Goal: Task Accomplishment & Management: Use online tool/utility

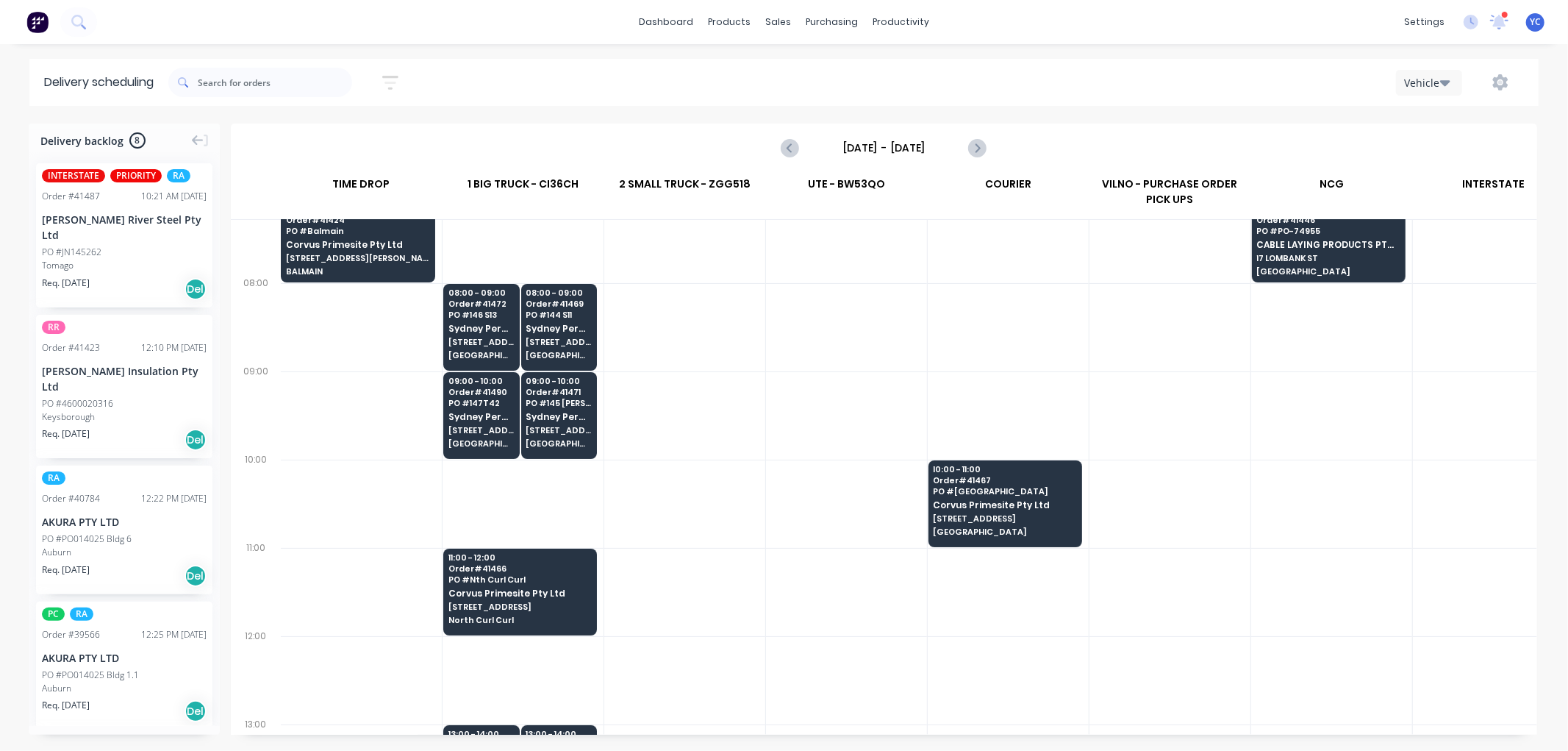
scroll to position [0, 1]
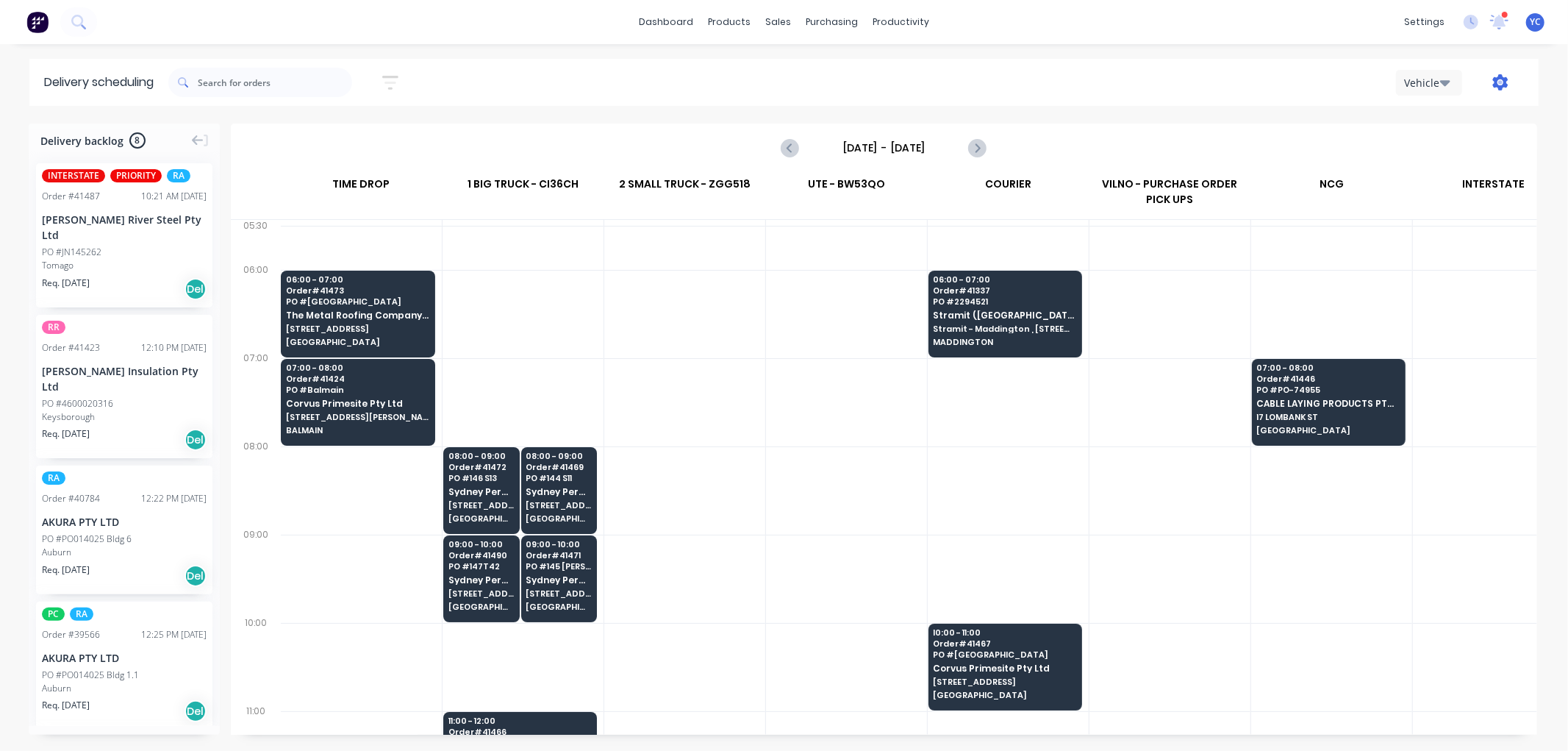
click at [1498, 84] on icon "button" at bounding box center [1501, 82] width 16 height 16
click at [1414, 120] on div "Run Sheet" at bounding box center [1454, 121] width 113 height 21
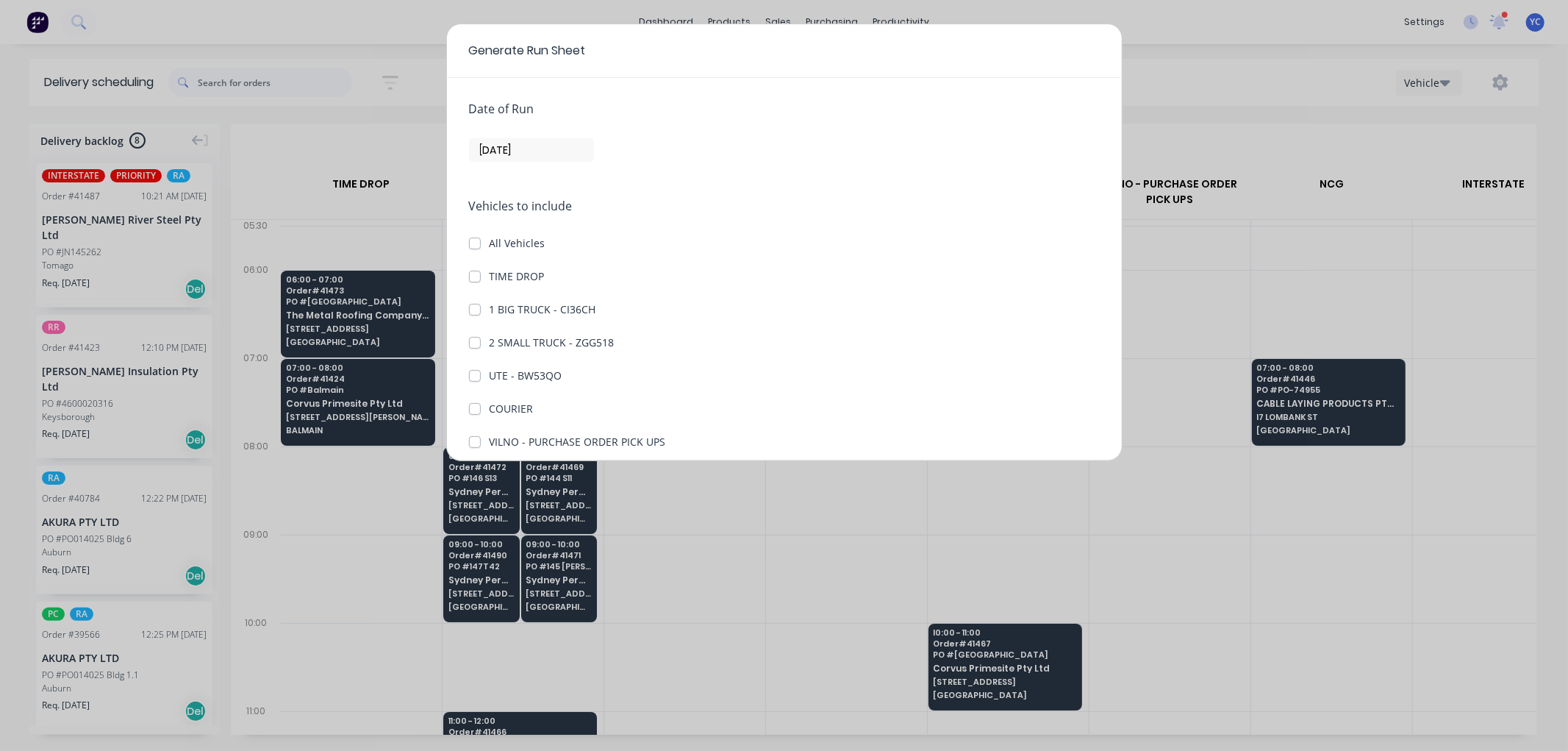
scroll to position [81, 0]
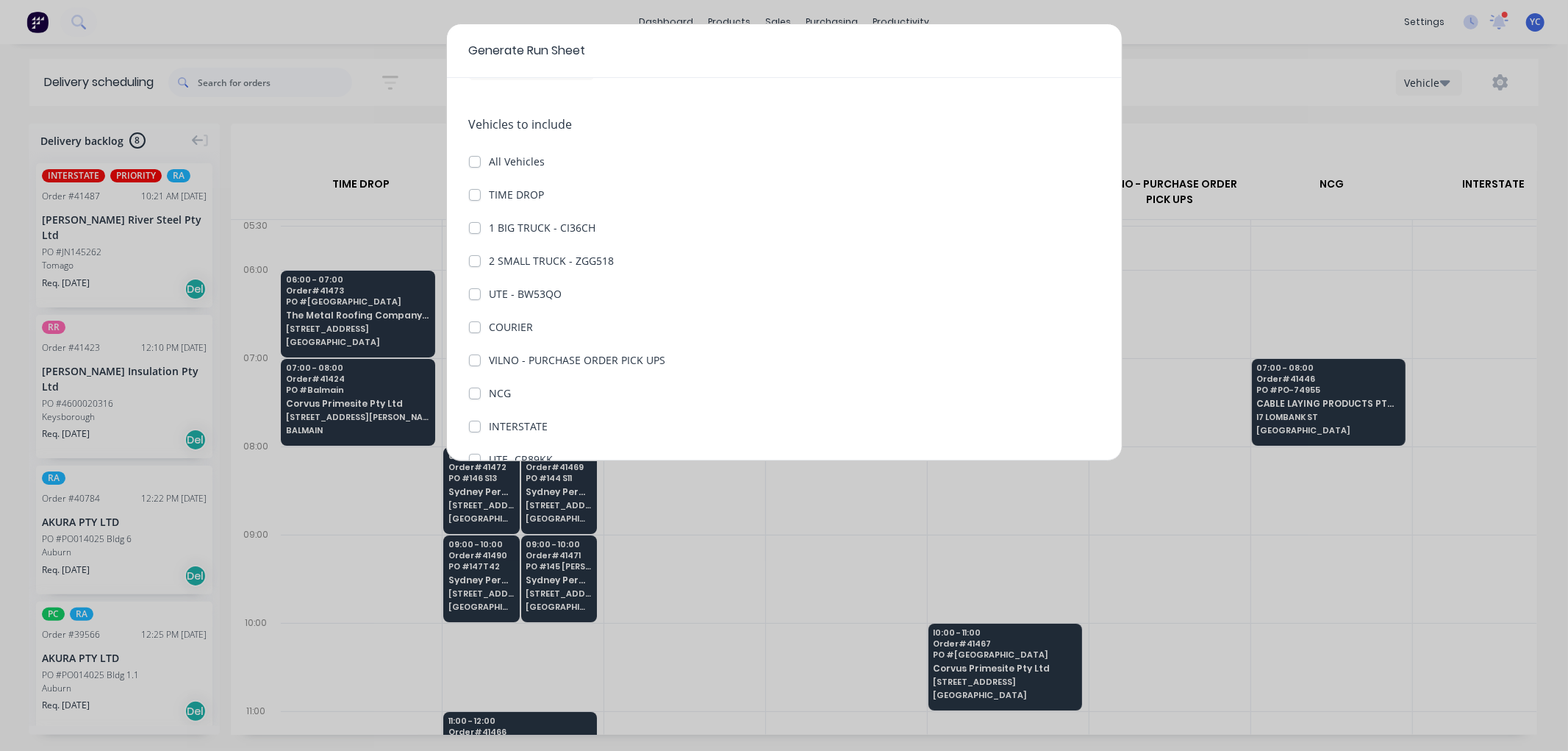
click at [490, 224] on label "1 BIG TRUCK - CI36CH" at bounding box center [543, 227] width 107 height 16
click at [474, 224] on CI36CH "1 BIG TRUCK - CI36CH" at bounding box center [475, 227] width 11 height 14
checkbox CI36CH "true"
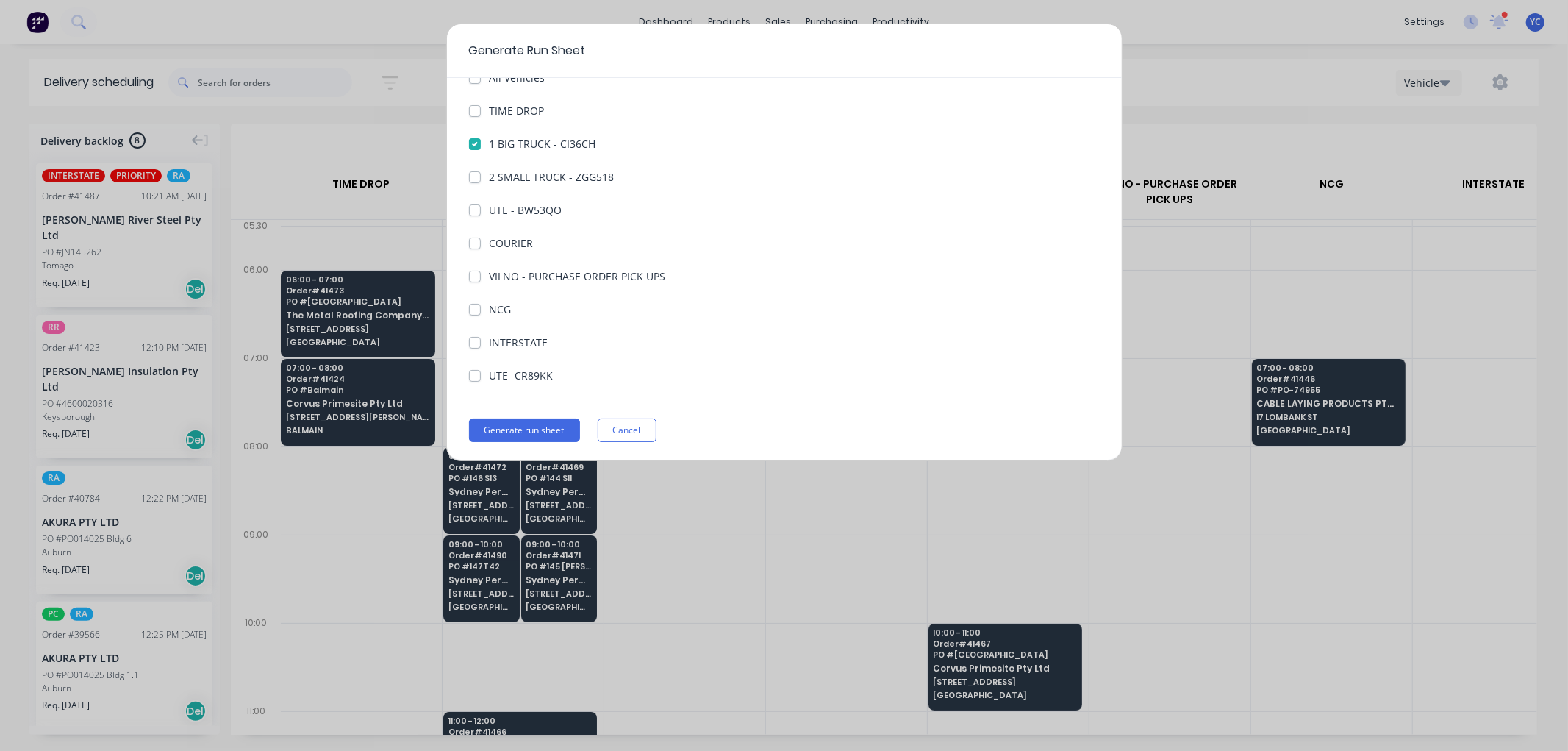
scroll to position [169, 0]
click at [537, 433] on button "Generate run sheet" at bounding box center [524, 426] width 111 height 24
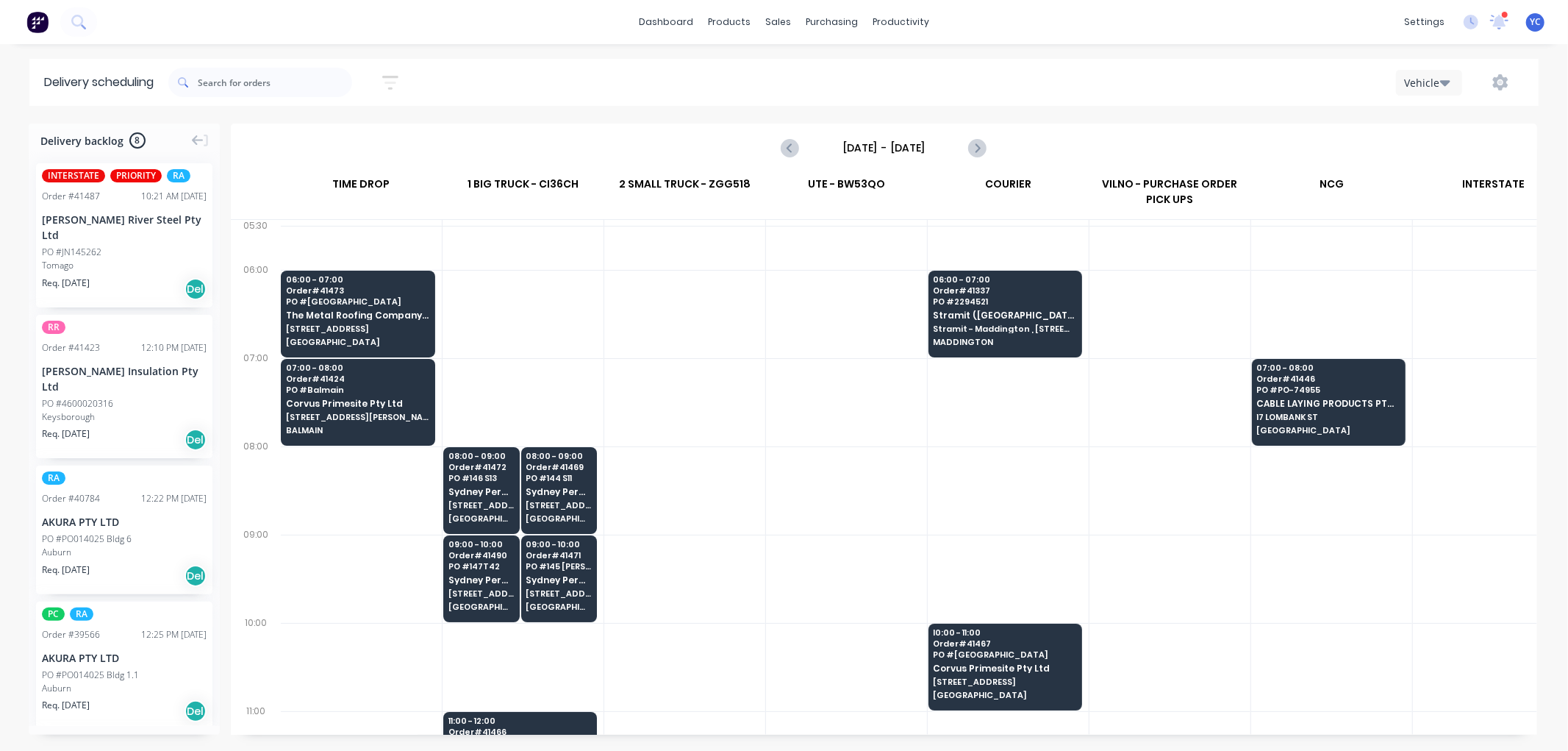
click at [335, 427] on span "BALMAIN" at bounding box center [357, 430] width 144 height 9
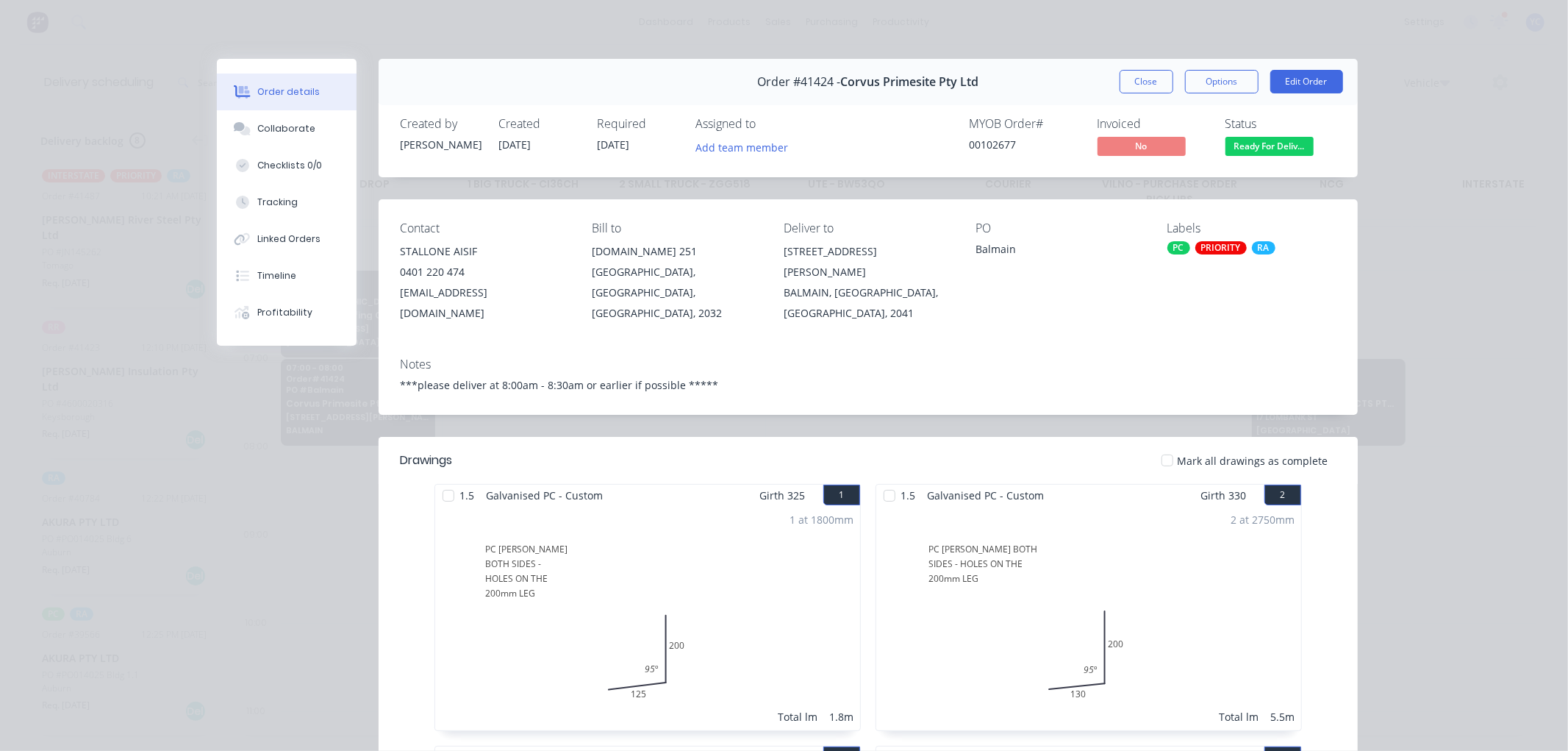
drag, startPoint x: 1141, startPoint y: 69, endPoint x: 1031, endPoint y: 123, distance: 122.5
click at [1141, 70] on button "Close" at bounding box center [1145, 81] width 53 height 24
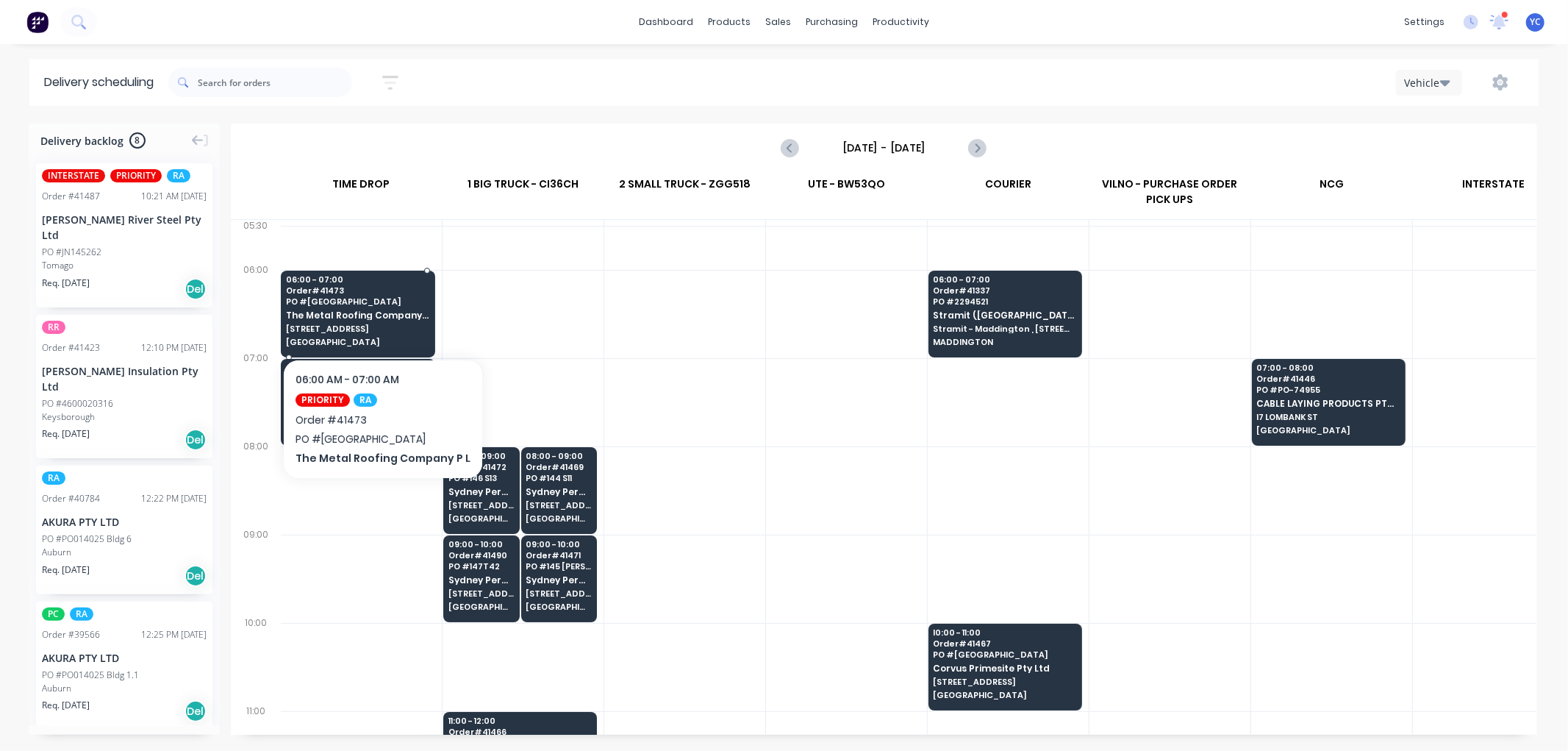
click at [377, 319] on span "The Metal Roofing Company P L" at bounding box center [357, 315] width 144 height 10
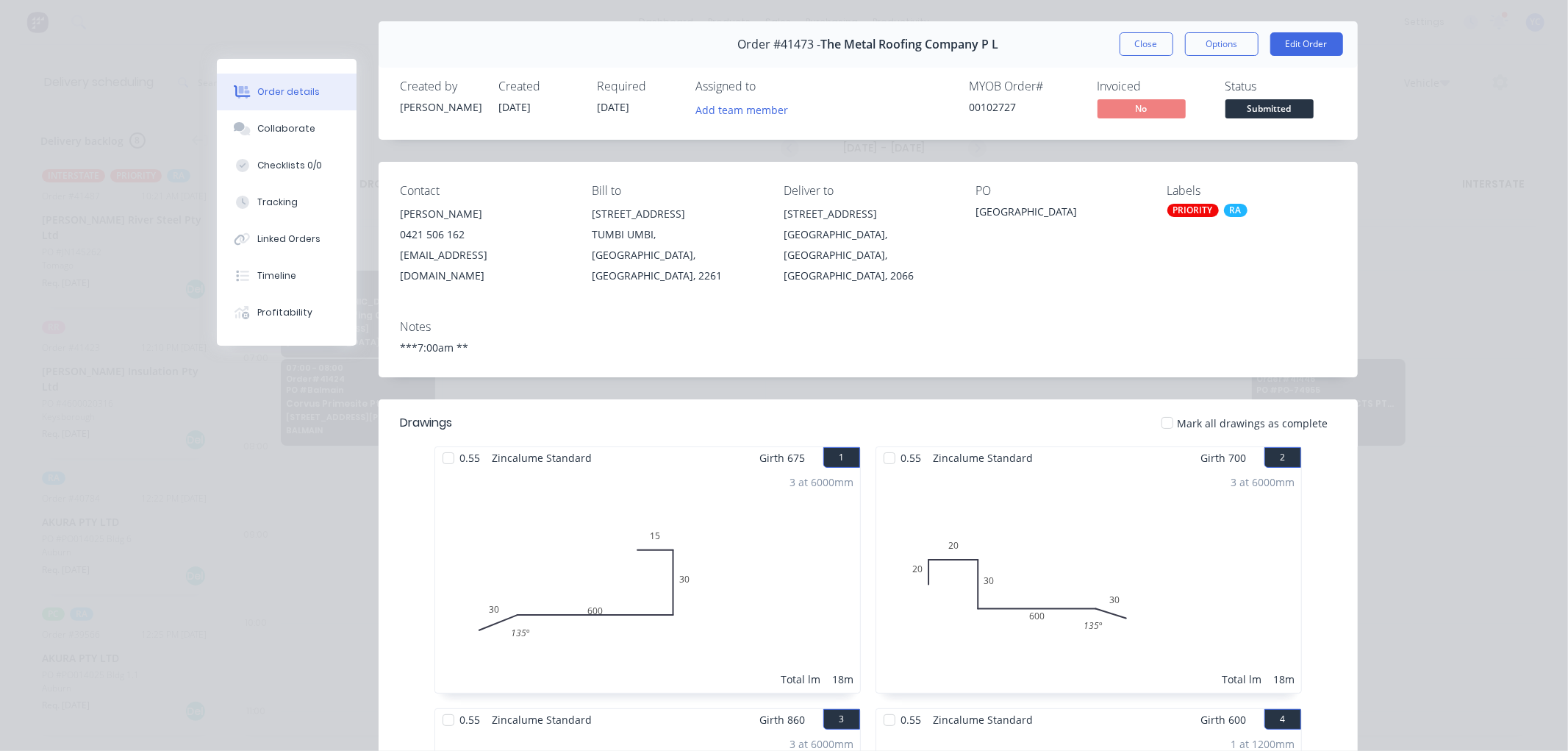
scroll to position [0, 0]
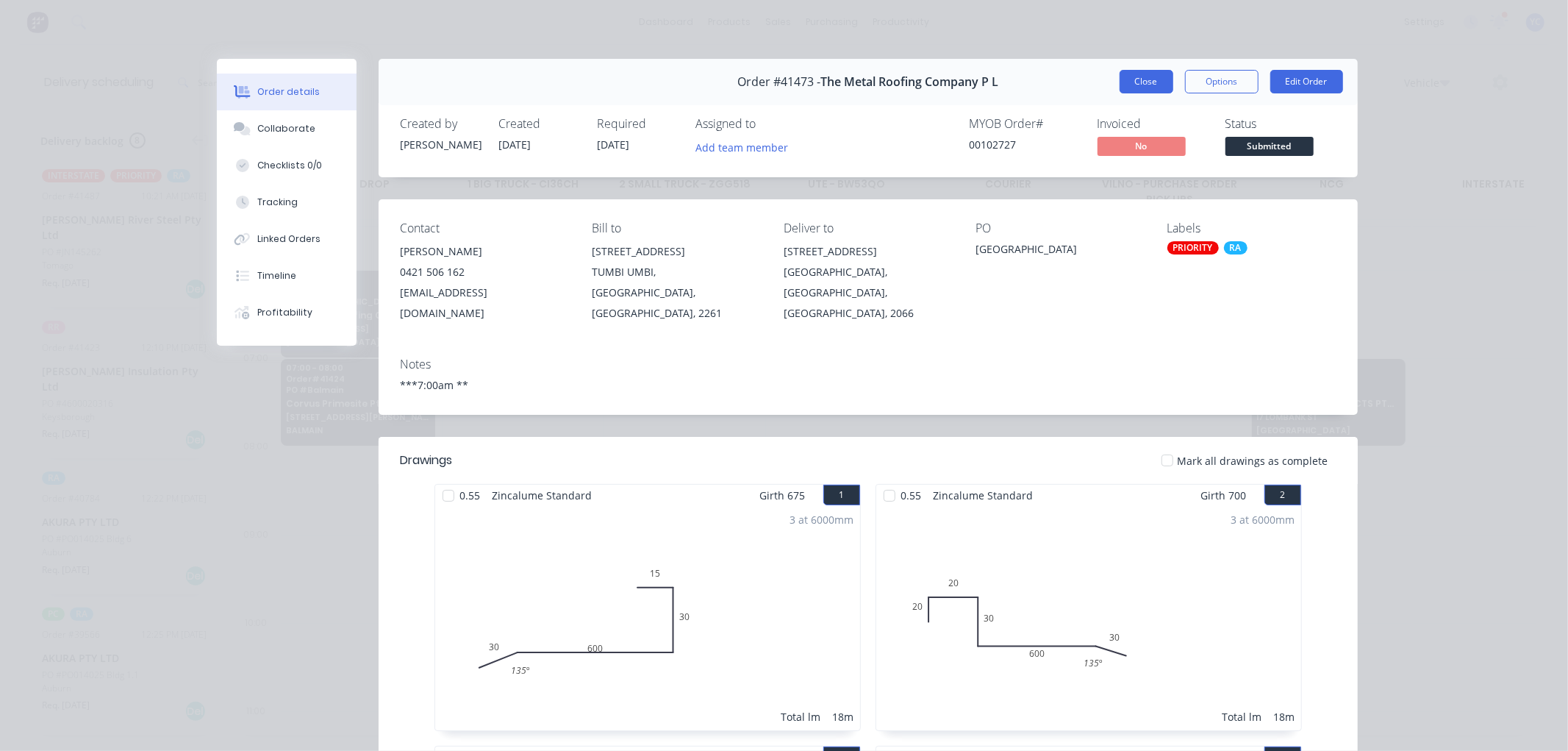
click at [1130, 76] on button "Close" at bounding box center [1145, 81] width 53 height 24
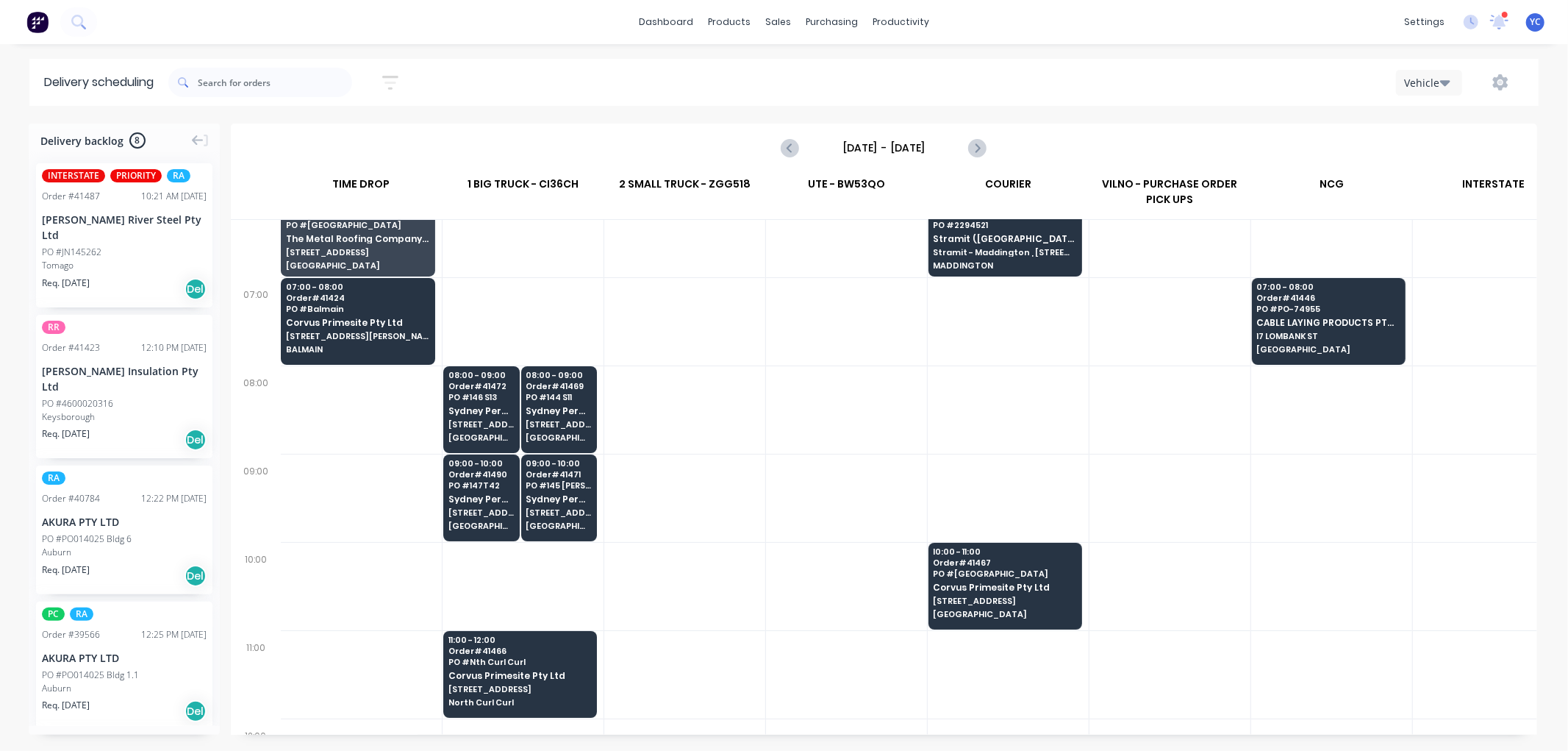
scroll to position [81, 1]
click at [346, 340] on span "24 LAWSON ST" at bounding box center [357, 335] width 144 height 9
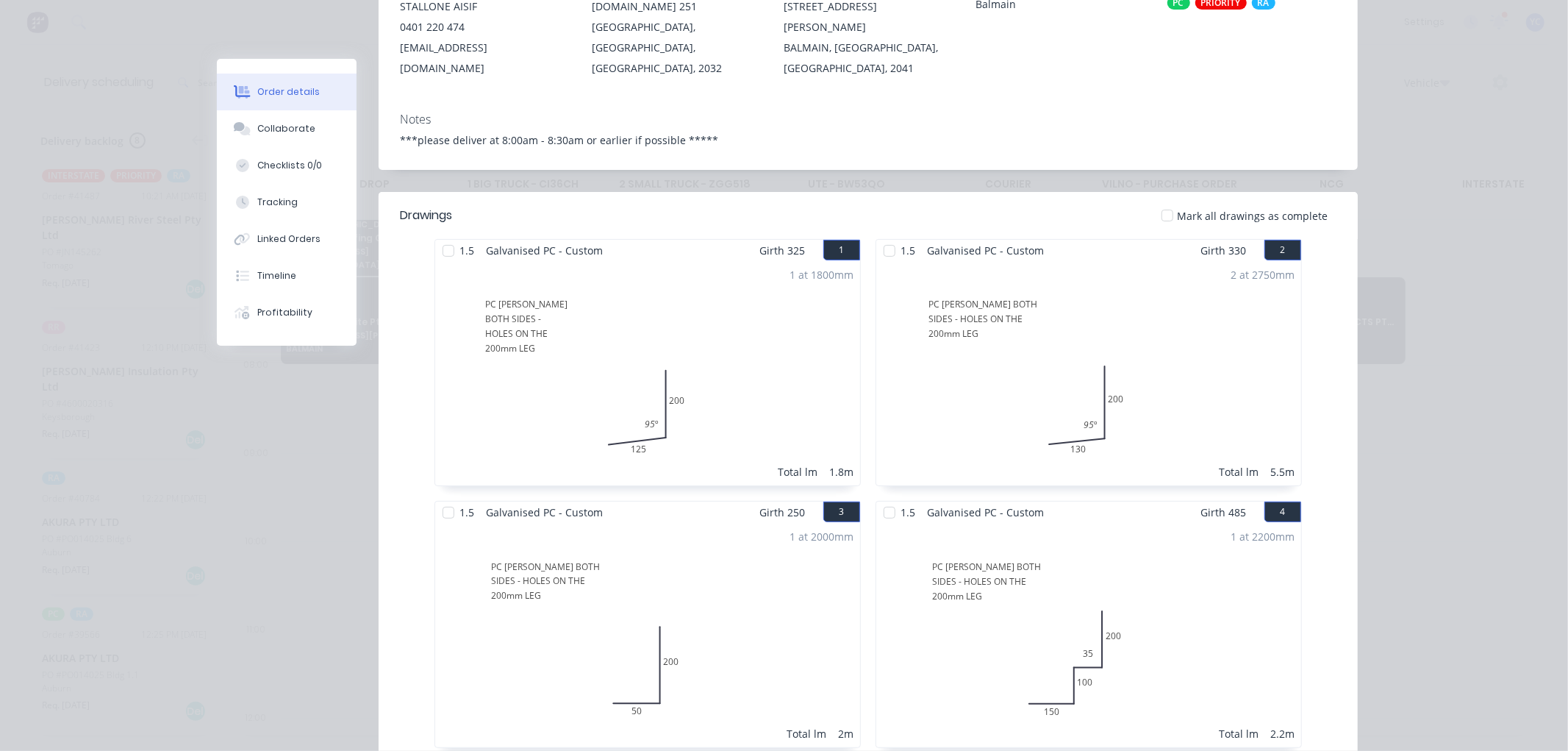
scroll to position [0, 0]
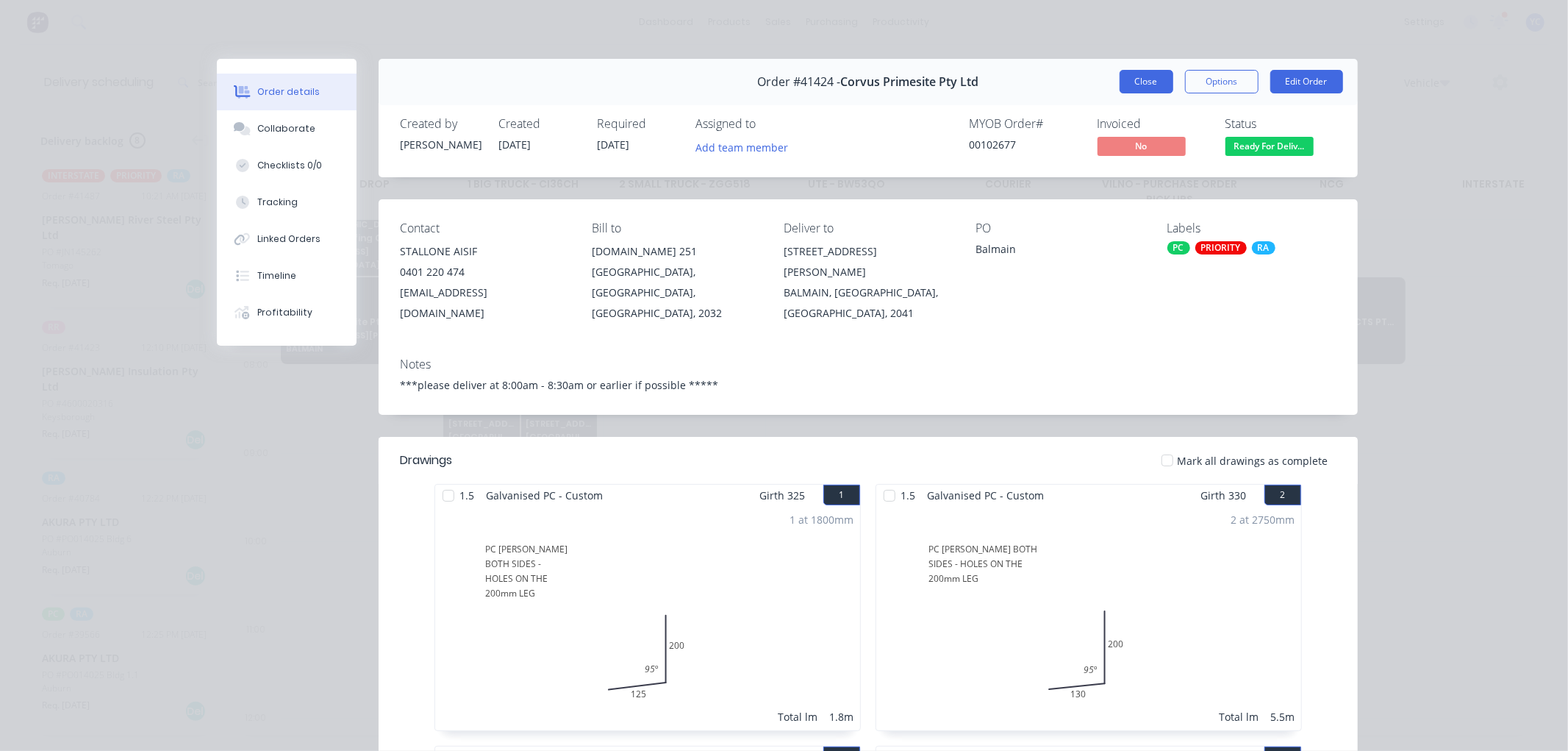
click at [1145, 85] on button "Close" at bounding box center [1145, 81] width 53 height 24
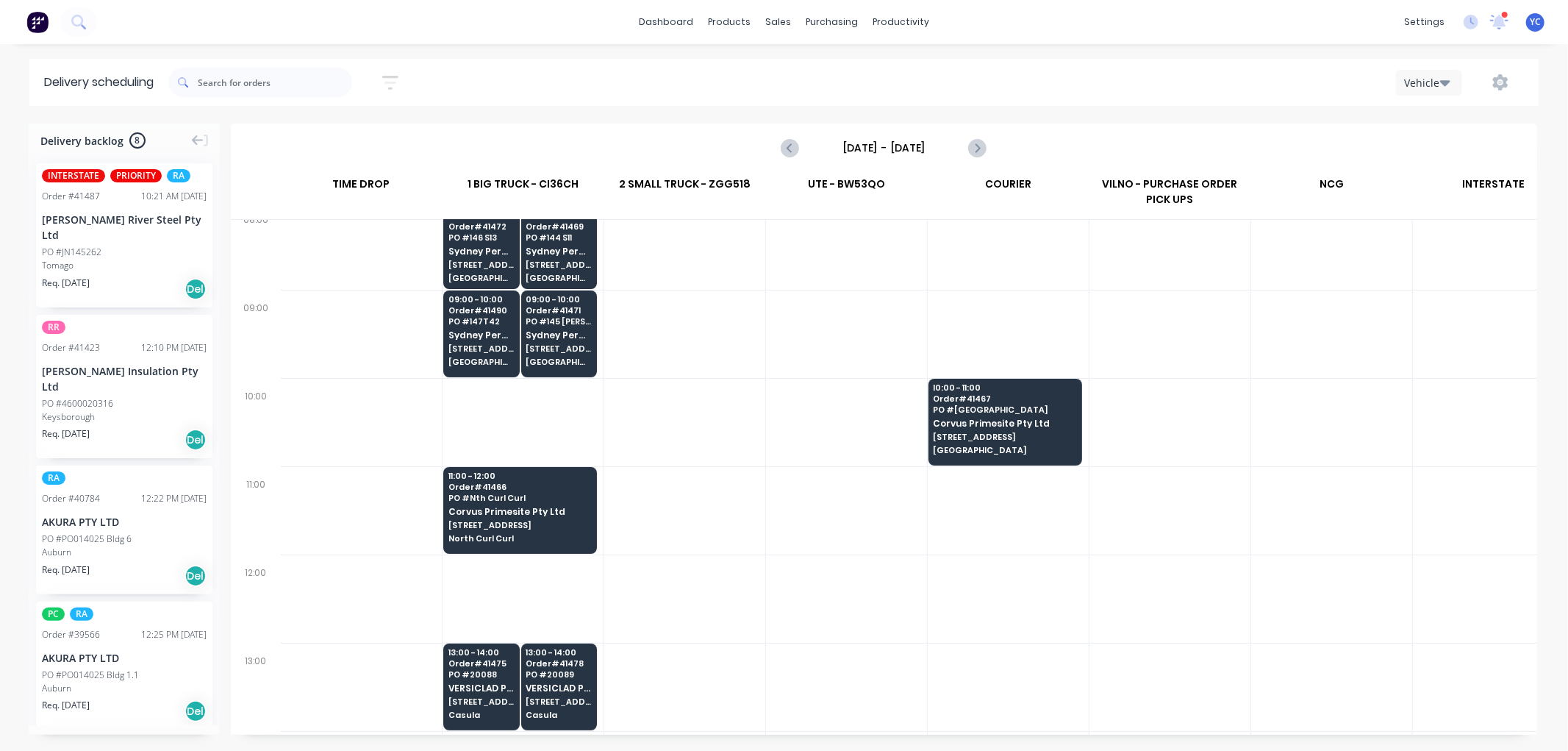
scroll to position [81, 1]
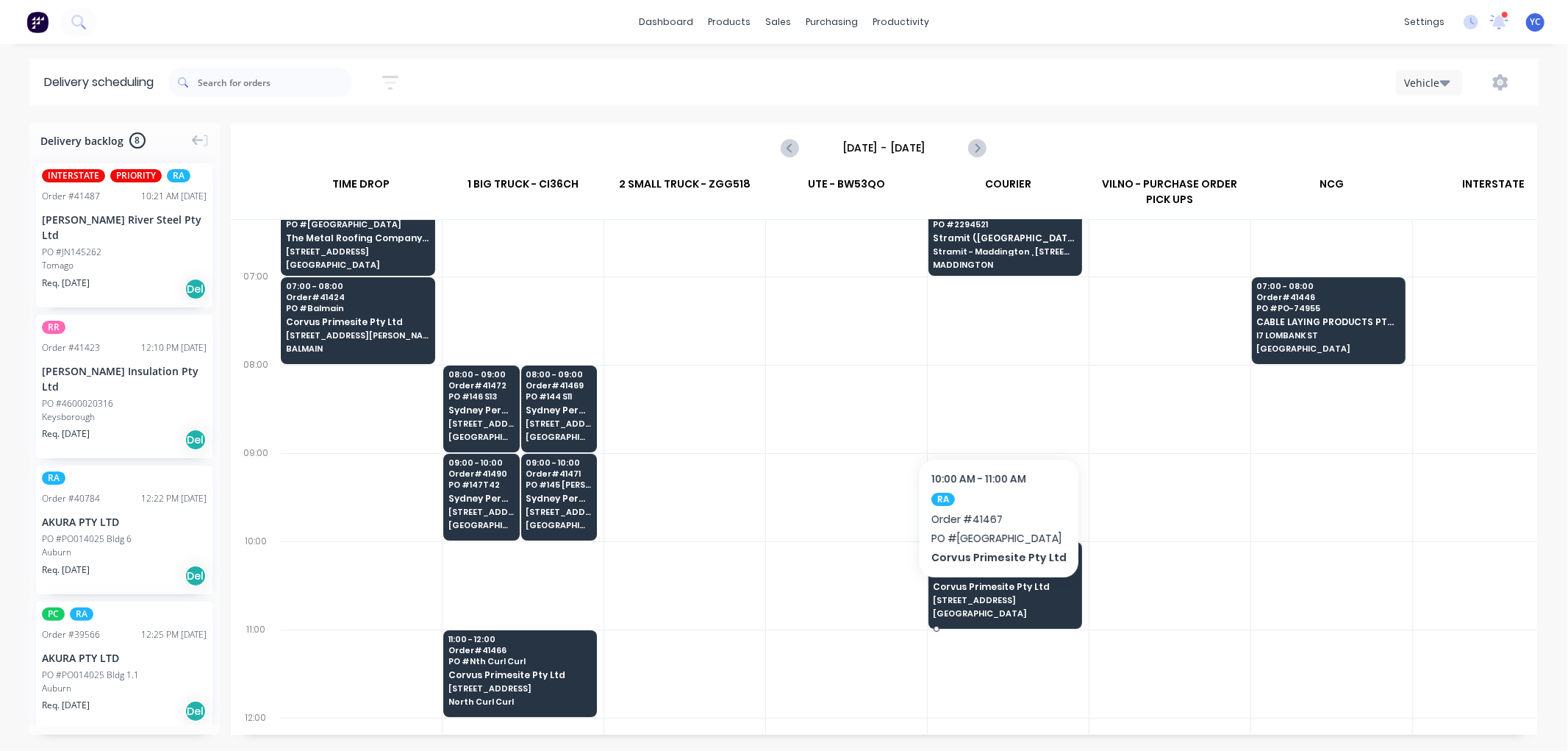
click at [994, 599] on span "16 Alkoo Ave" at bounding box center [1005, 600] width 143 height 9
click at [994, 599] on body "dashboard products sales purchasing productivity dashboard products Product Cat…" at bounding box center [784, 375] width 1568 height 751
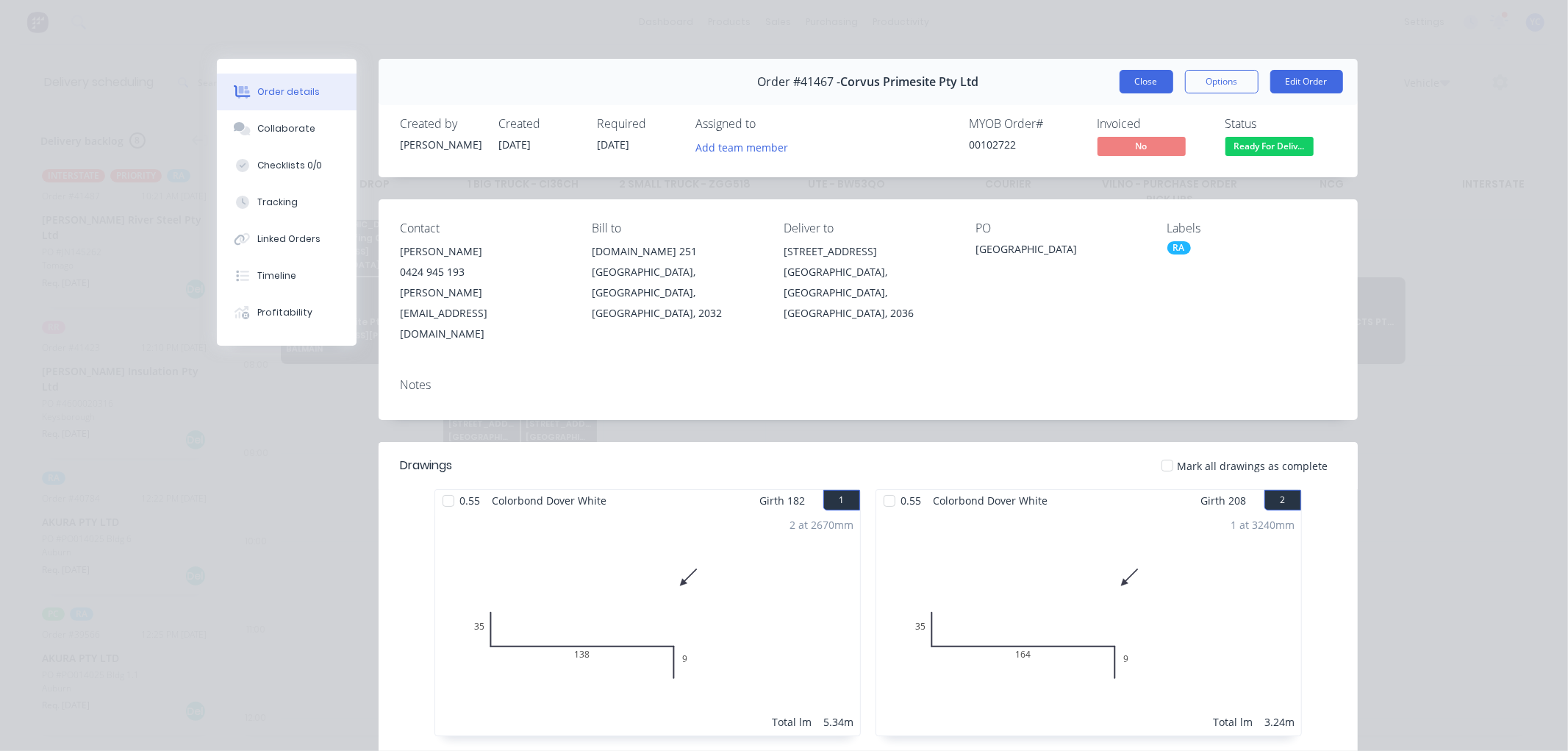
click at [1129, 78] on button "Close" at bounding box center [1145, 81] width 53 height 24
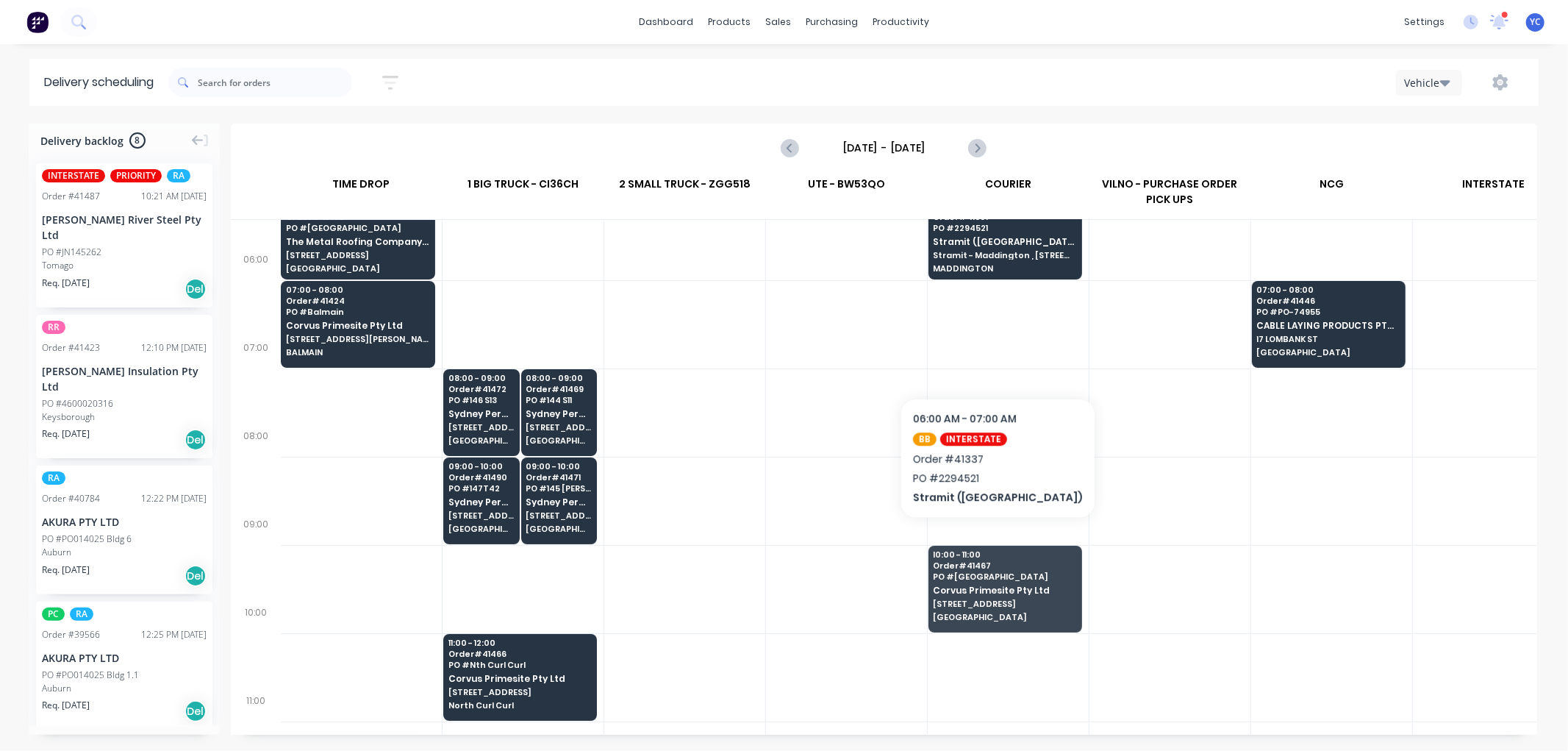
scroll to position [245, 1]
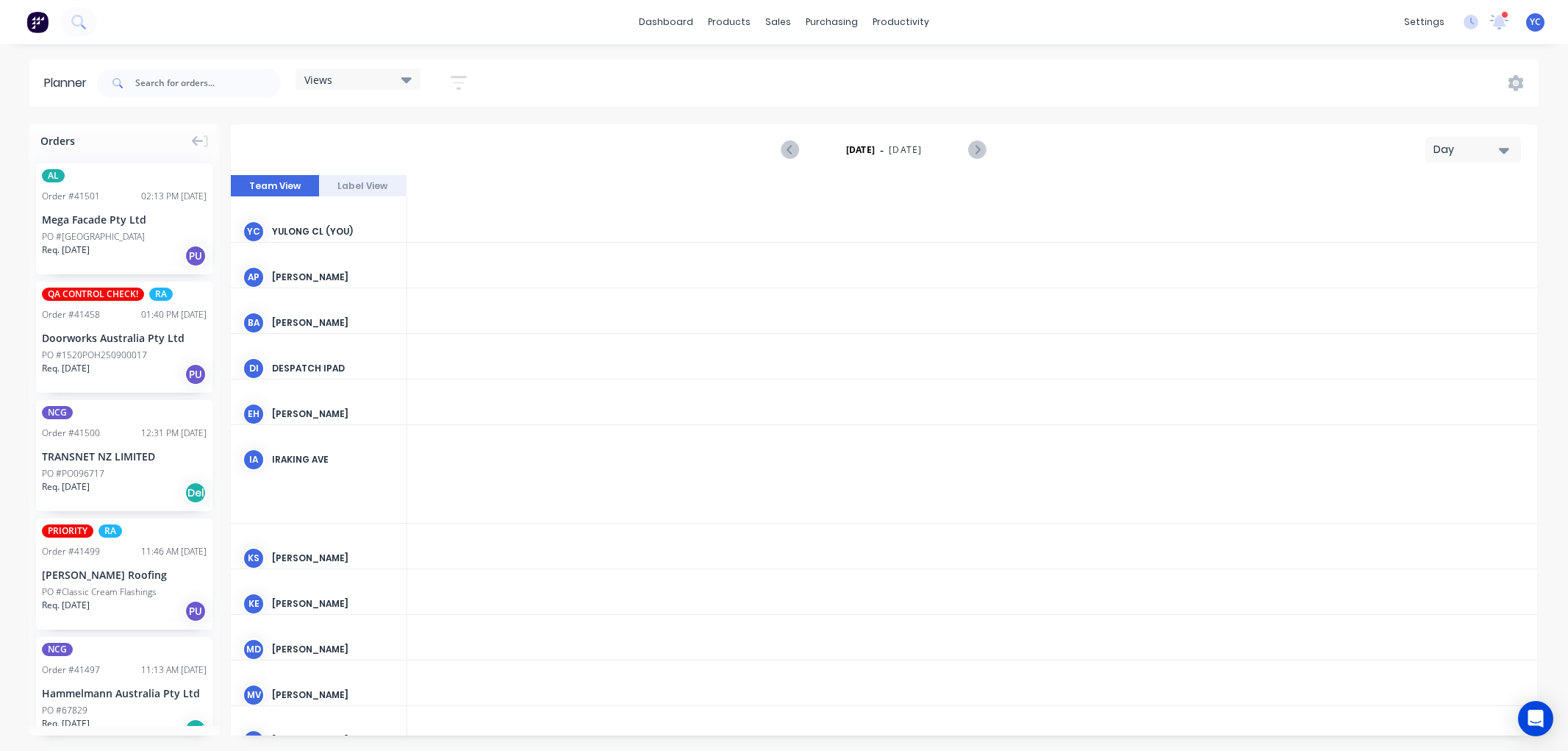
click at [976, 147] on icon "Next page" at bounding box center [976, 150] width 7 height 11
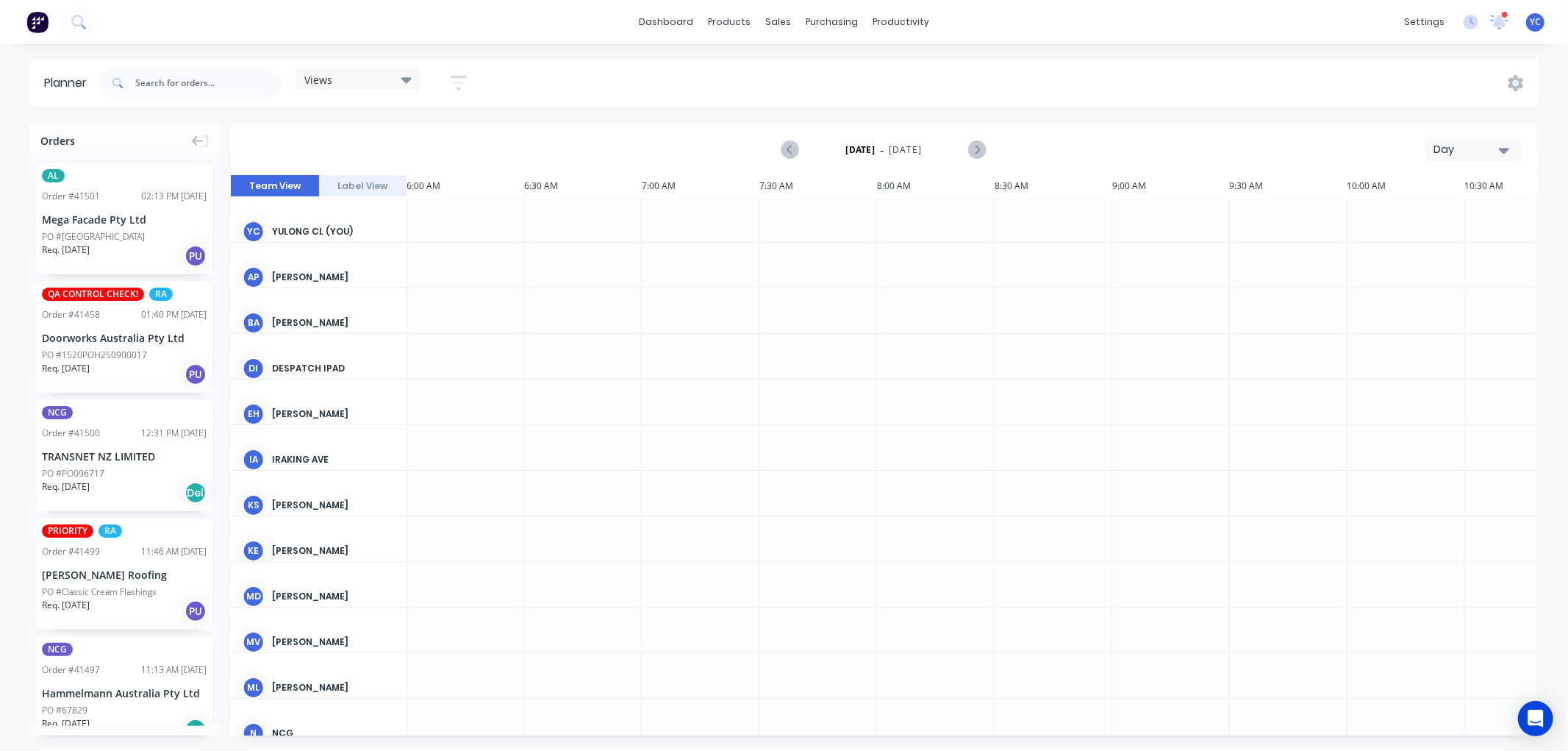
scroll to position [0, 1412]
click at [883, 18] on div "productivity" at bounding box center [900, 21] width 71 height 22
click at [960, 71] on link "Workflow" at bounding box center [958, 70] width 194 height 30
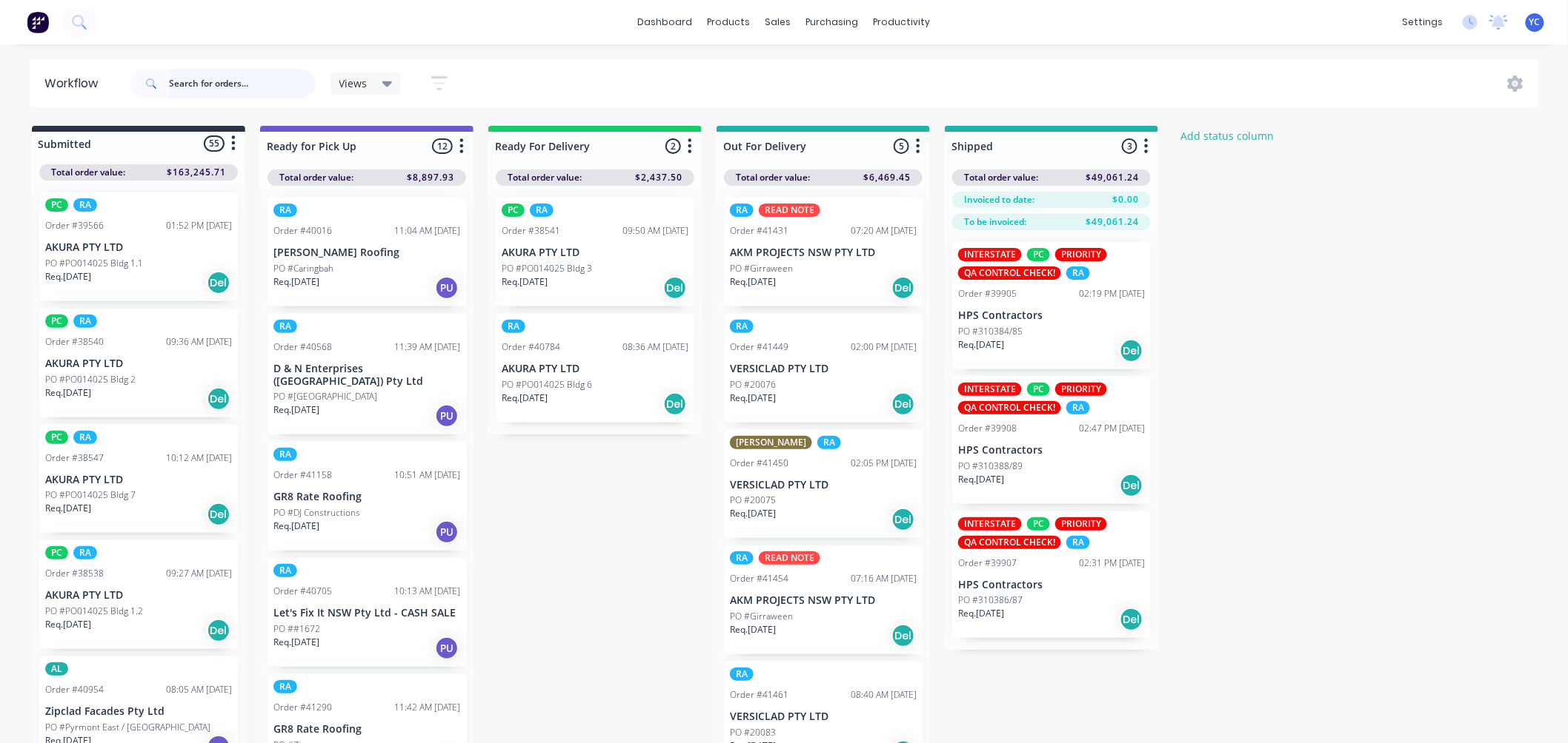
click at [217, 78] on input "text" at bounding box center [241, 83] width 146 height 30
click at [210, 74] on input "text" at bounding box center [241, 83] width 146 height 30
type input "41488"
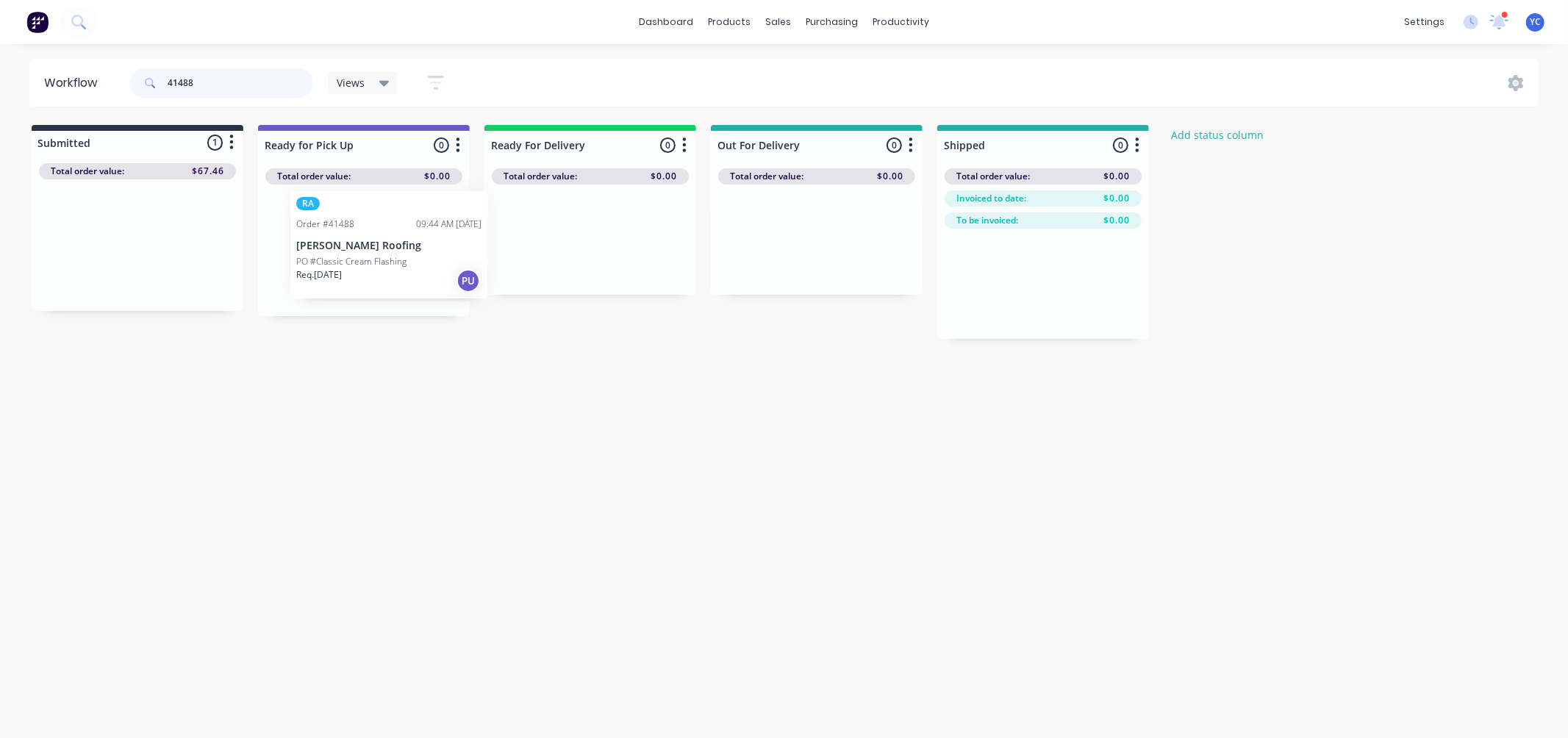
drag, startPoint x: 143, startPoint y: 265, endPoint x: 403, endPoint y: 265, distance: 260.0
click at [403, 265] on div "Submitted 1 Status colour #273444 hex #273444 Save Cancel Summaries Total order…" at bounding box center [789, 231] width 1598 height 214
click at [211, 89] on input "41488" at bounding box center [240, 83] width 145 height 30
type input "41467"
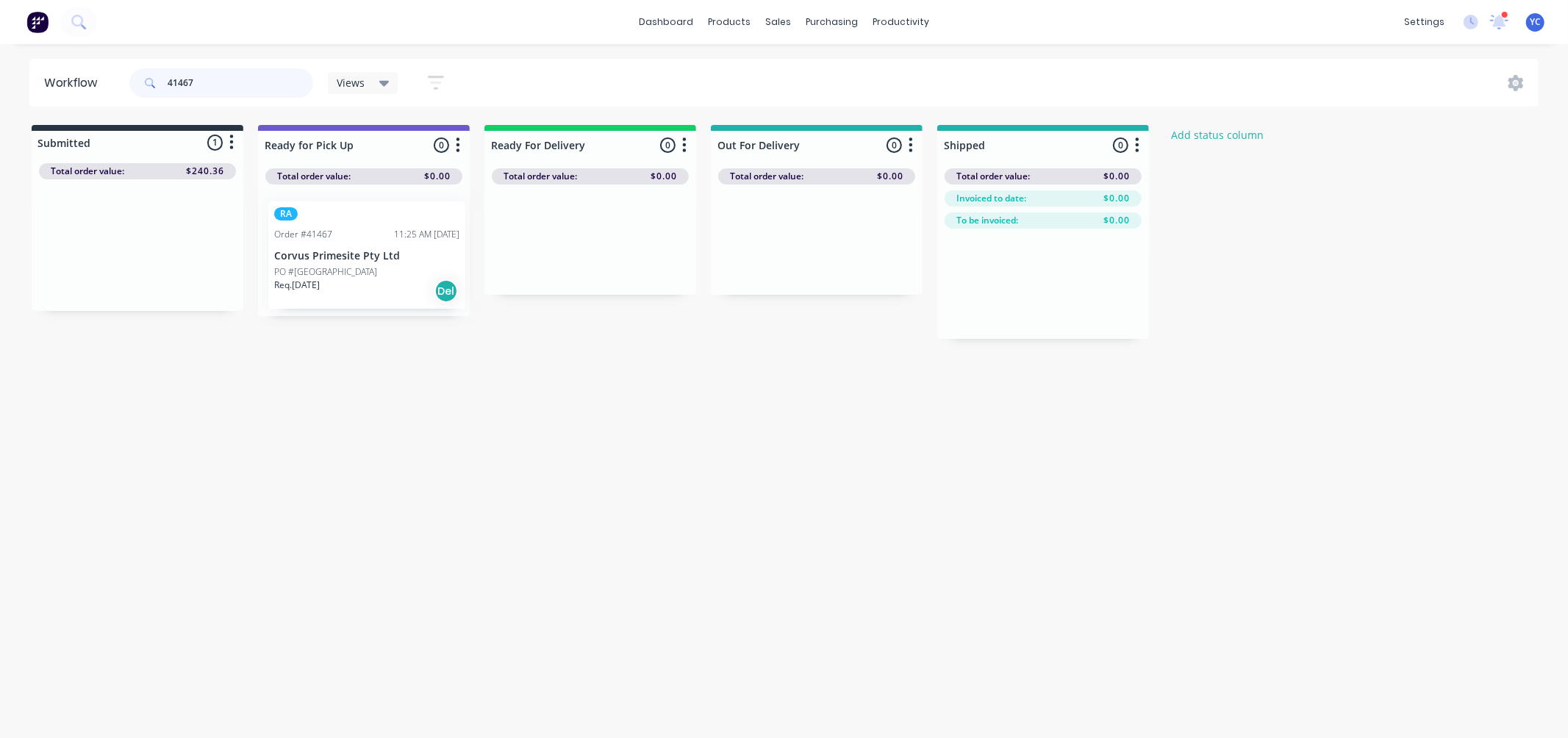
drag, startPoint x: 103, startPoint y: 251, endPoint x: 335, endPoint y: 261, distance: 232.2
click at [336, 262] on div "Submitted 1 Status colour #273444 hex #273444 Save Cancel Summaries Total order…" at bounding box center [789, 231] width 1598 height 214
drag, startPoint x: 328, startPoint y: 261, endPoint x: 554, endPoint y: 270, distance: 226.2
click at [554, 270] on div "Submitted 0 Status colour #273444 hex #273444 Save Cancel Summaries Total order…" at bounding box center [789, 231] width 1598 height 214
click at [213, 62] on div "41467" at bounding box center [222, 83] width 184 height 44
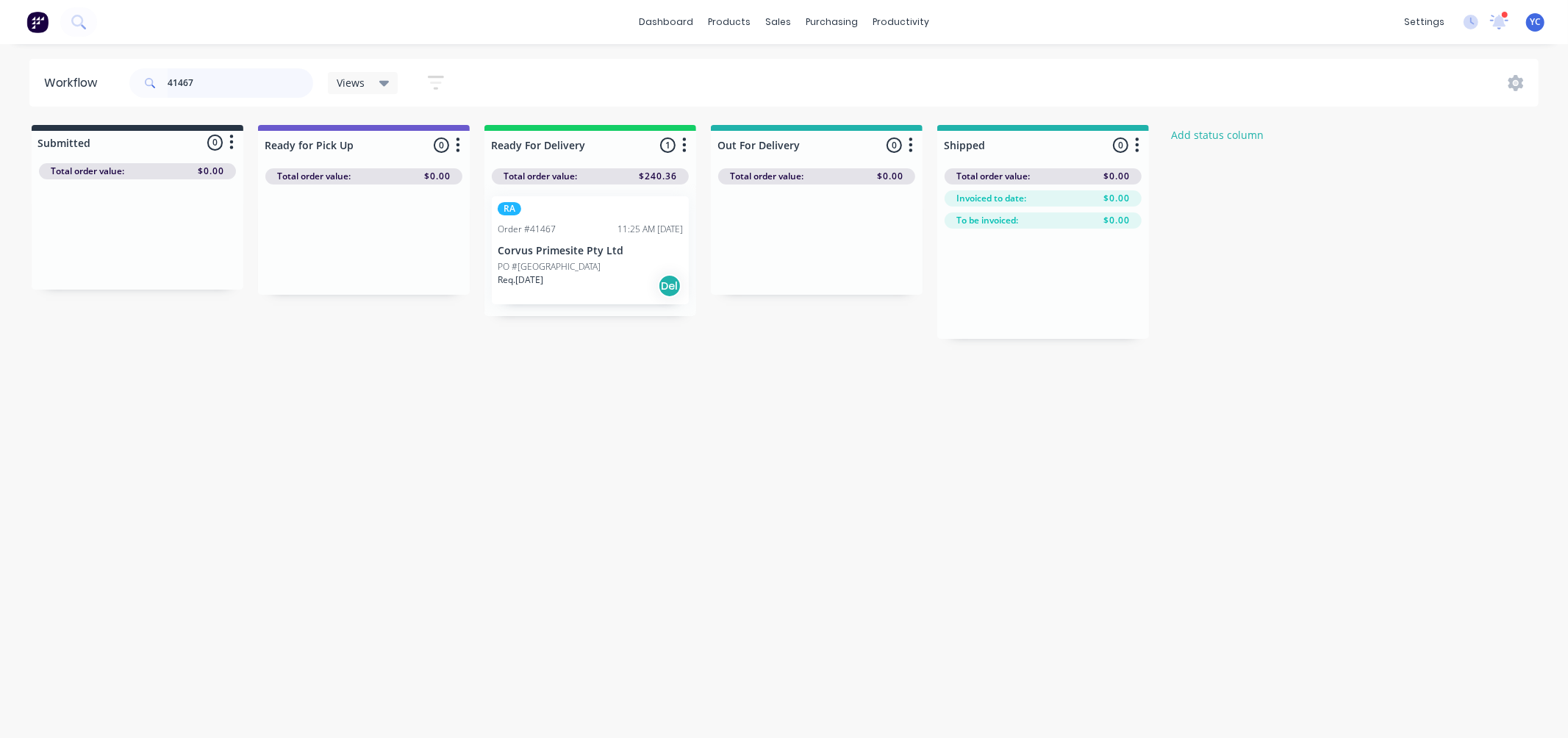
click at [210, 71] on input "41467" at bounding box center [240, 83] width 145 height 30
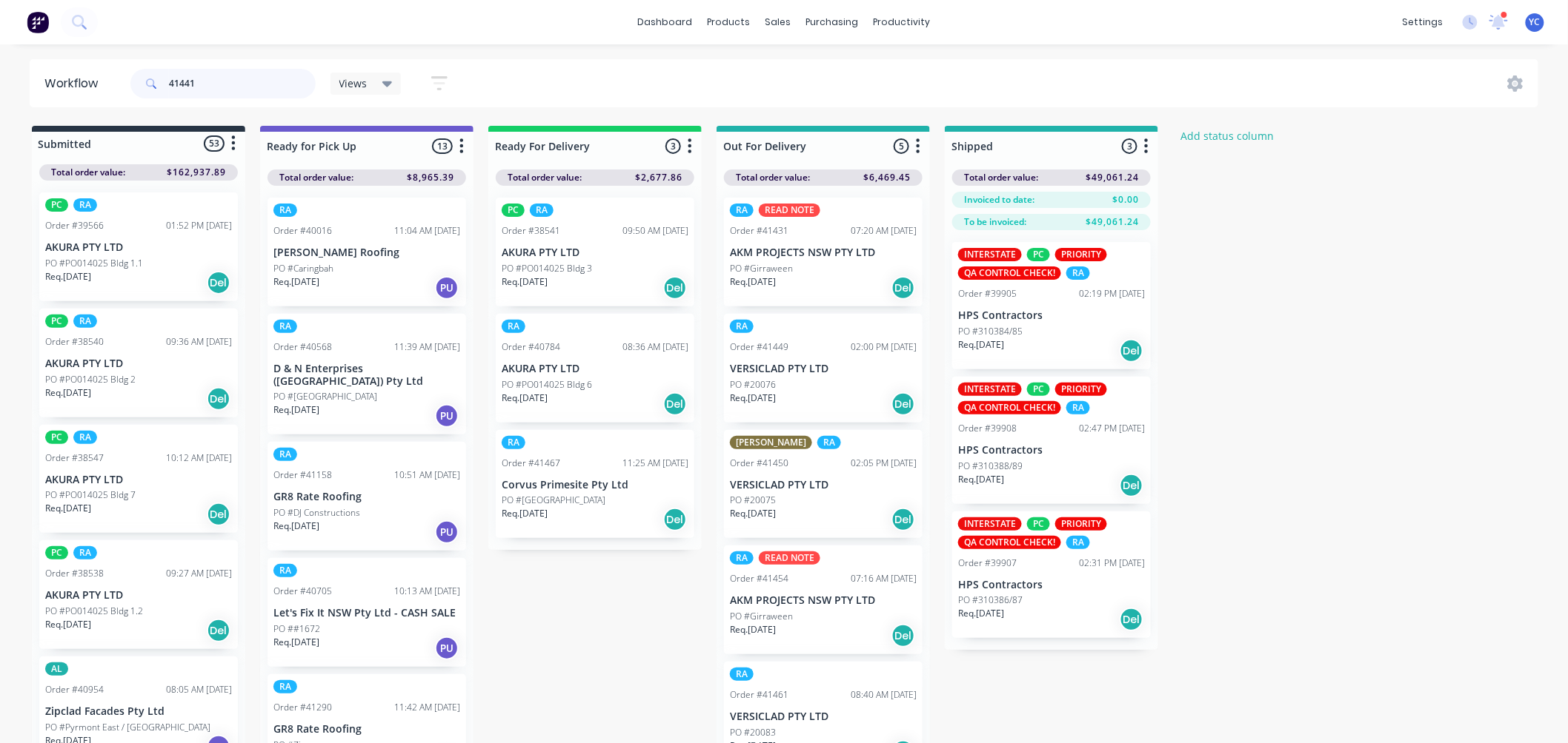
type input "41441"
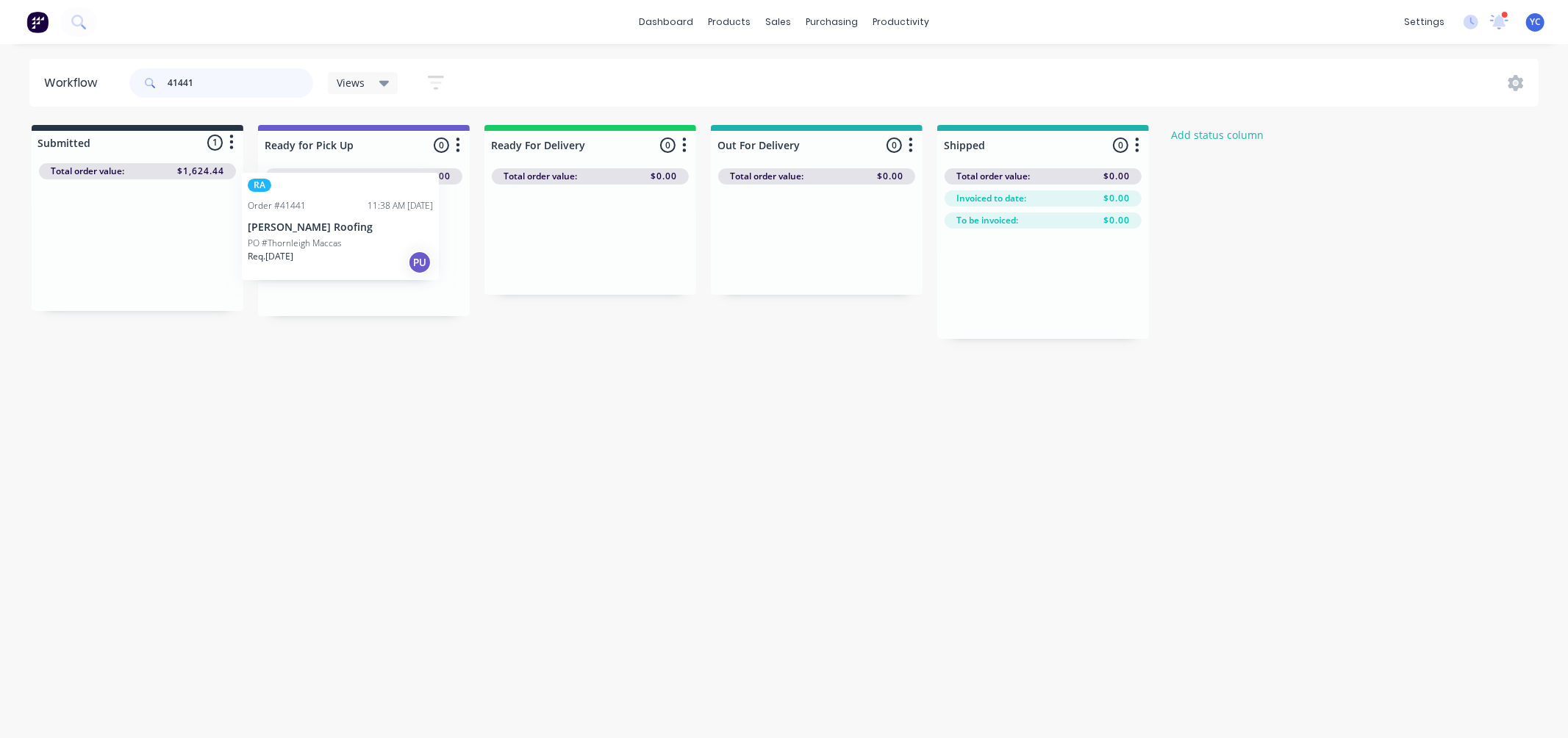
drag, startPoint x: 166, startPoint y: 264, endPoint x: 371, endPoint y: 245, distance: 205.9
click at [371, 244] on div "Submitted 1 Status colour #273444 hex #273444 Save Cancel Summaries Total order…" at bounding box center [789, 231] width 1598 height 214
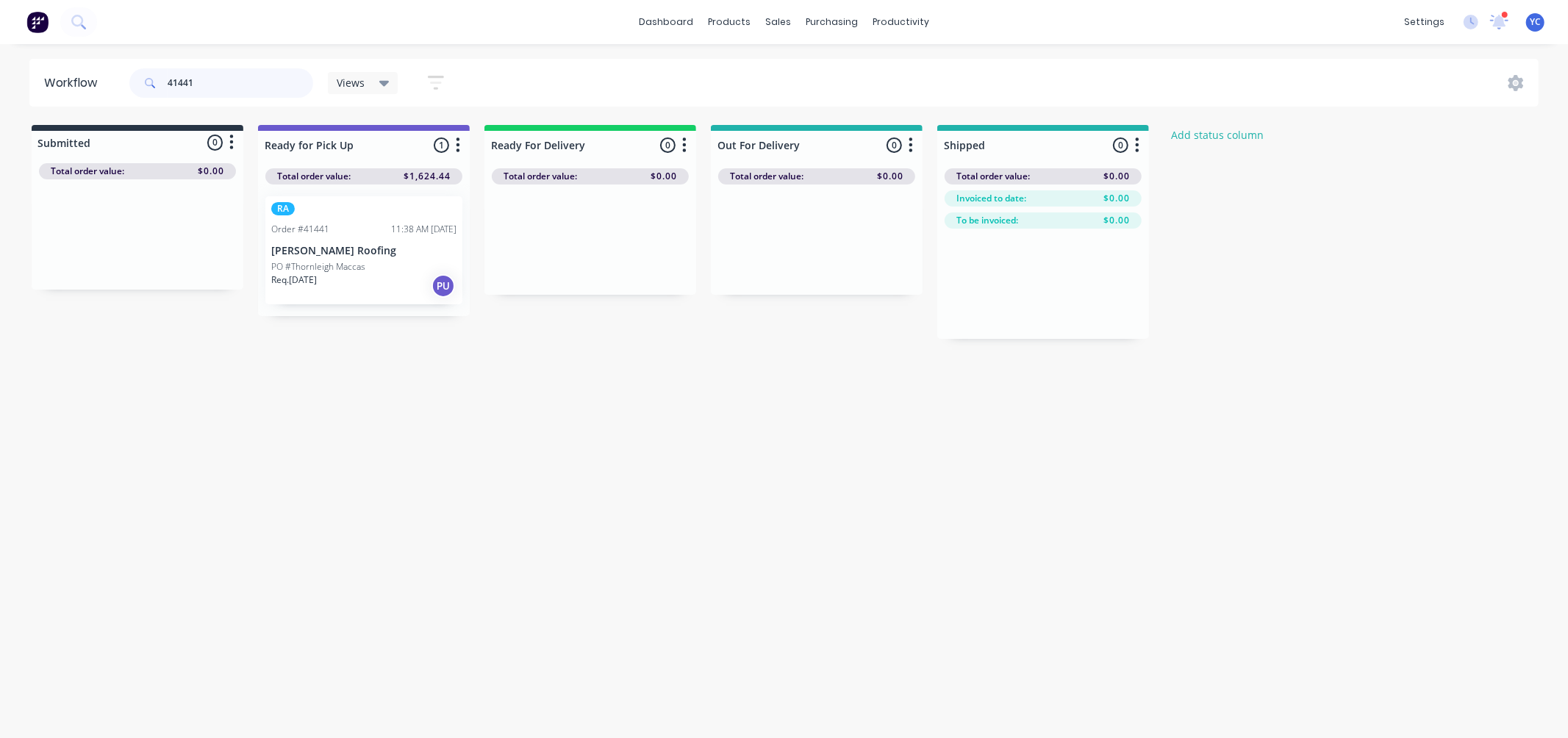
click at [207, 85] on input "41441" at bounding box center [240, 83] width 145 height 30
type input "41499"
drag, startPoint x: 126, startPoint y: 256, endPoint x: 363, endPoint y: 261, distance: 237.1
click at [363, 261] on div "Submitted 1 Status colour #273444 hex #273444 Save Cancel Summaries Total order…" at bounding box center [789, 231] width 1598 height 214
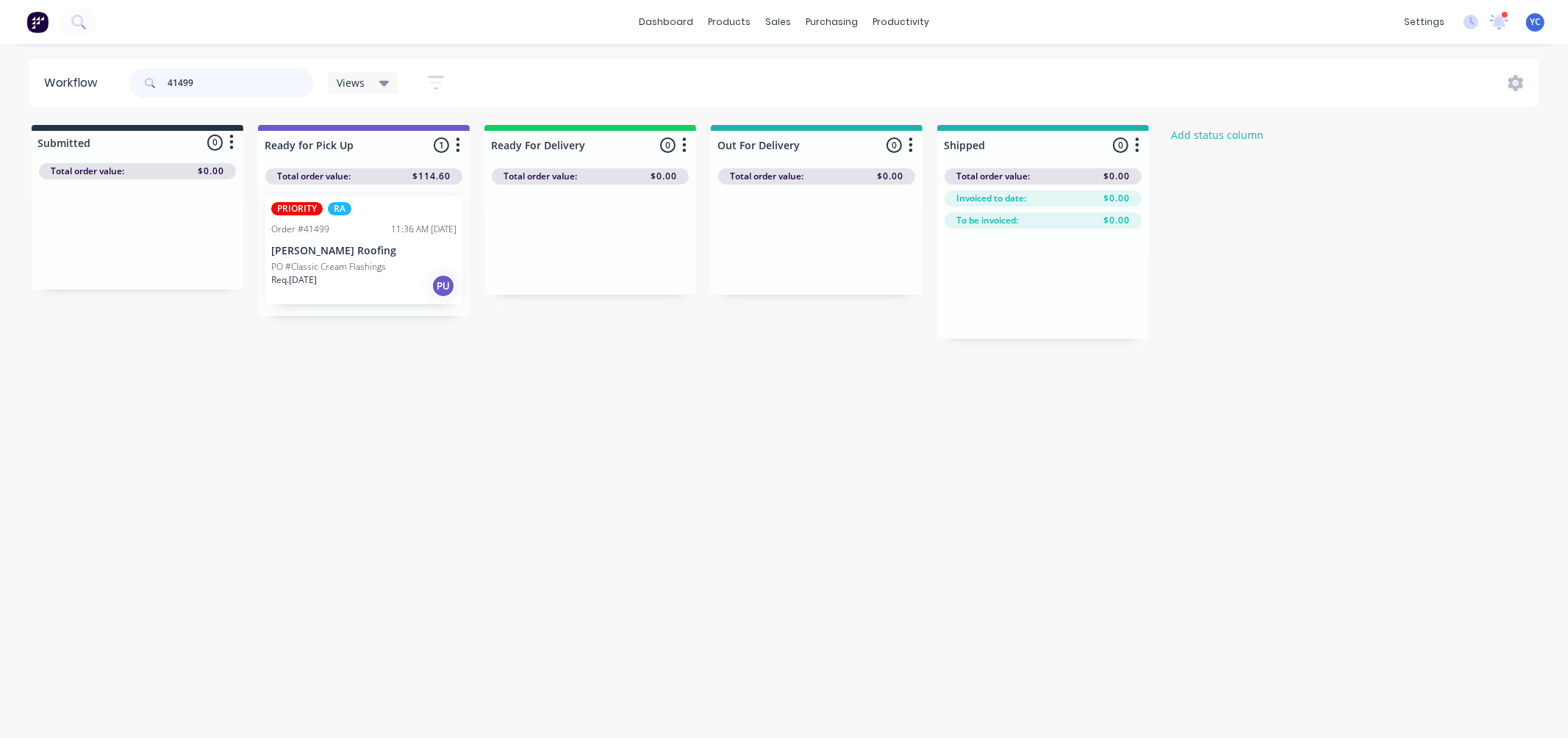
click at [226, 78] on input "41499" at bounding box center [240, 83] width 145 height 30
type input "41424"
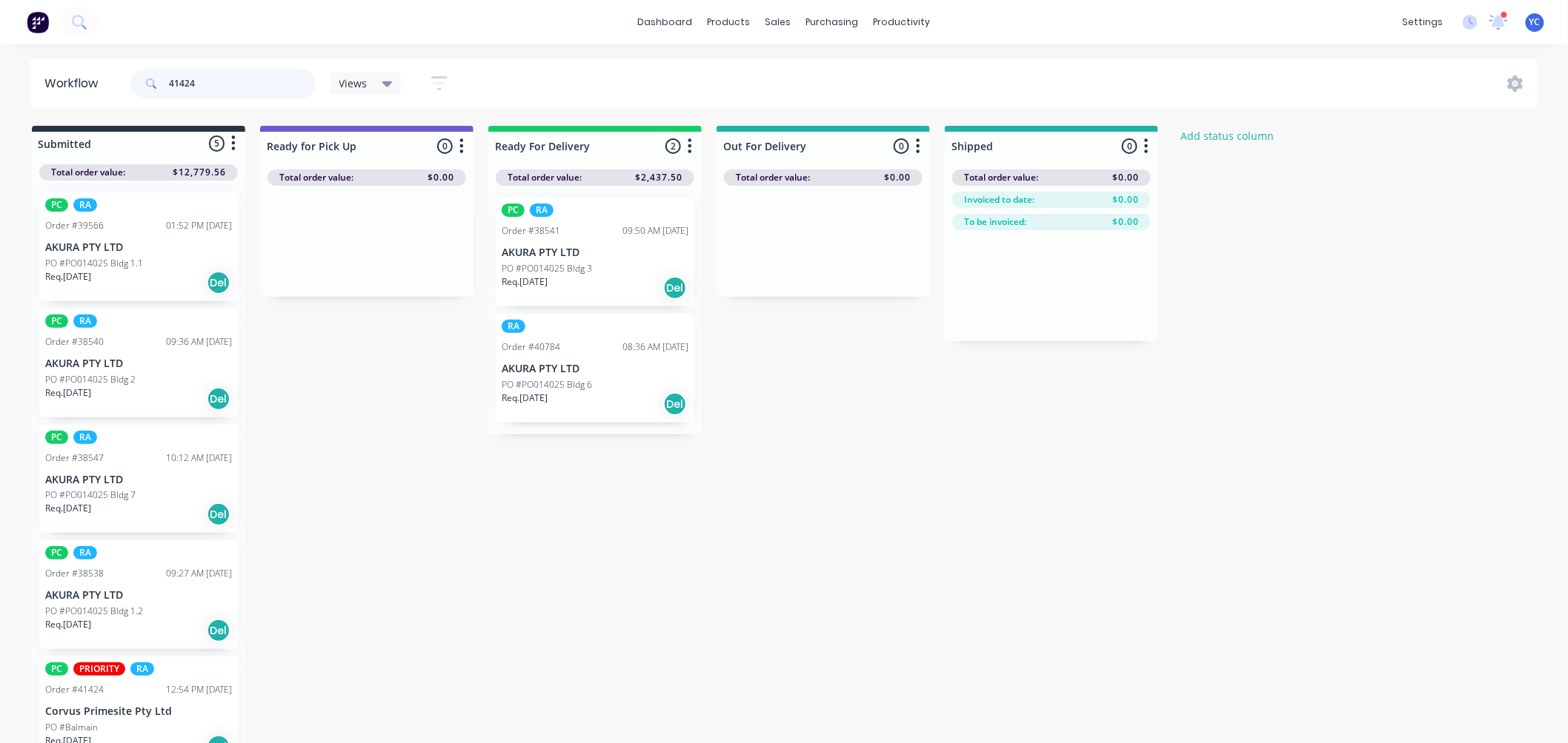
click at [256, 80] on input "41424" at bounding box center [241, 83] width 146 height 30
click at [187, 85] on input "41424" at bounding box center [241, 83] width 146 height 30
click at [224, 84] on input "41424" at bounding box center [241, 83] width 146 height 30
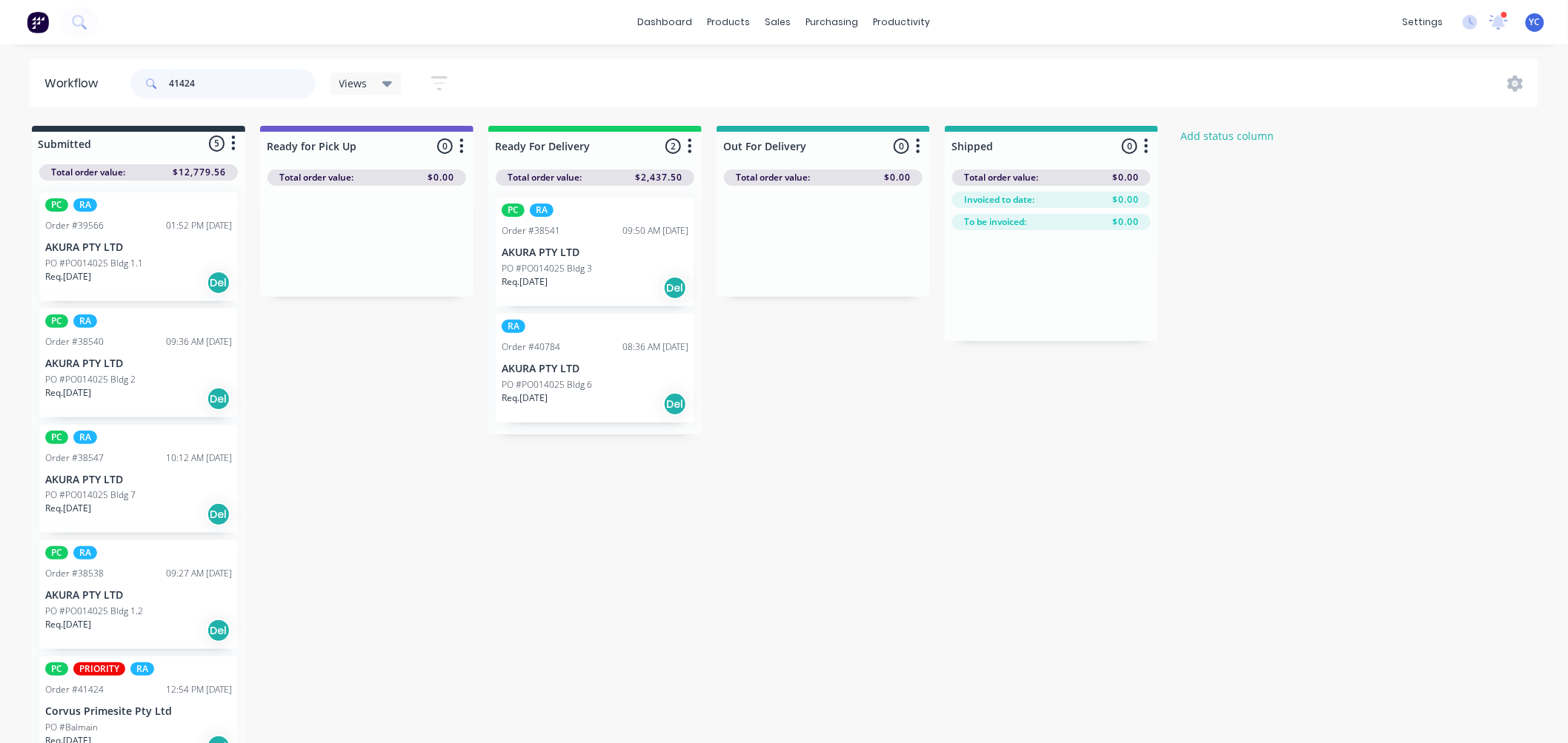
click at [224, 84] on input "41424" at bounding box center [241, 83] width 146 height 30
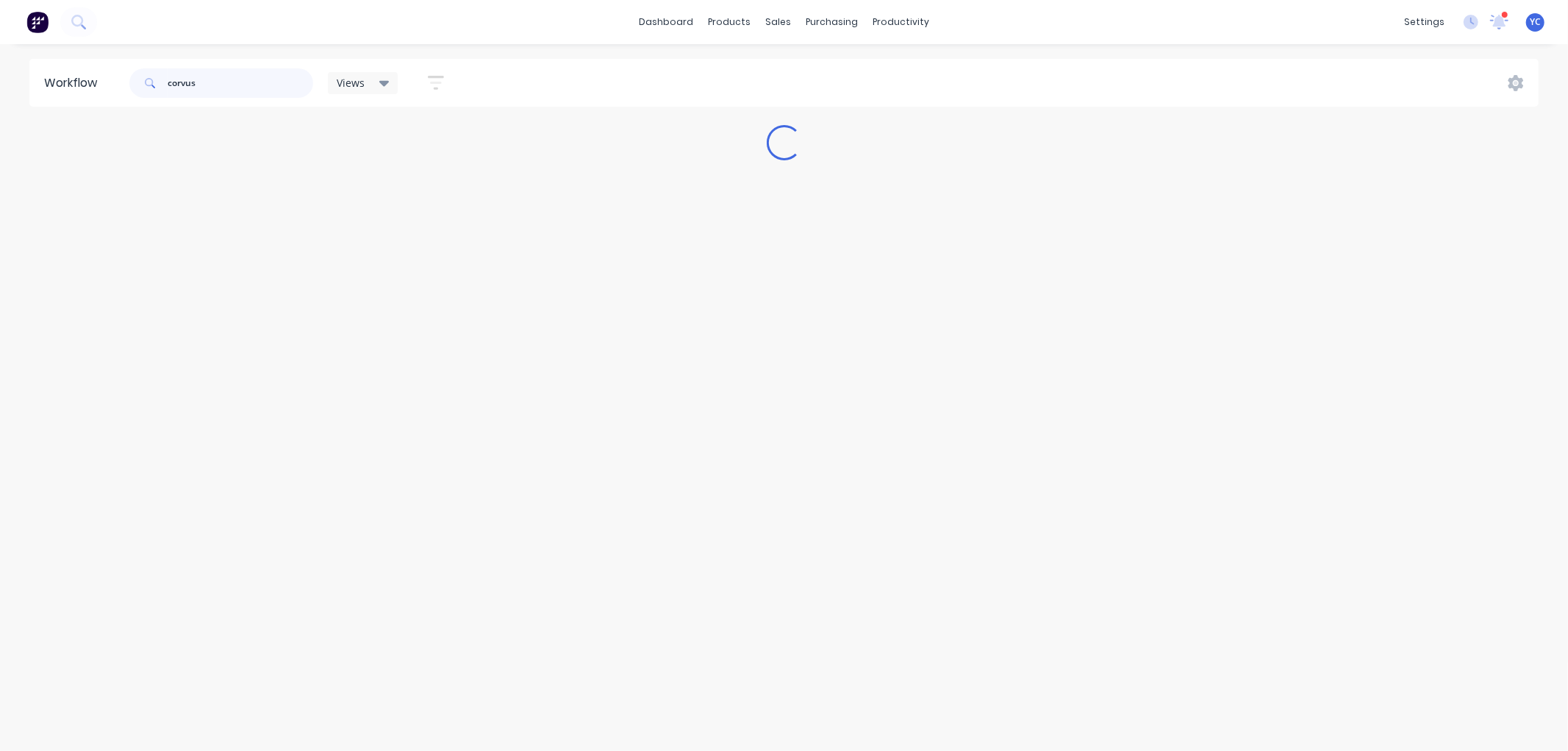
type input "corvus"
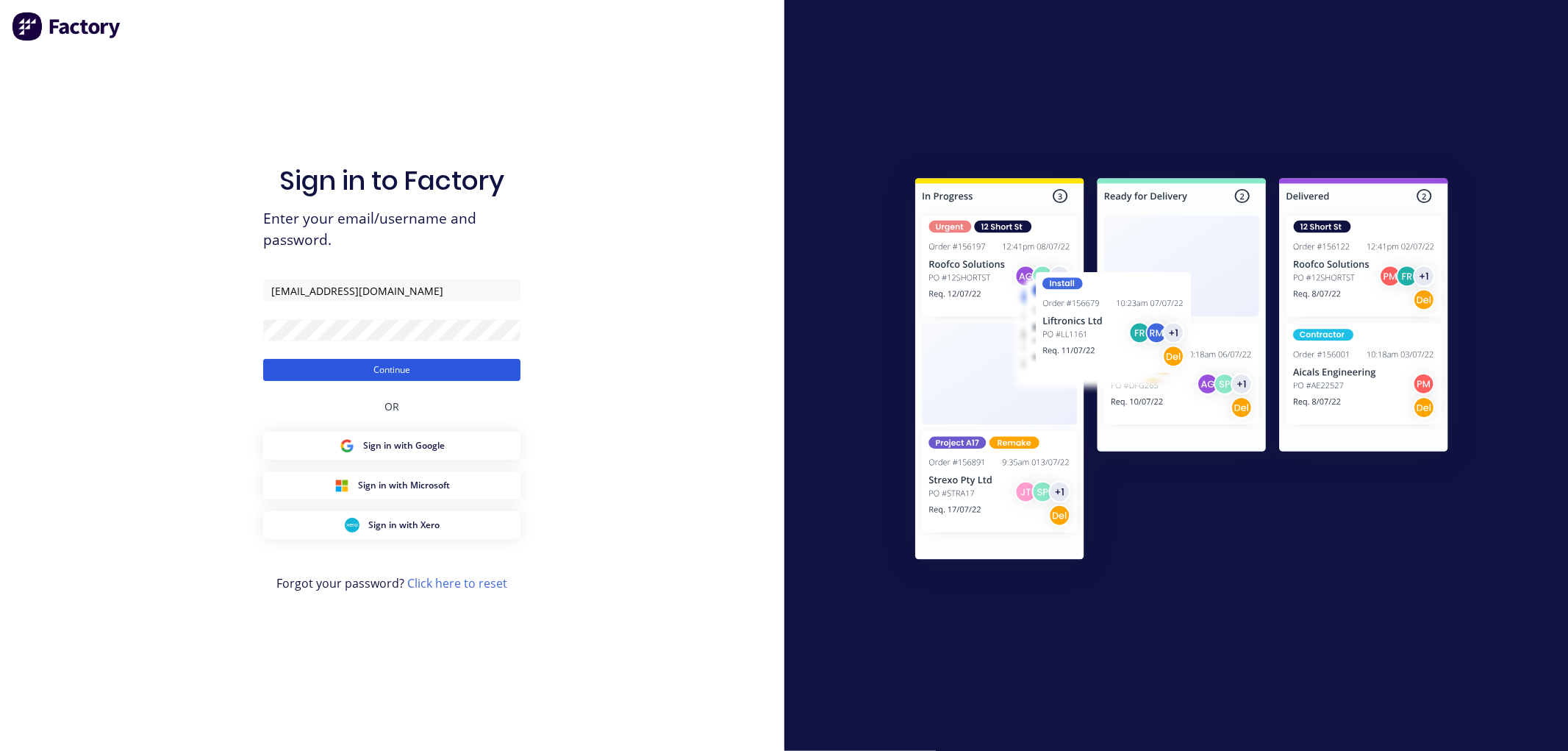
click at [368, 378] on button "Continue" at bounding box center [392, 369] width 258 height 22
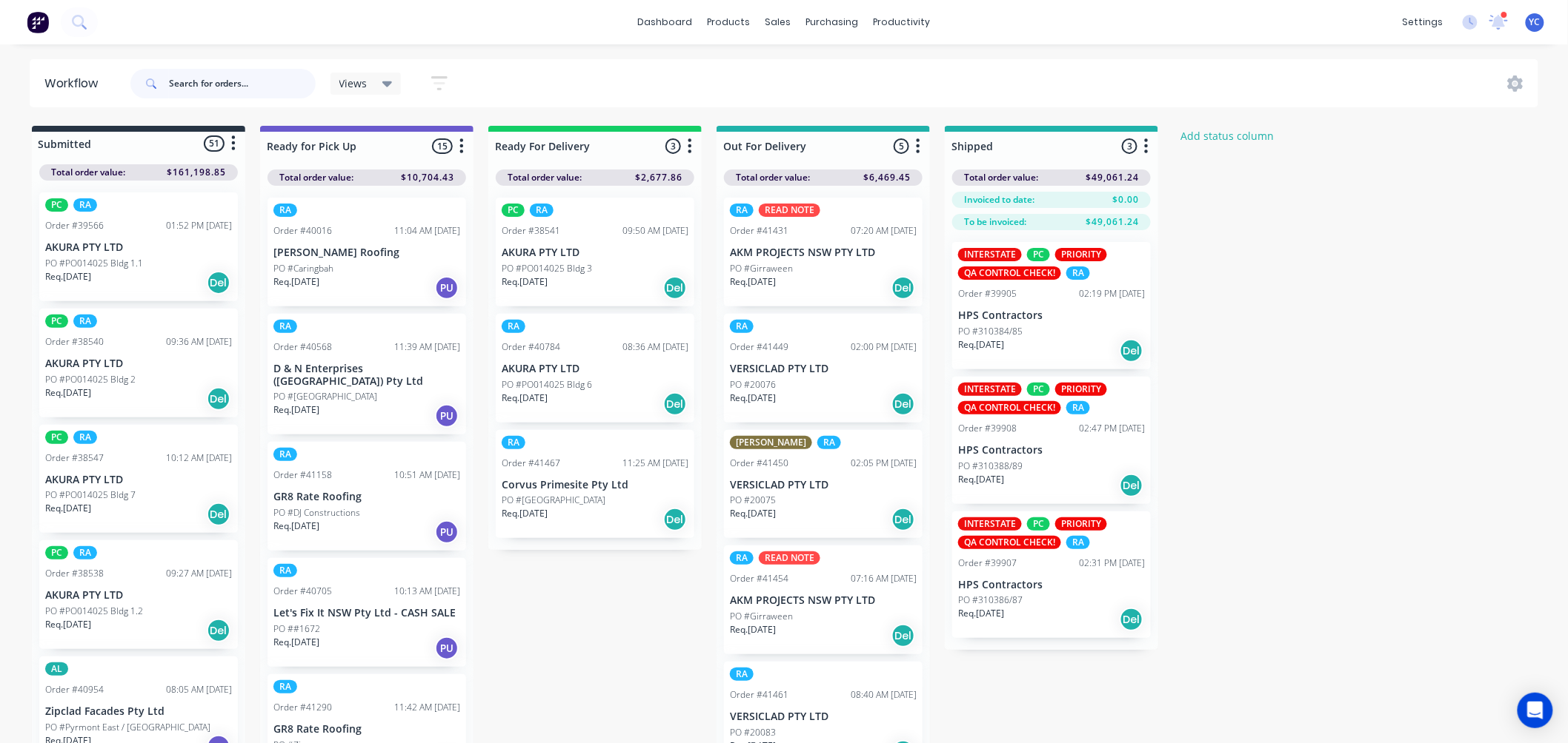
click at [257, 88] on input "text" at bounding box center [241, 83] width 146 height 30
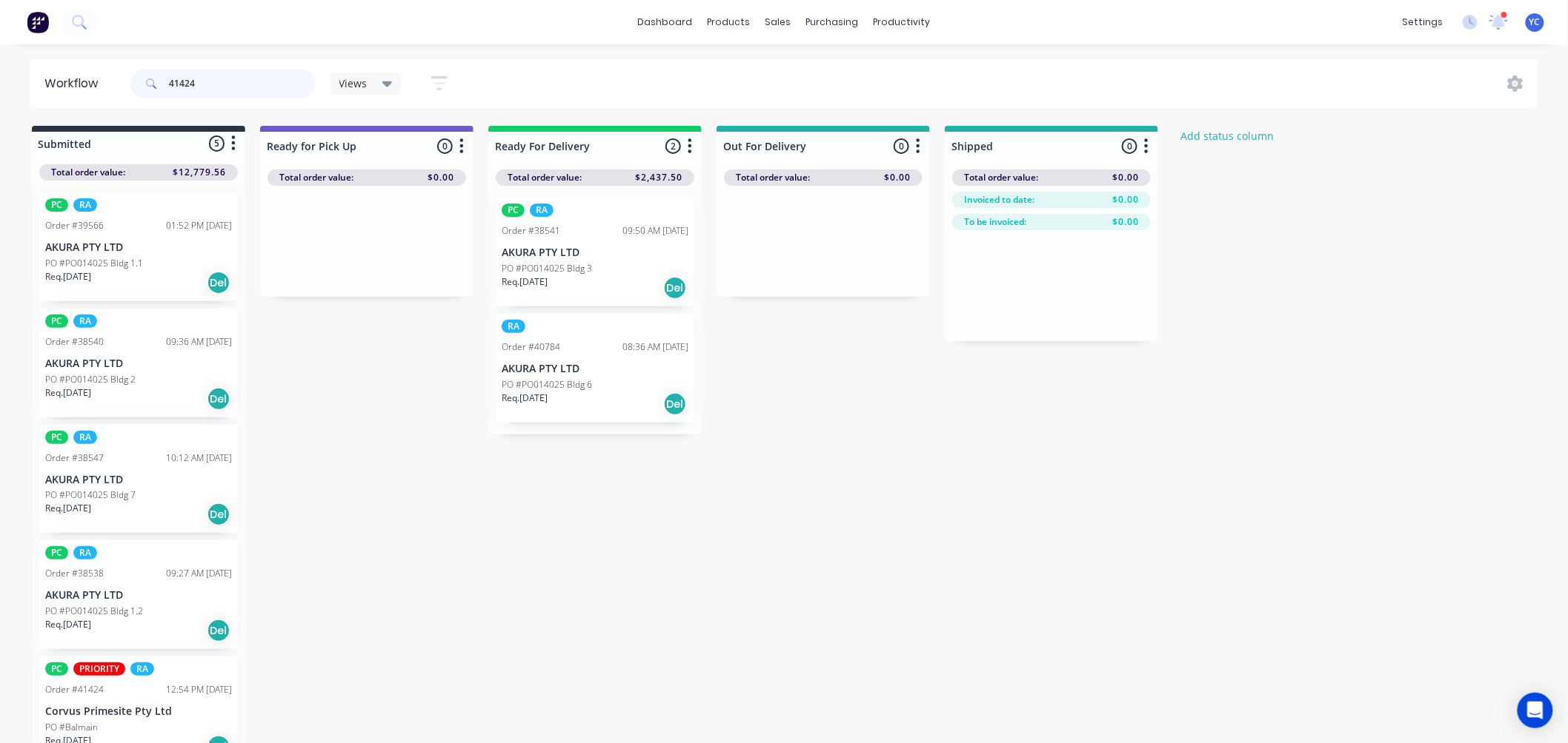
click at [238, 79] on input "41424" at bounding box center [241, 83] width 146 height 30
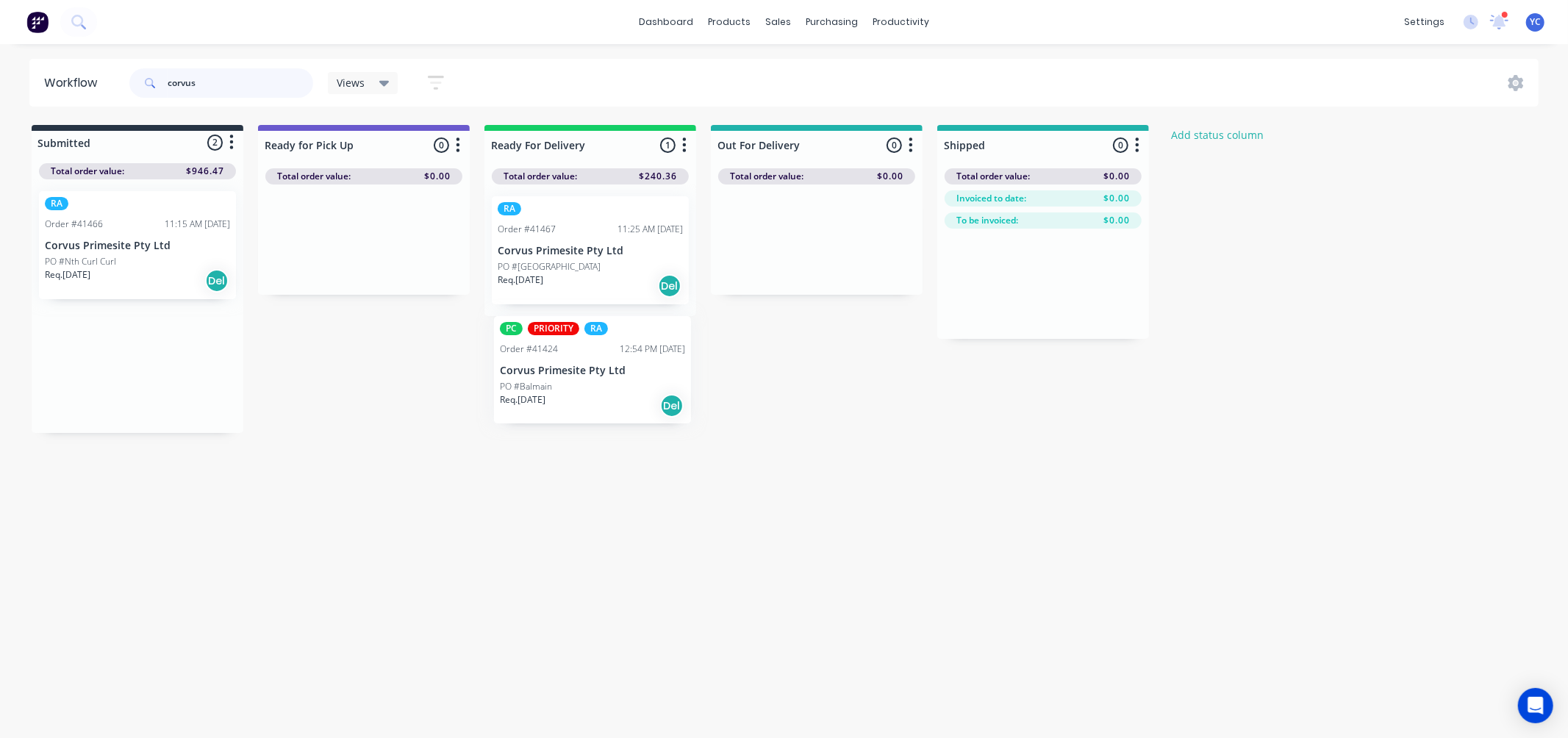
drag, startPoint x: 114, startPoint y: 259, endPoint x: 574, endPoint y: 385, distance: 476.9
click at [574, 385] on div "Submitted 2 Status colour #273444 hex #273444 Save Cancel Summaries Total order…" at bounding box center [789, 278] width 1598 height 308
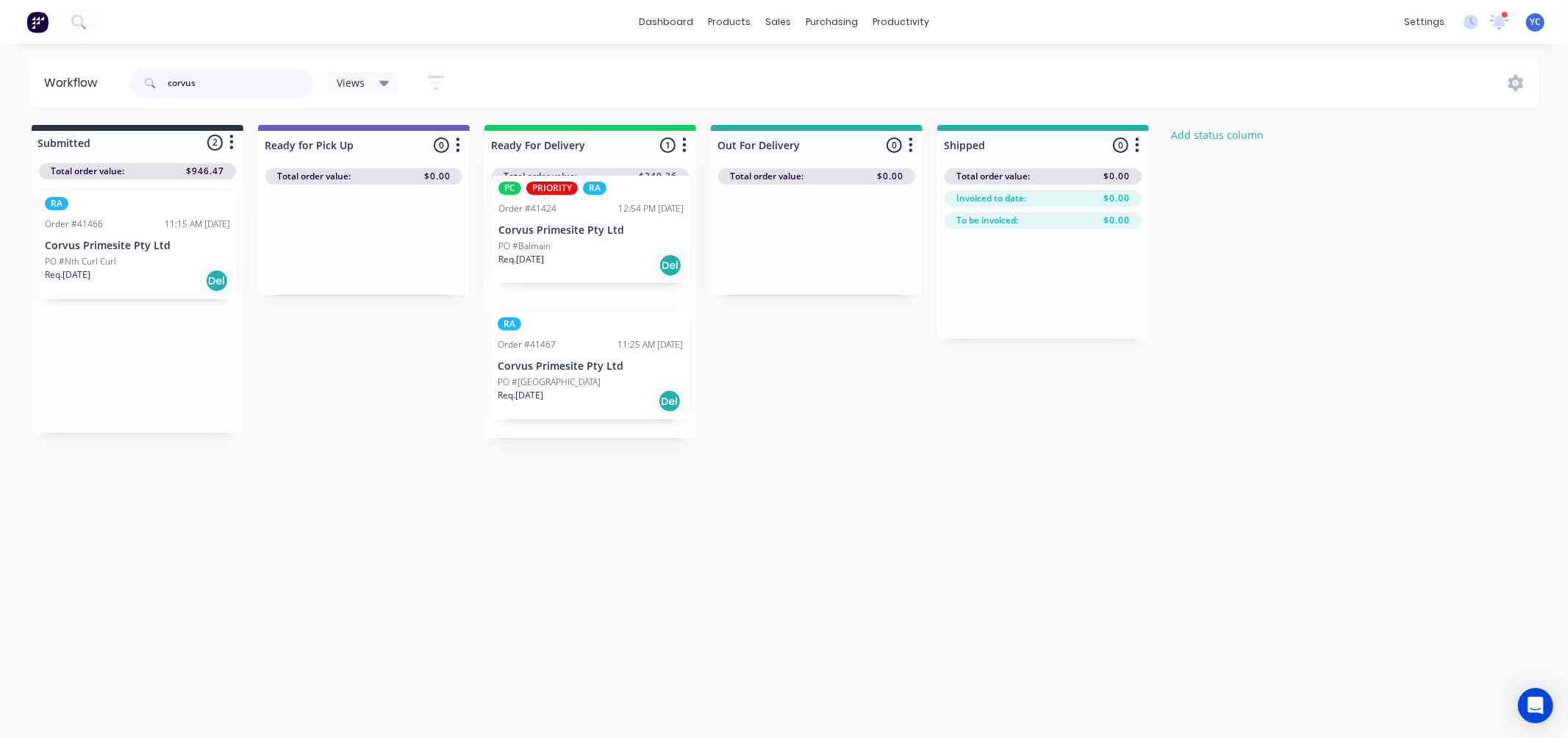
drag, startPoint x: 138, startPoint y: 244, endPoint x: 603, endPoint y: 229, distance: 465.2
click at [603, 229] on div "Submitted 2 Status colour #273444 hex #273444 Save Cancel Summaries Total order…" at bounding box center [789, 282] width 1598 height 314
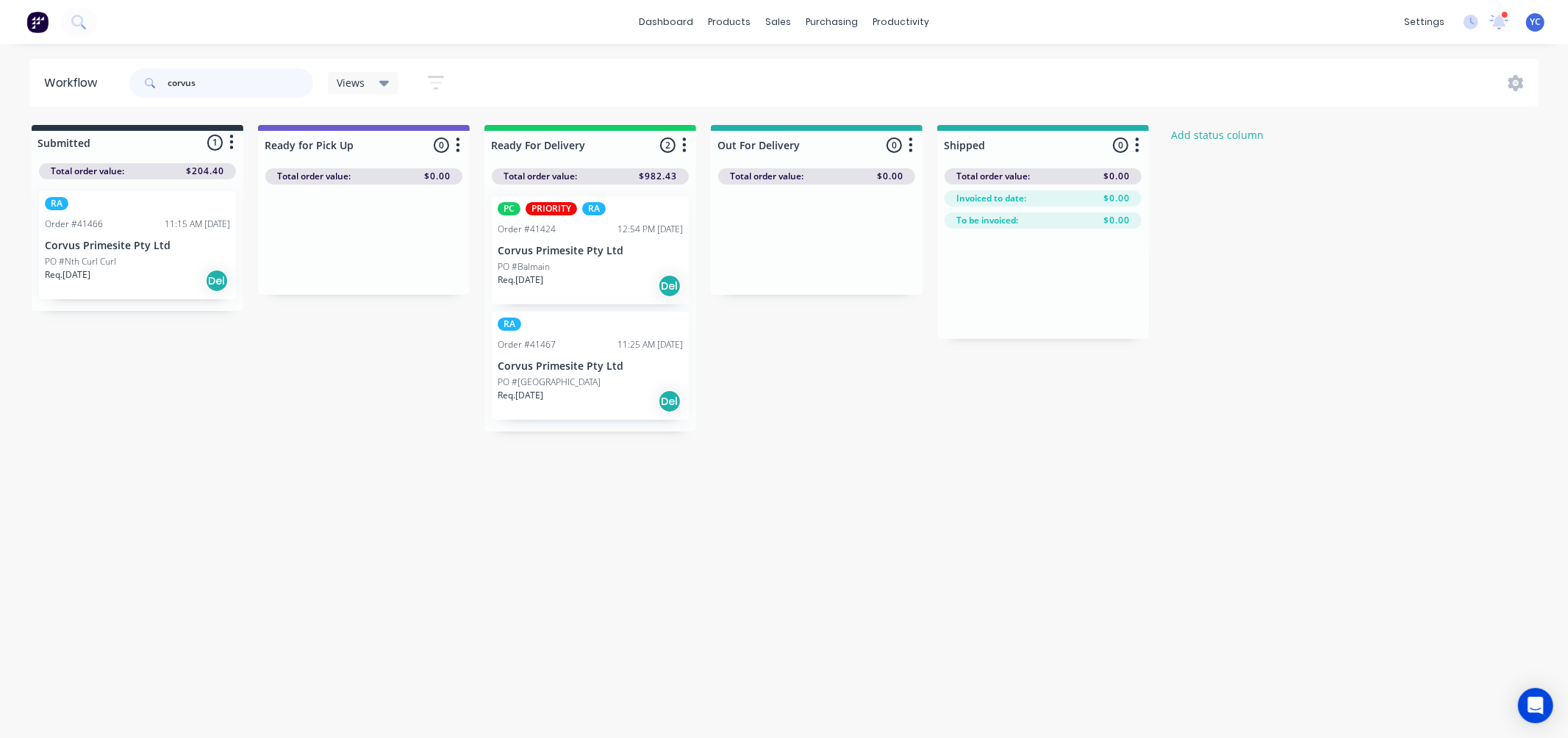
click at [248, 91] on input "corvus" at bounding box center [240, 83] width 145 height 30
type input "41489"
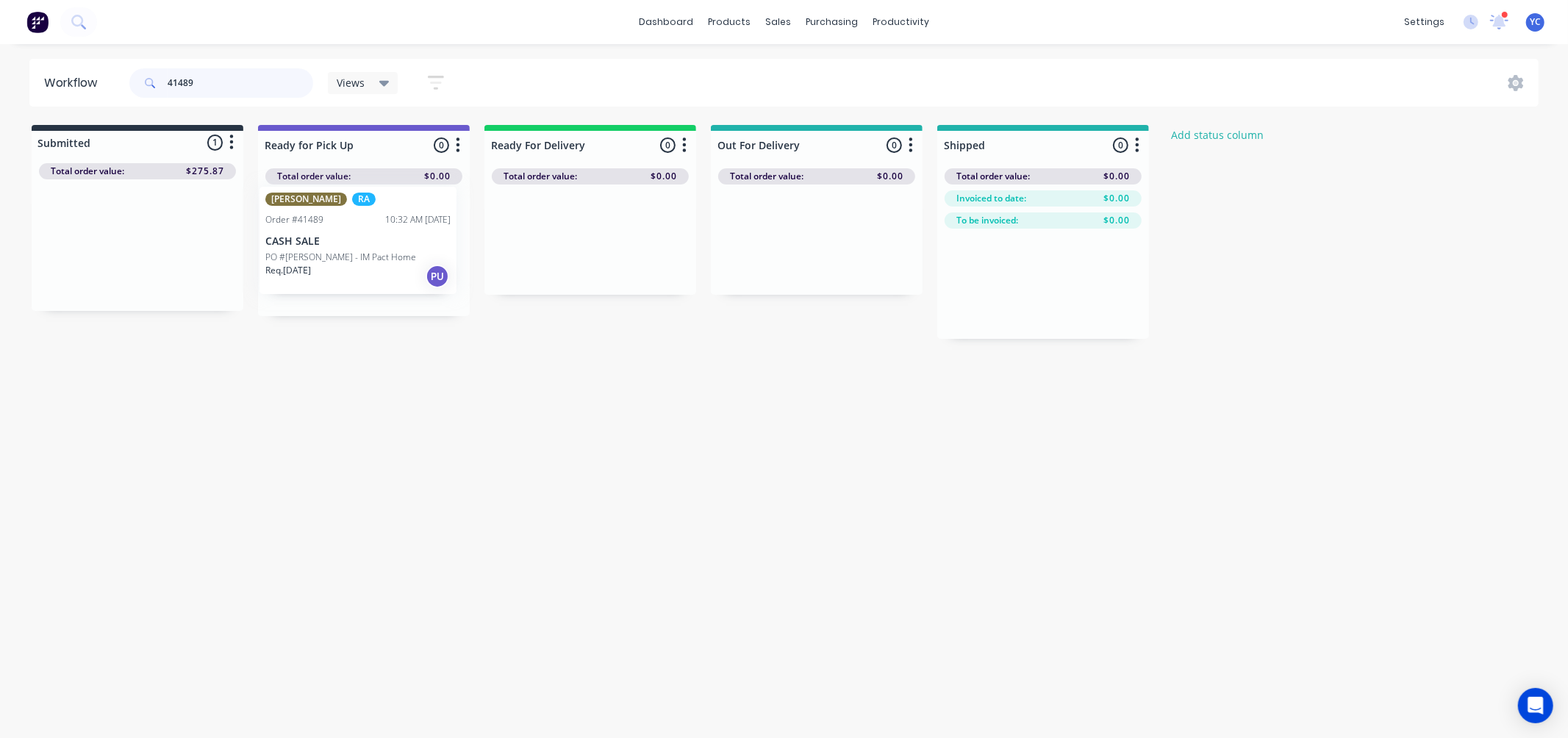
drag, startPoint x: 118, startPoint y: 264, endPoint x: 348, endPoint y: 259, distance: 230.1
click at [348, 259] on div "Submitted 1 Status colour #273444 hex #273444 Save Cancel Summaries Total order…" at bounding box center [789, 231] width 1598 height 214
click at [212, 85] on input "41489" at bounding box center [240, 83] width 145 height 30
type input "41468"
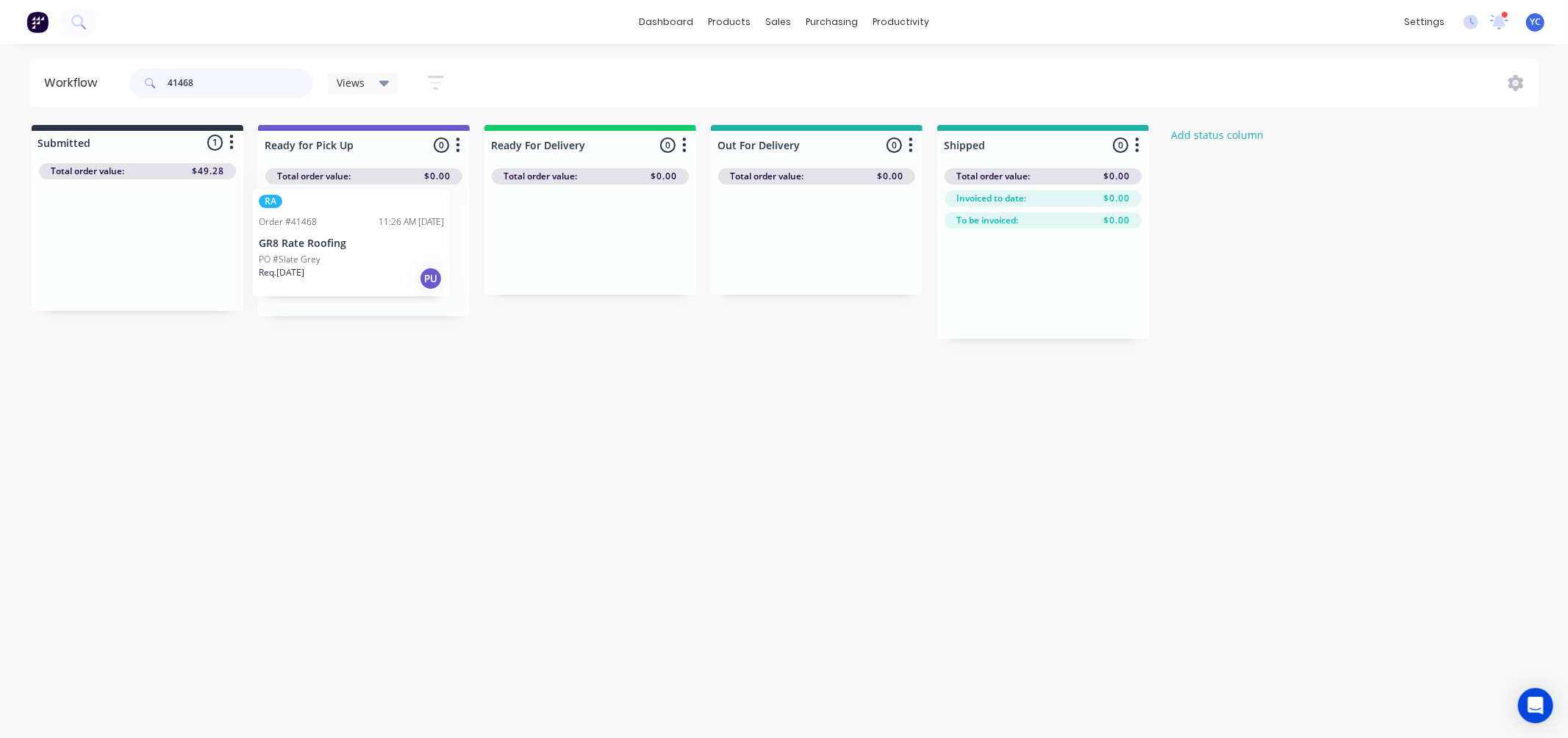
drag, startPoint x: 124, startPoint y: 264, endPoint x: 347, endPoint y: 260, distance: 223.0
click at [347, 260] on div "Submitted 1 Status colour #273444 hex #273444 Save Cancel Summaries Total order…" at bounding box center [789, 231] width 1598 height 214
click at [222, 81] on input "41468" at bounding box center [240, 83] width 145 height 30
type input "41488"
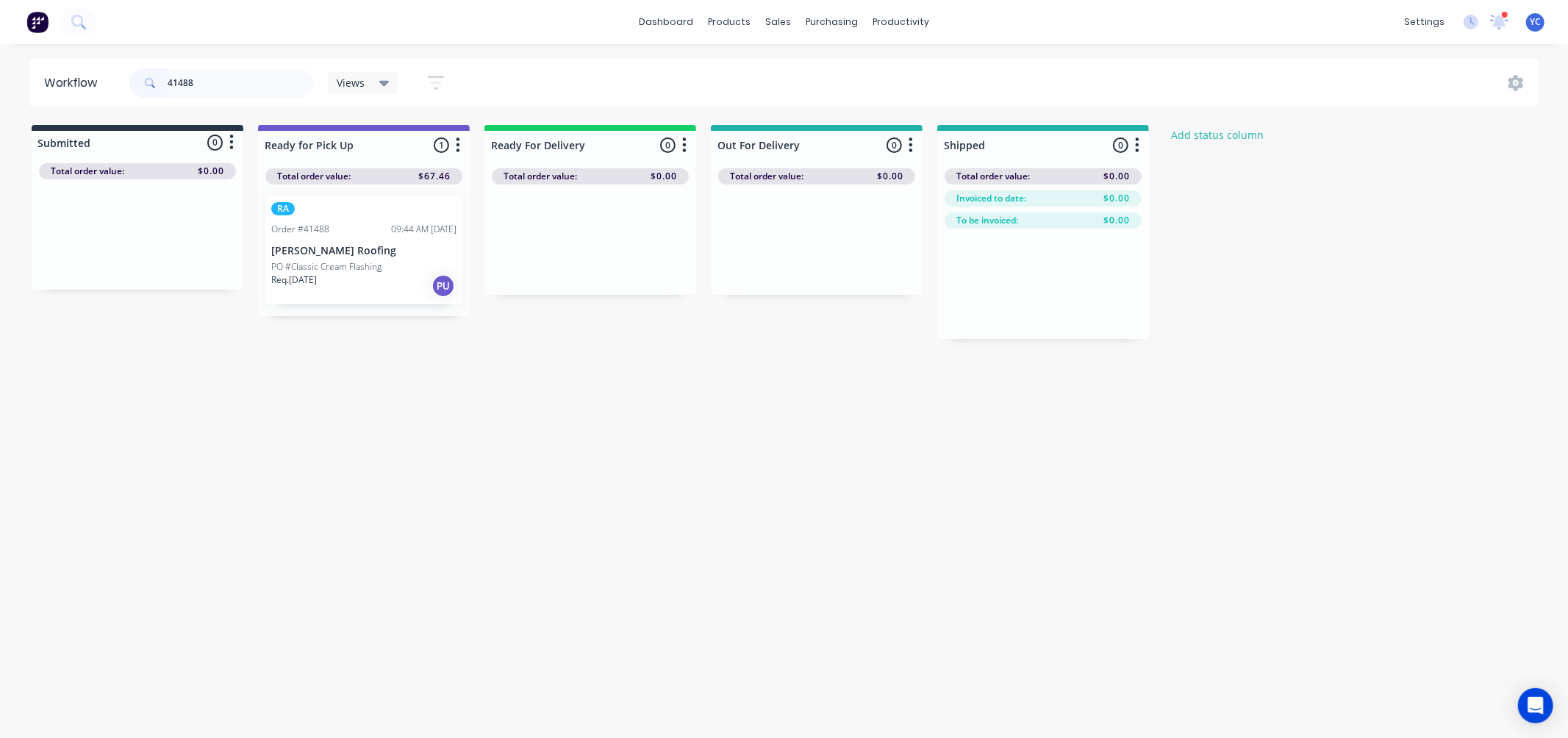
click at [510, 406] on div "Workflow 41488 Views Save new view None (Default) edit AL edit ALL edit BB & TH…" at bounding box center [784, 384] width 1568 height 650
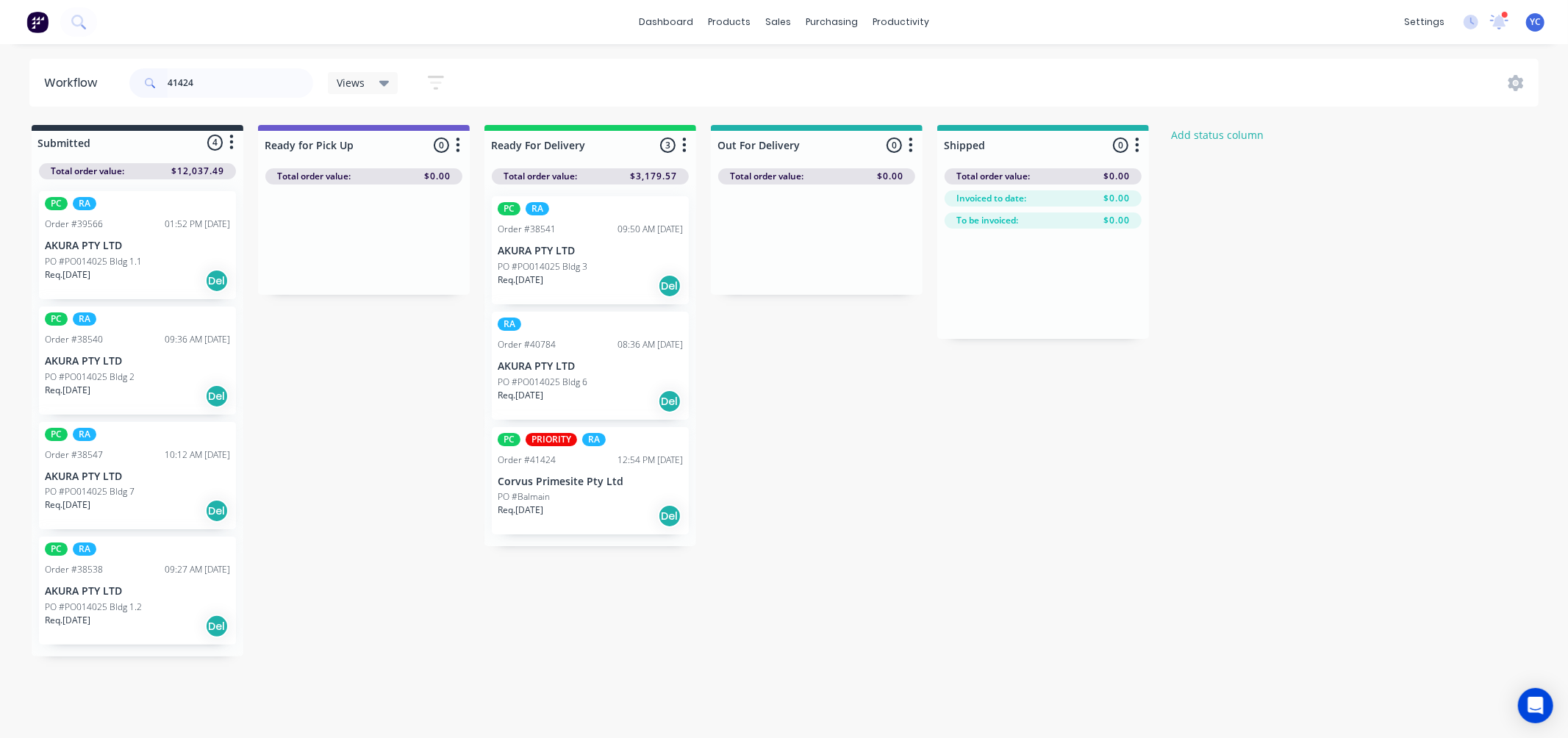
click at [216, 80] on input "41424" at bounding box center [240, 83] width 145 height 30
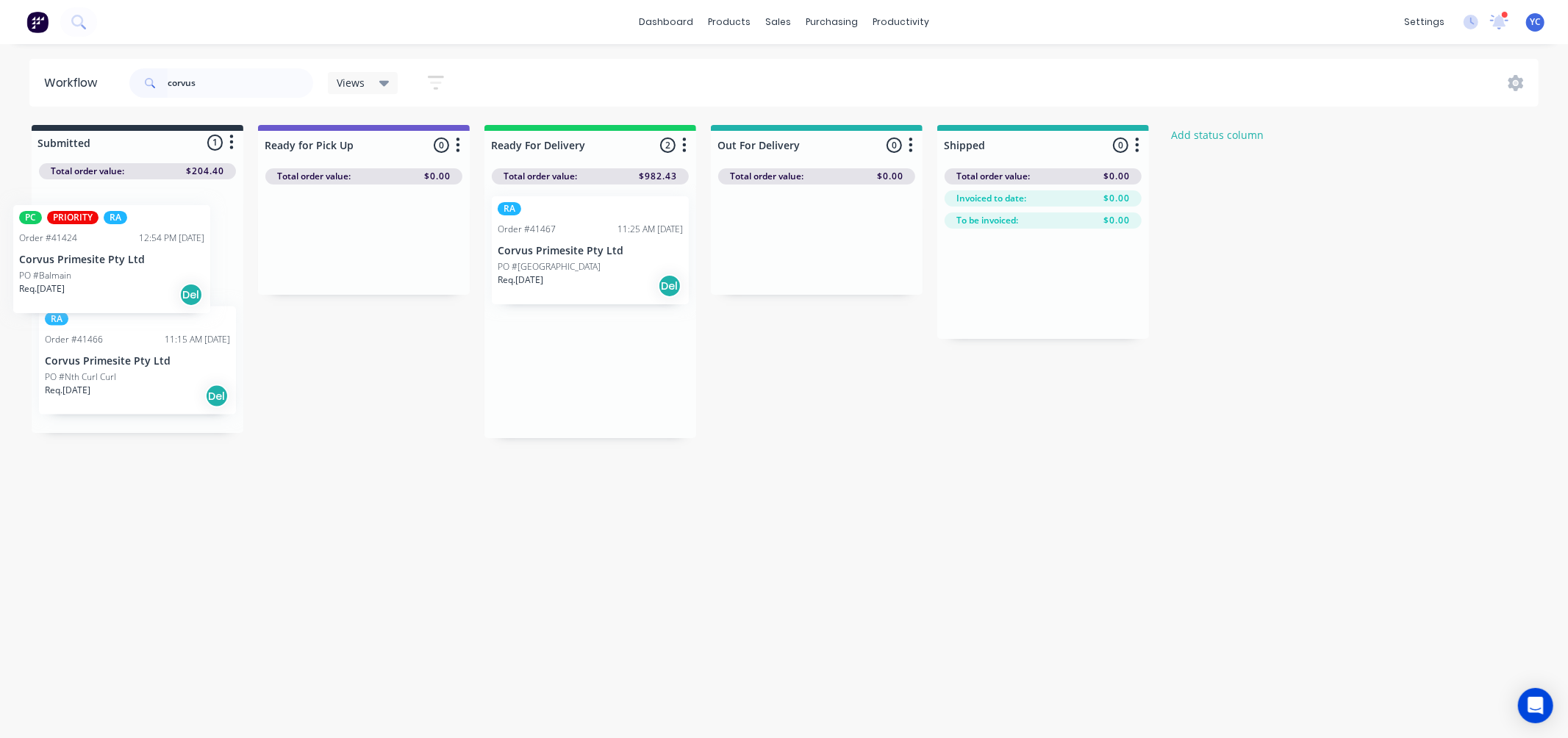
drag, startPoint x: 610, startPoint y: 263, endPoint x: 119, endPoint y: 275, distance: 491.1
click at [119, 275] on div "Submitted 1 Status colour #273444 hex #273444 Save Cancel Summaries Total order…" at bounding box center [789, 282] width 1598 height 314
click at [228, 77] on input "corvus" at bounding box center [240, 83] width 145 height 30
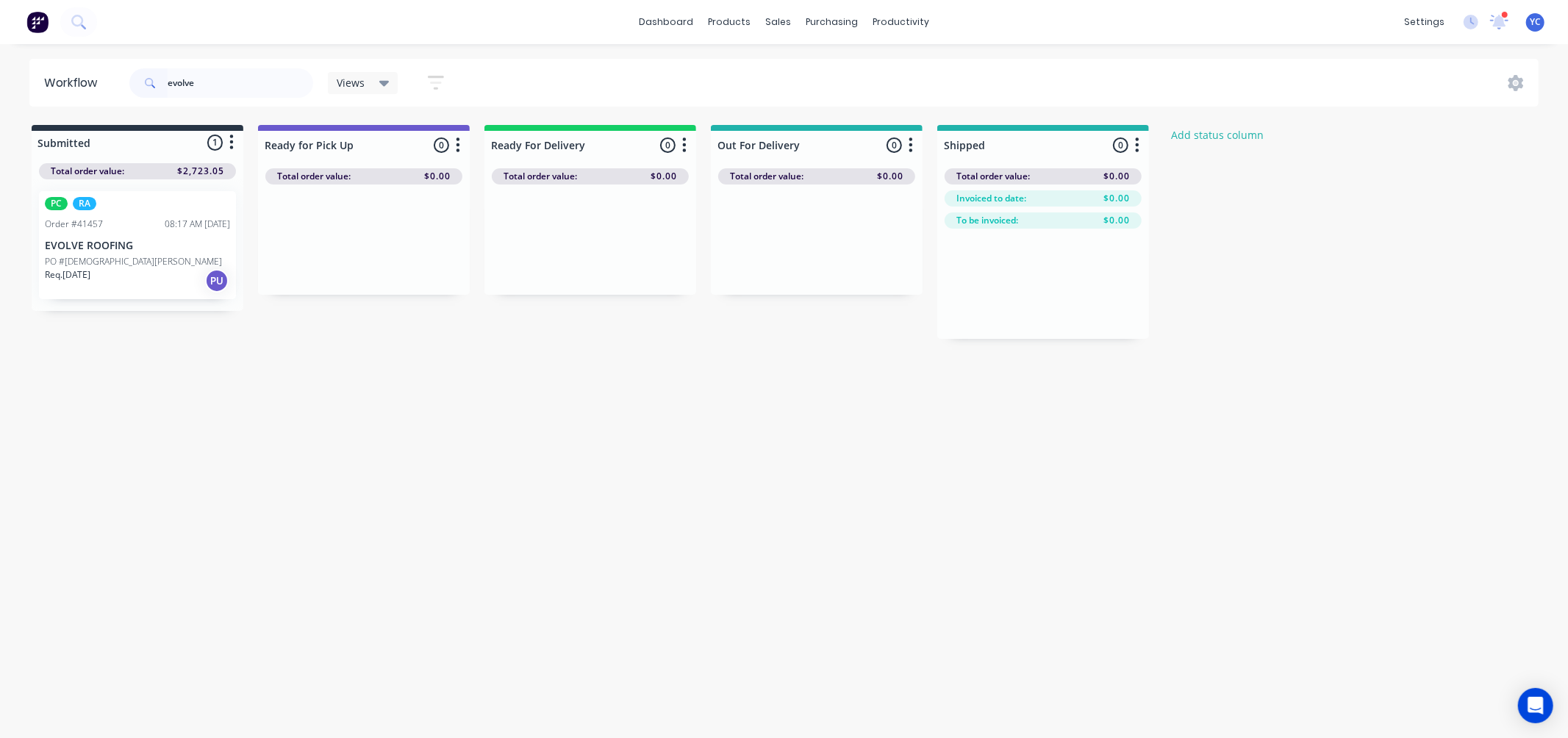
click at [114, 256] on div "PO #[DEMOGRAPHIC_DATA][PERSON_NAME]" at bounding box center [138, 262] width 185 height 13
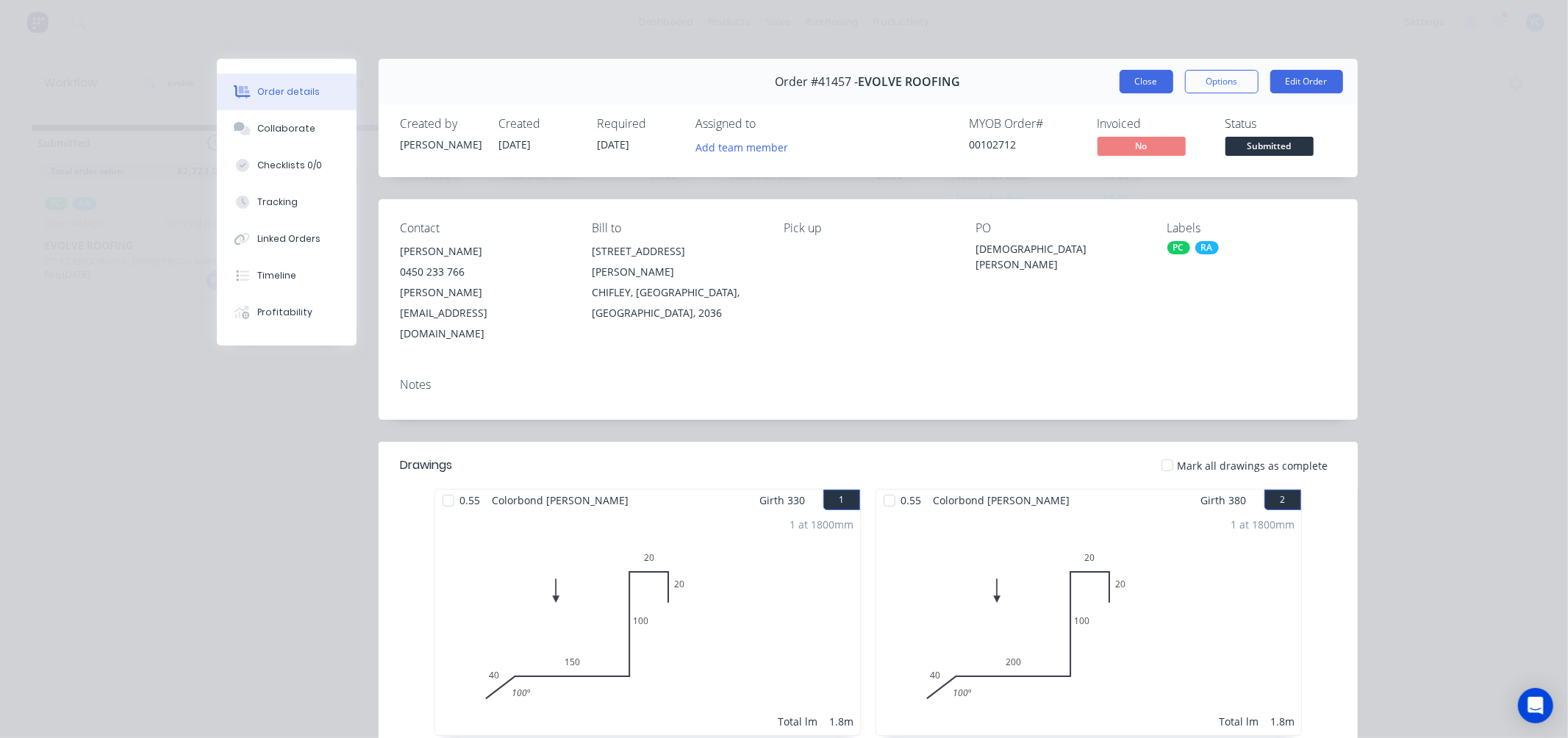
click at [1132, 85] on button "Close" at bounding box center [1145, 81] width 53 height 24
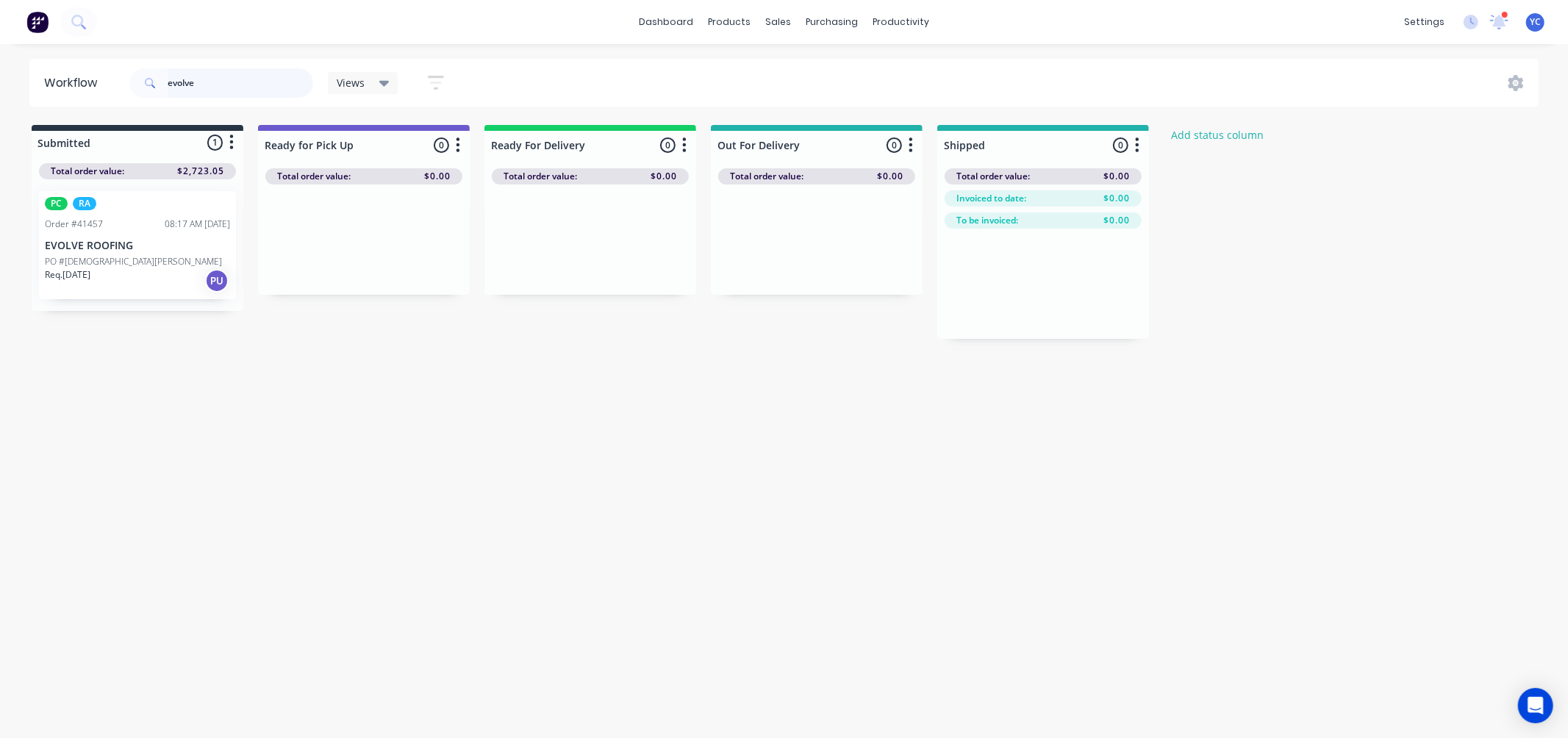
click at [222, 84] on input "evolve" at bounding box center [240, 83] width 145 height 30
click at [150, 255] on div "PO #[DEMOGRAPHIC_DATA][PERSON_NAME]" at bounding box center [138, 262] width 185 height 13
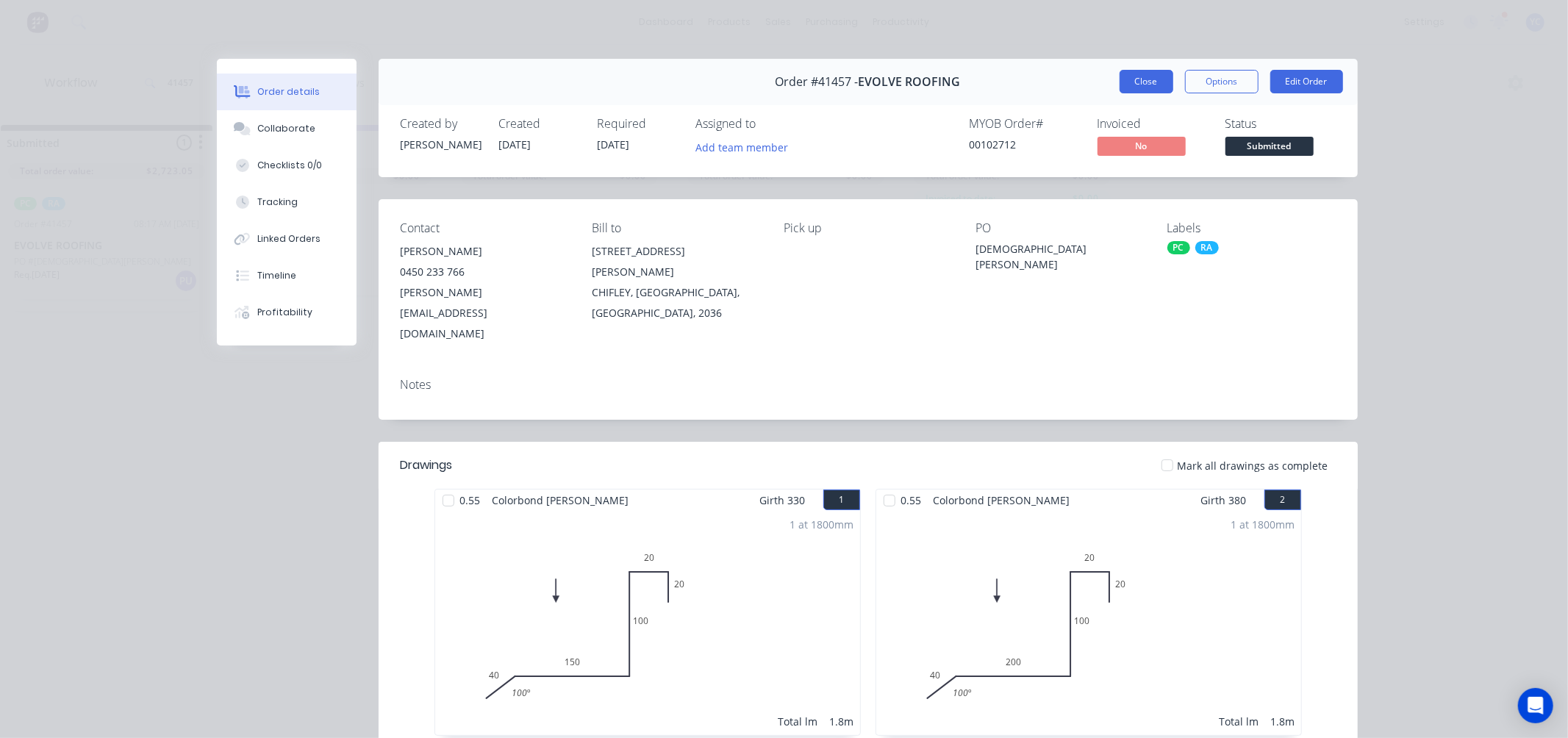
click at [1119, 71] on button "Close" at bounding box center [1145, 81] width 53 height 24
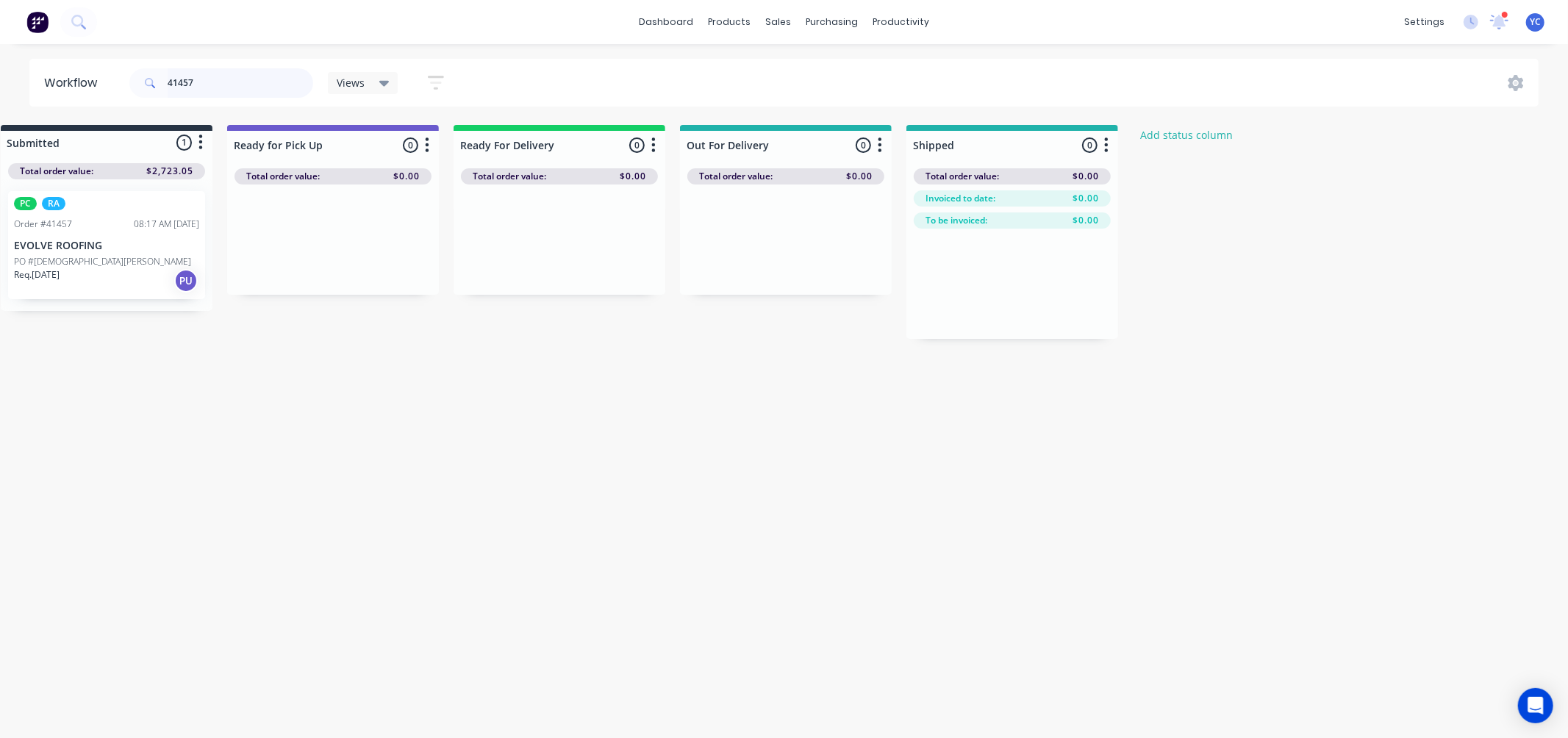
click at [240, 77] on input "41457" at bounding box center [240, 83] width 145 height 30
click at [325, 378] on div "Workflow 41457 Views Save new view None (Default) edit AL edit ALL edit BB & TH…" at bounding box center [752, 384] width 1568 height 650
click at [233, 93] on input "41457" at bounding box center [240, 83] width 145 height 30
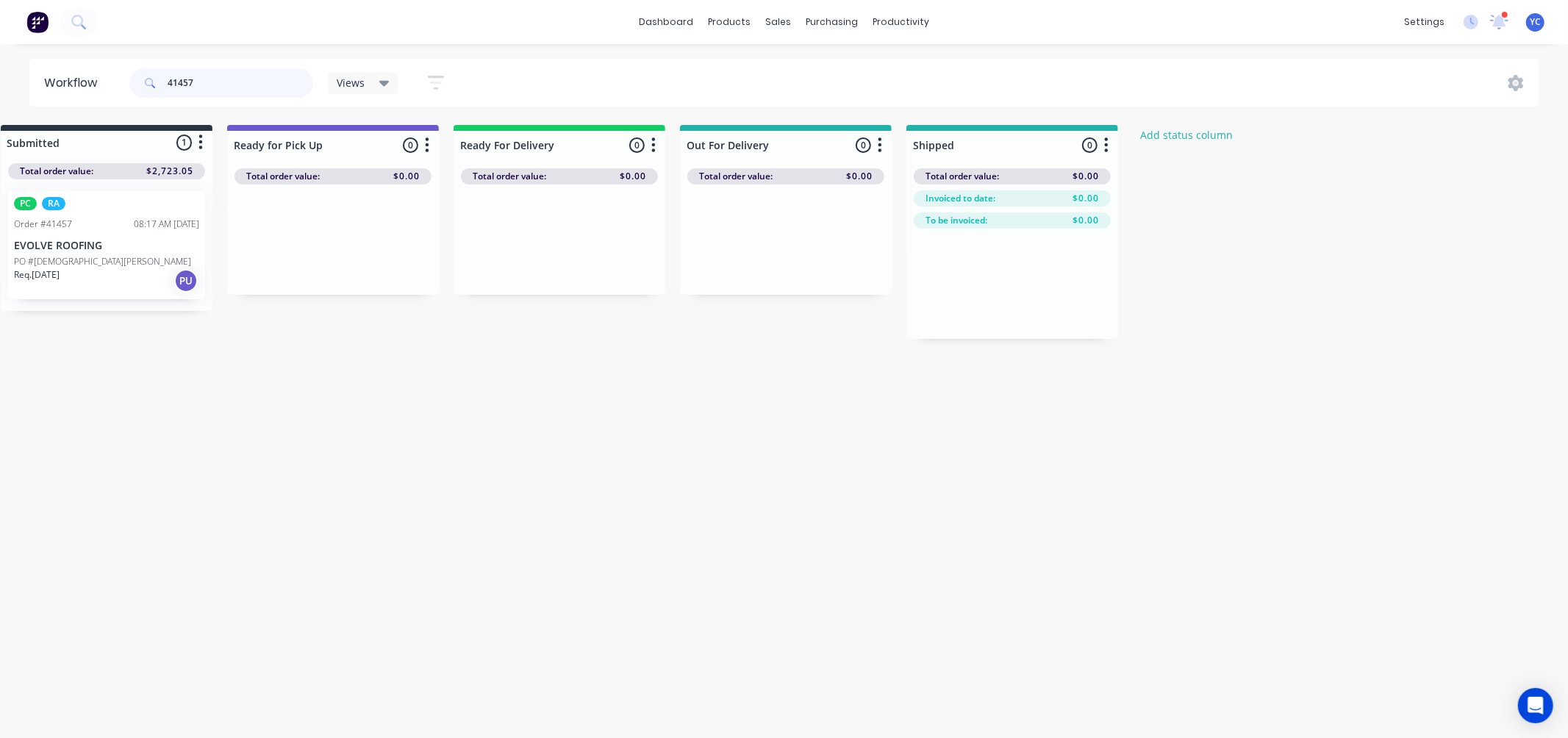
click at [222, 82] on input "41457" at bounding box center [240, 83] width 145 height 30
type input "s"
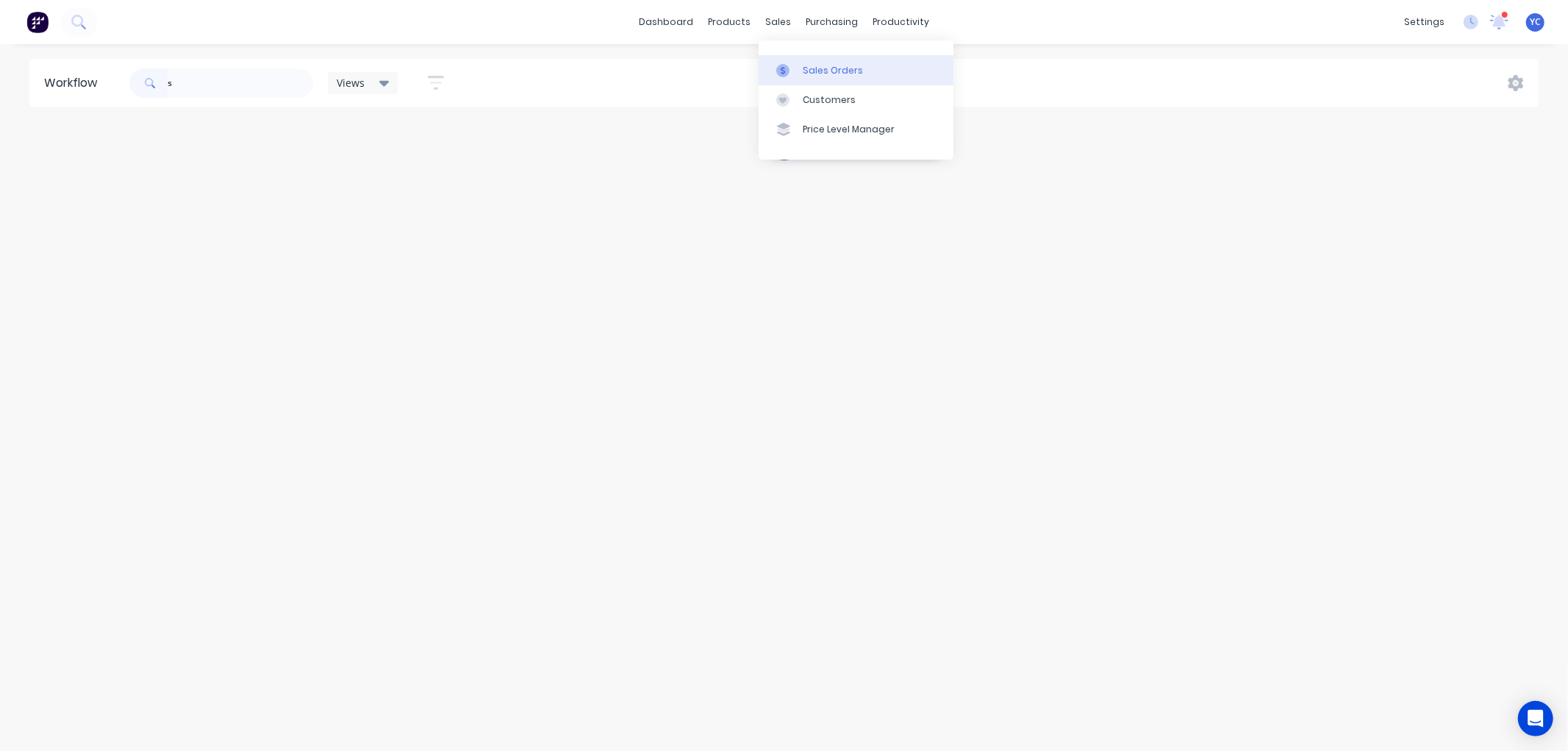
click at [826, 66] on div "Sales Orders" at bounding box center [832, 71] width 60 height 13
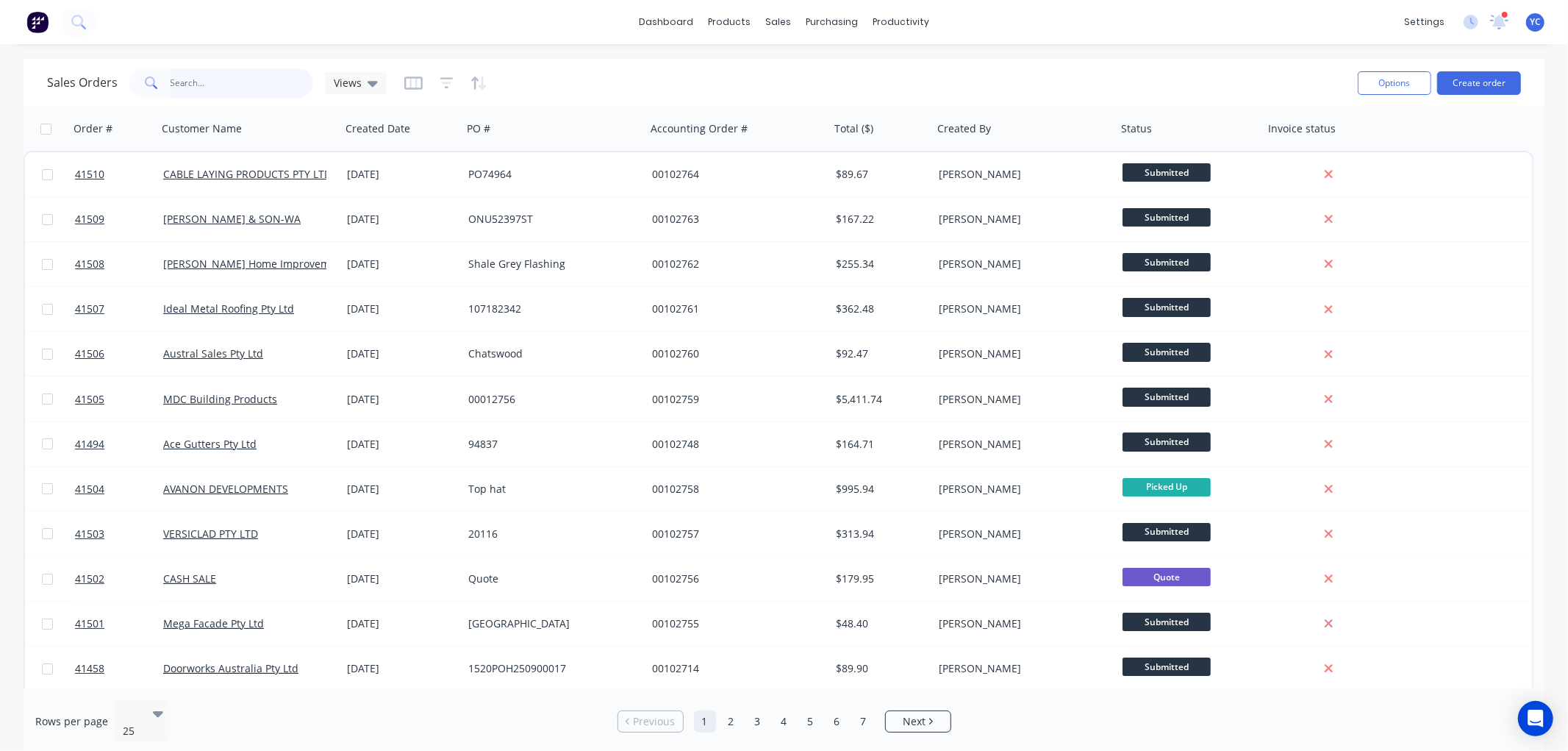
click at [250, 85] on input "text" at bounding box center [242, 83] width 144 height 30
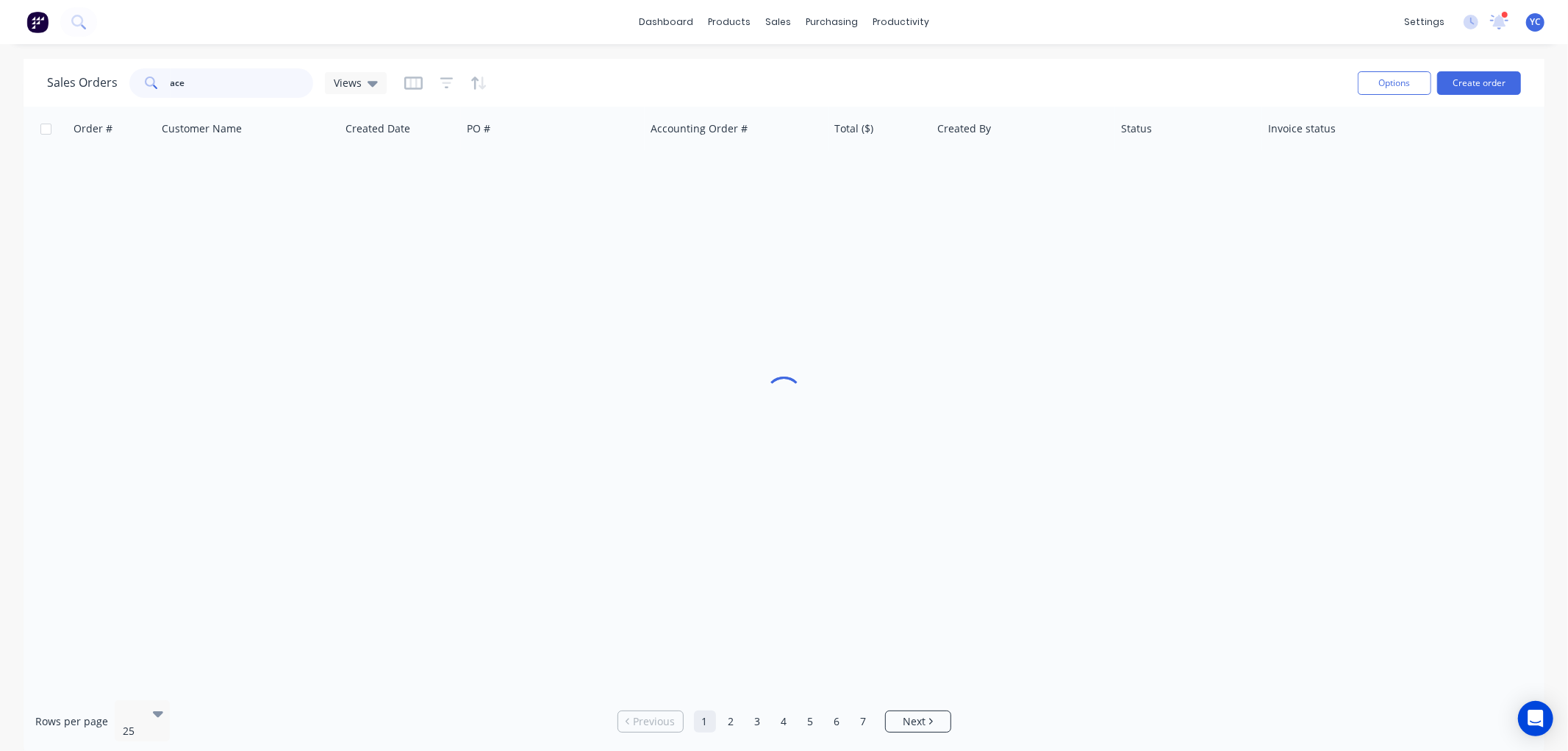
type input "ace"
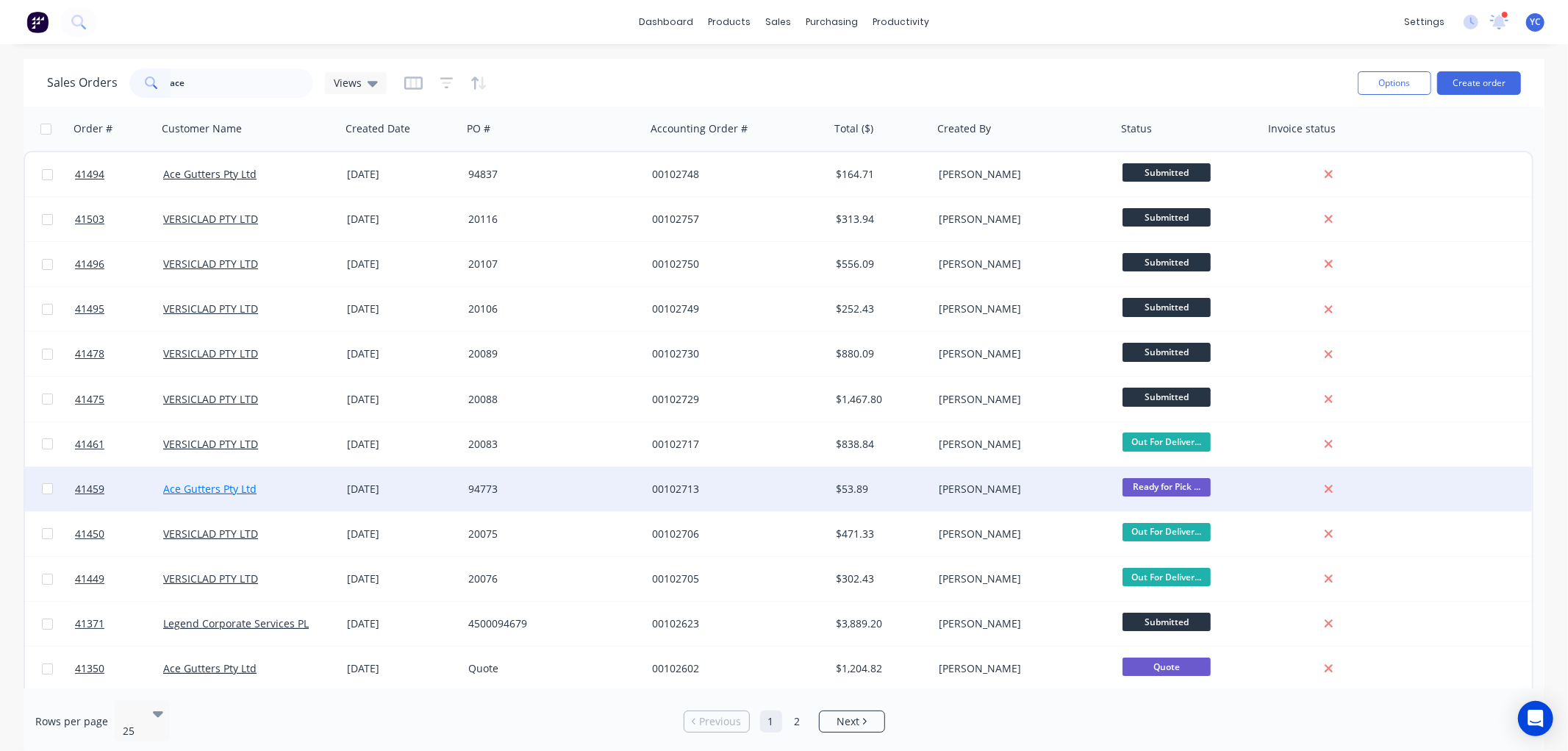
click at [218, 490] on link "Ace Gutters Pty Ltd" at bounding box center [210, 488] width 94 height 14
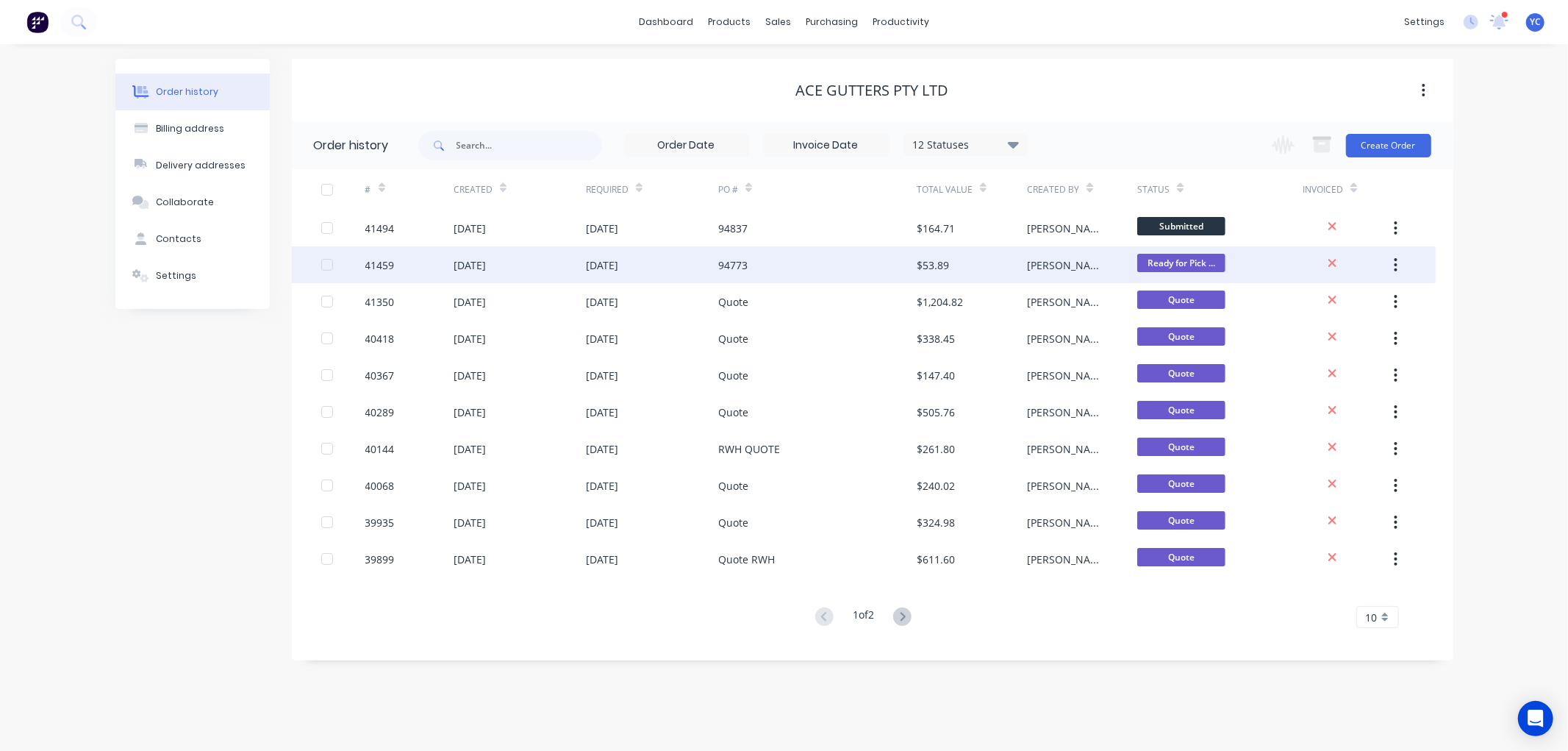
click at [379, 259] on div "41459" at bounding box center [380, 265] width 30 height 16
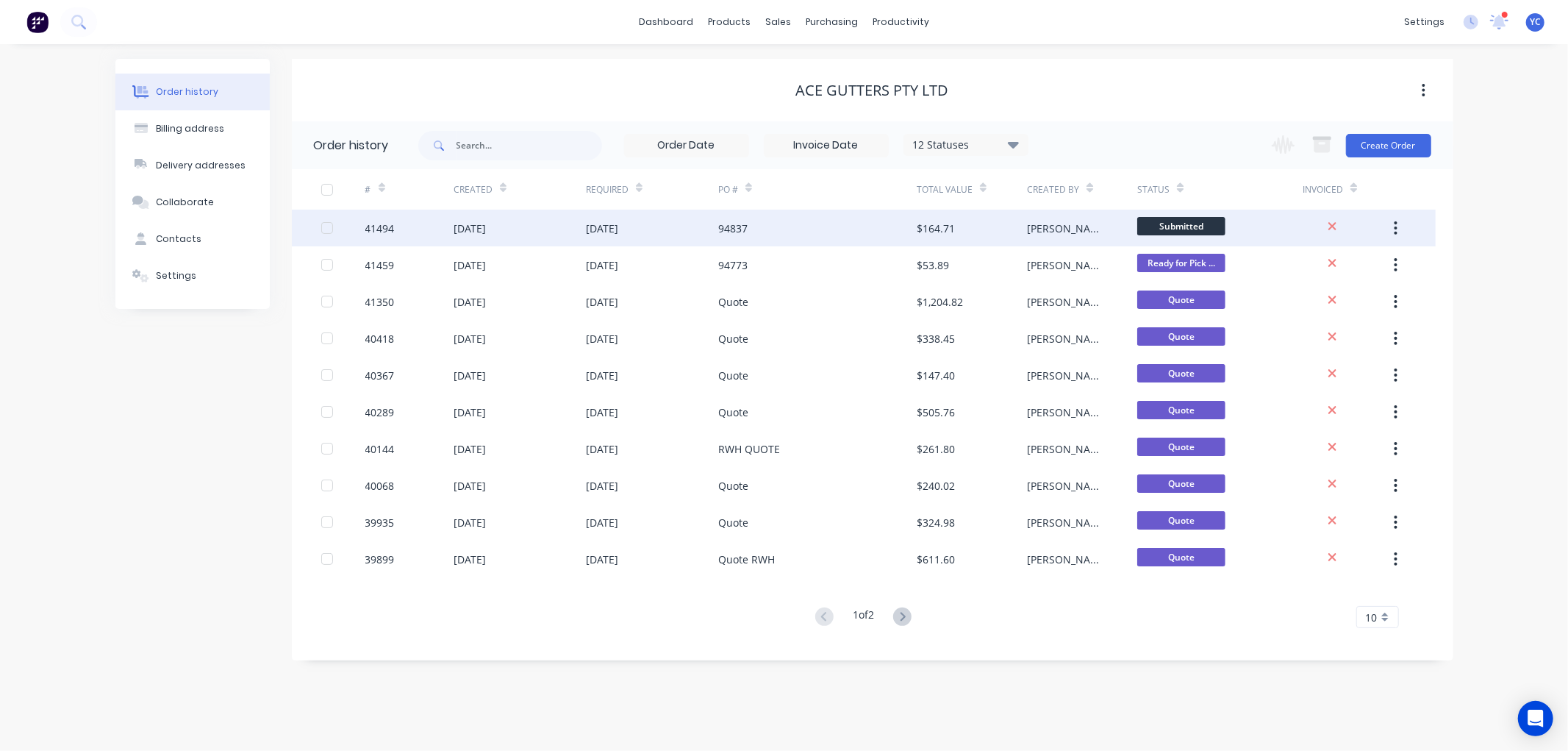
click at [378, 225] on div "41494" at bounding box center [380, 228] width 30 height 16
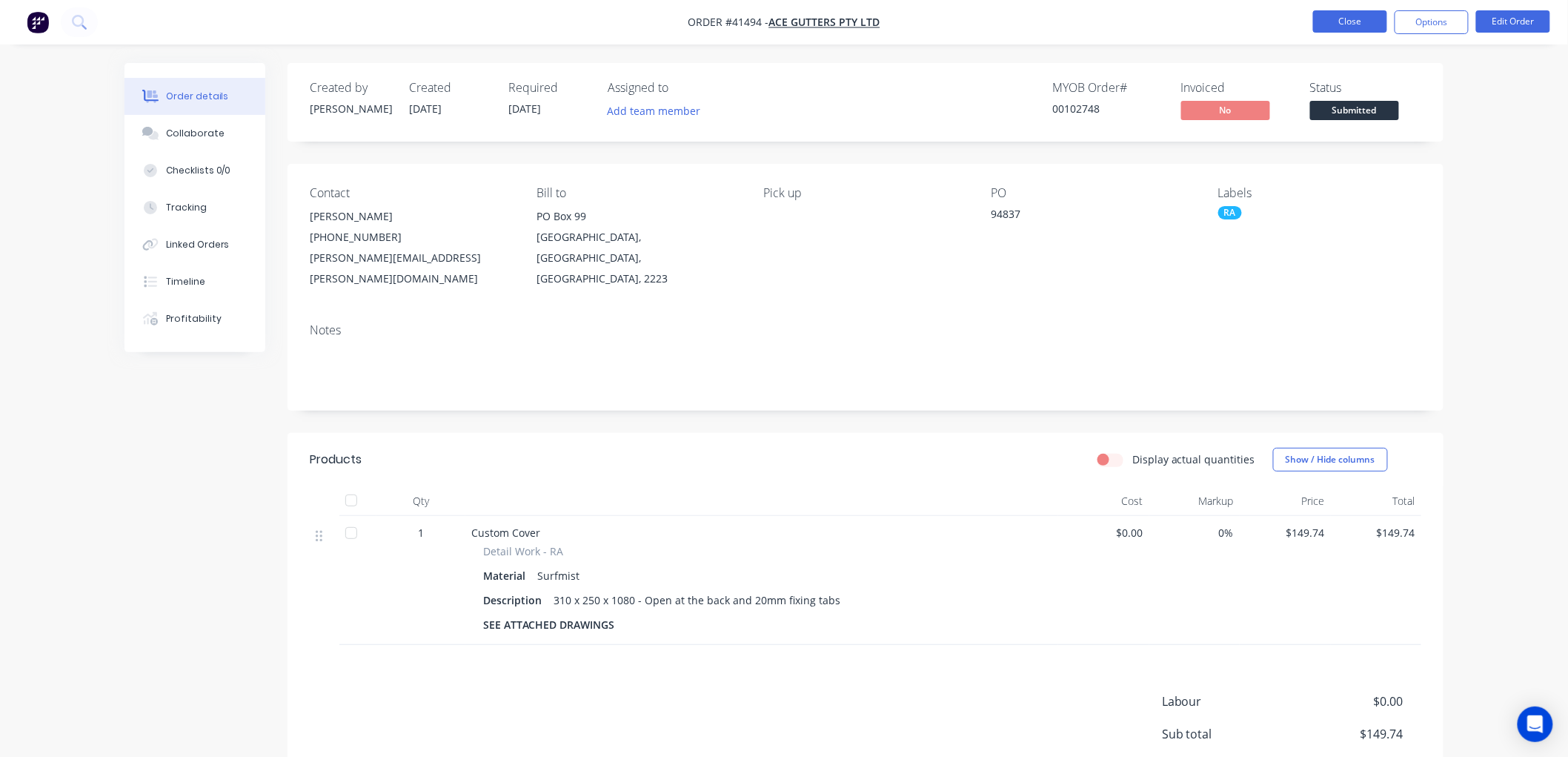
click at [1342, 23] on button "Close" at bounding box center [1350, 22] width 74 height 22
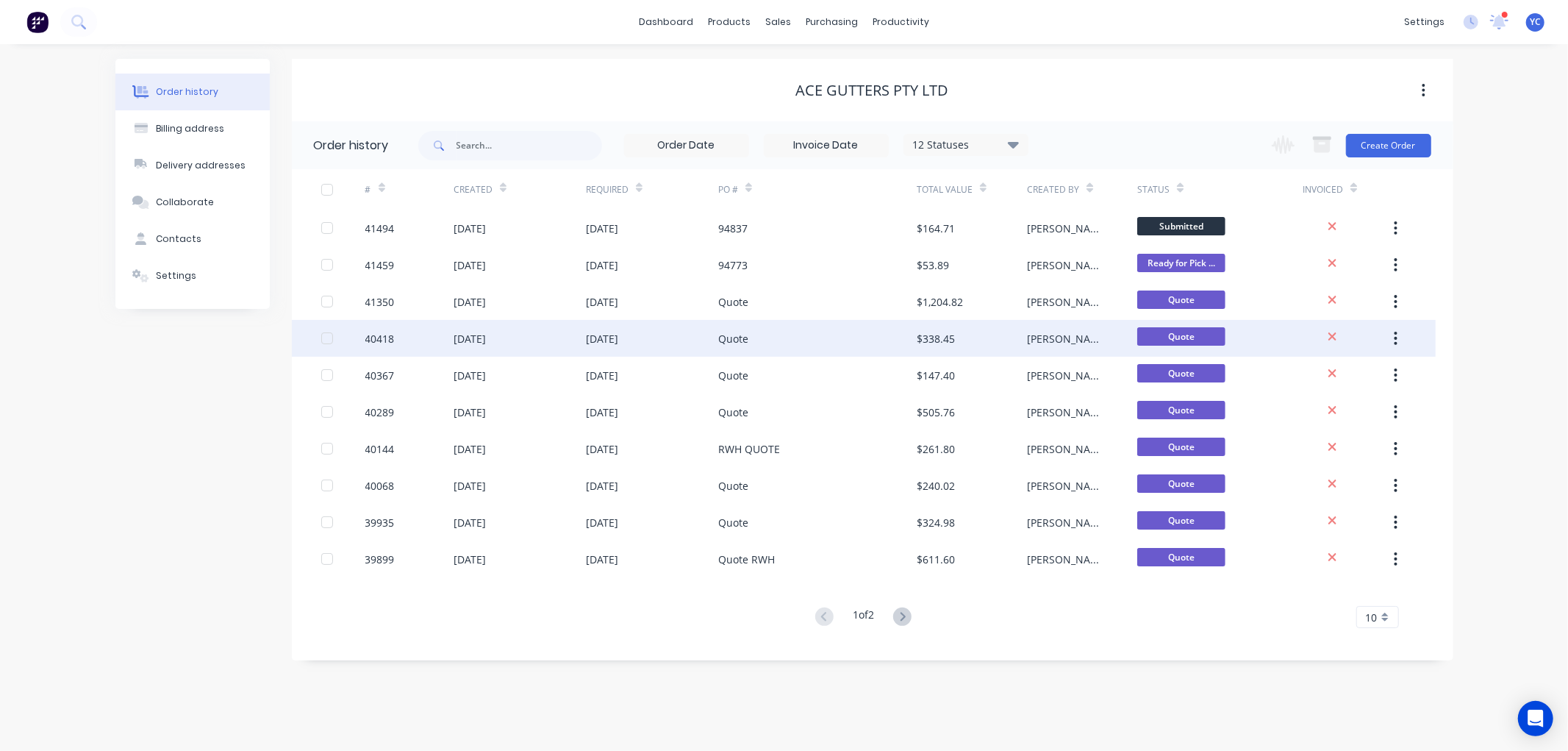
click at [376, 333] on div "40418" at bounding box center [380, 338] width 30 height 16
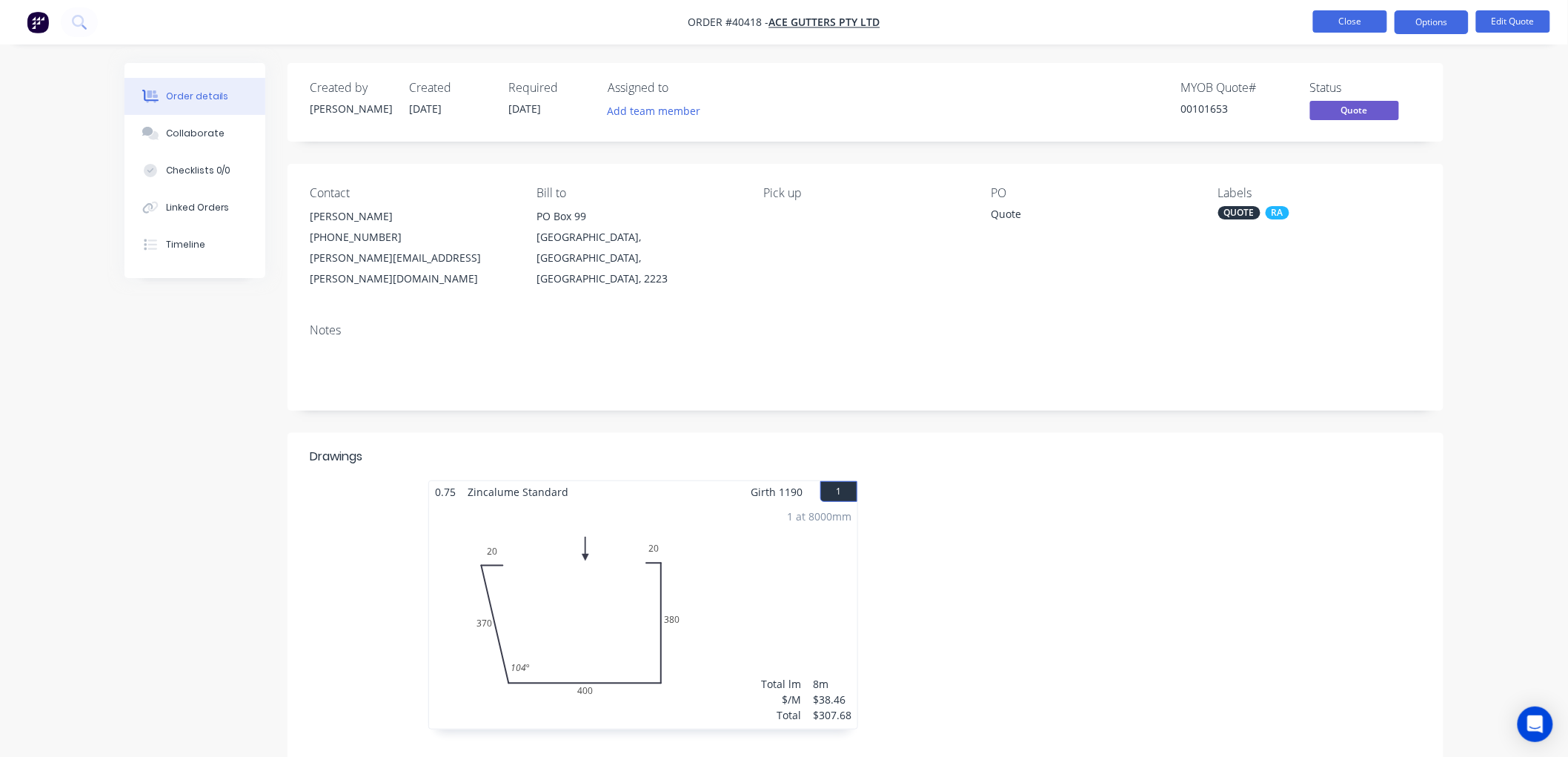
click at [1338, 26] on button "Close" at bounding box center [1350, 22] width 74 height 22
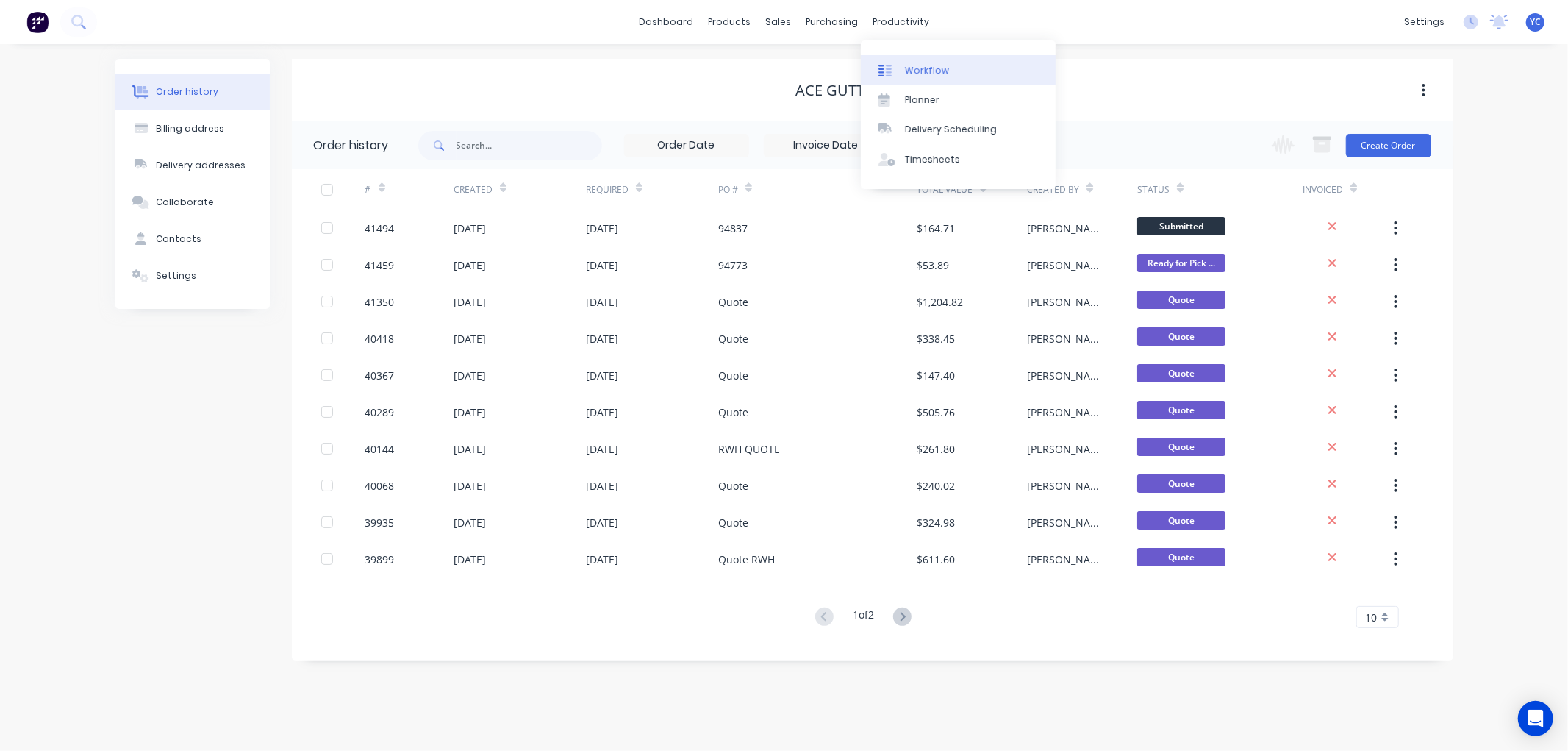
click at [935, 70] on div "Workflow" at bounding box center [927, 71] width 44 height 13
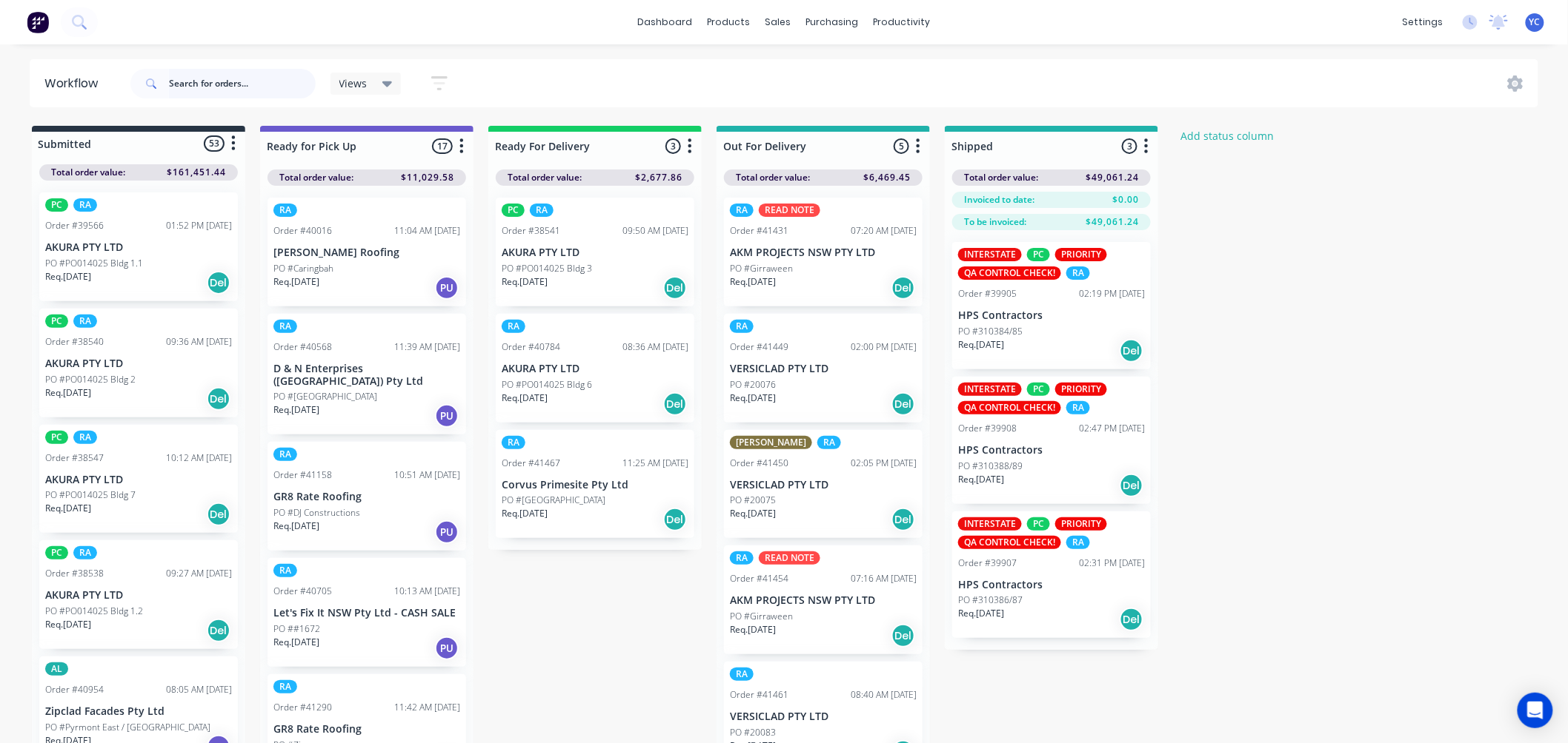
click at [220, 78] on input "text" at bounding box center [241, 83] width 146 height 30
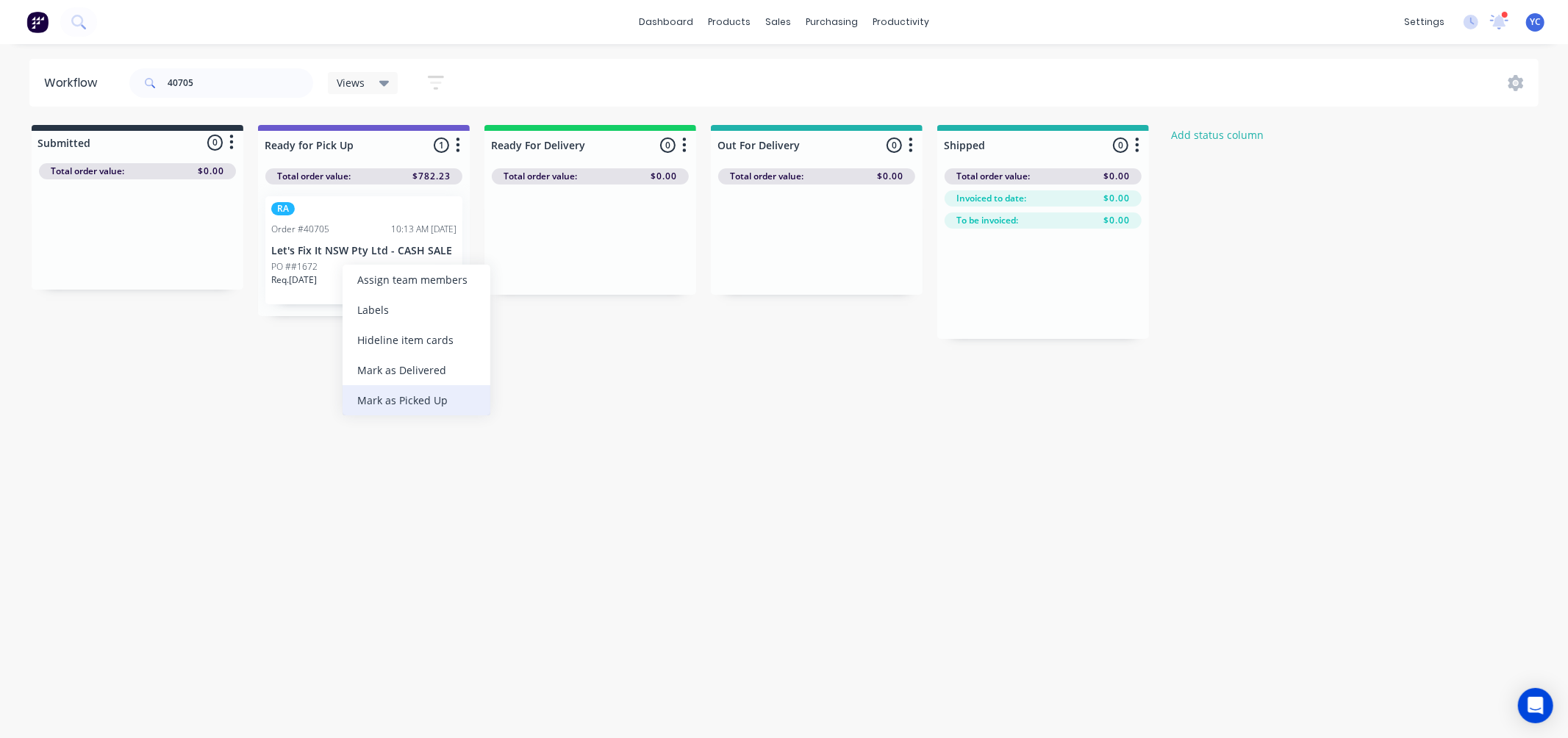
click at [422, 391] on div "Mark as Picked Up" at bounding box center [416, 400] width 148 height 30
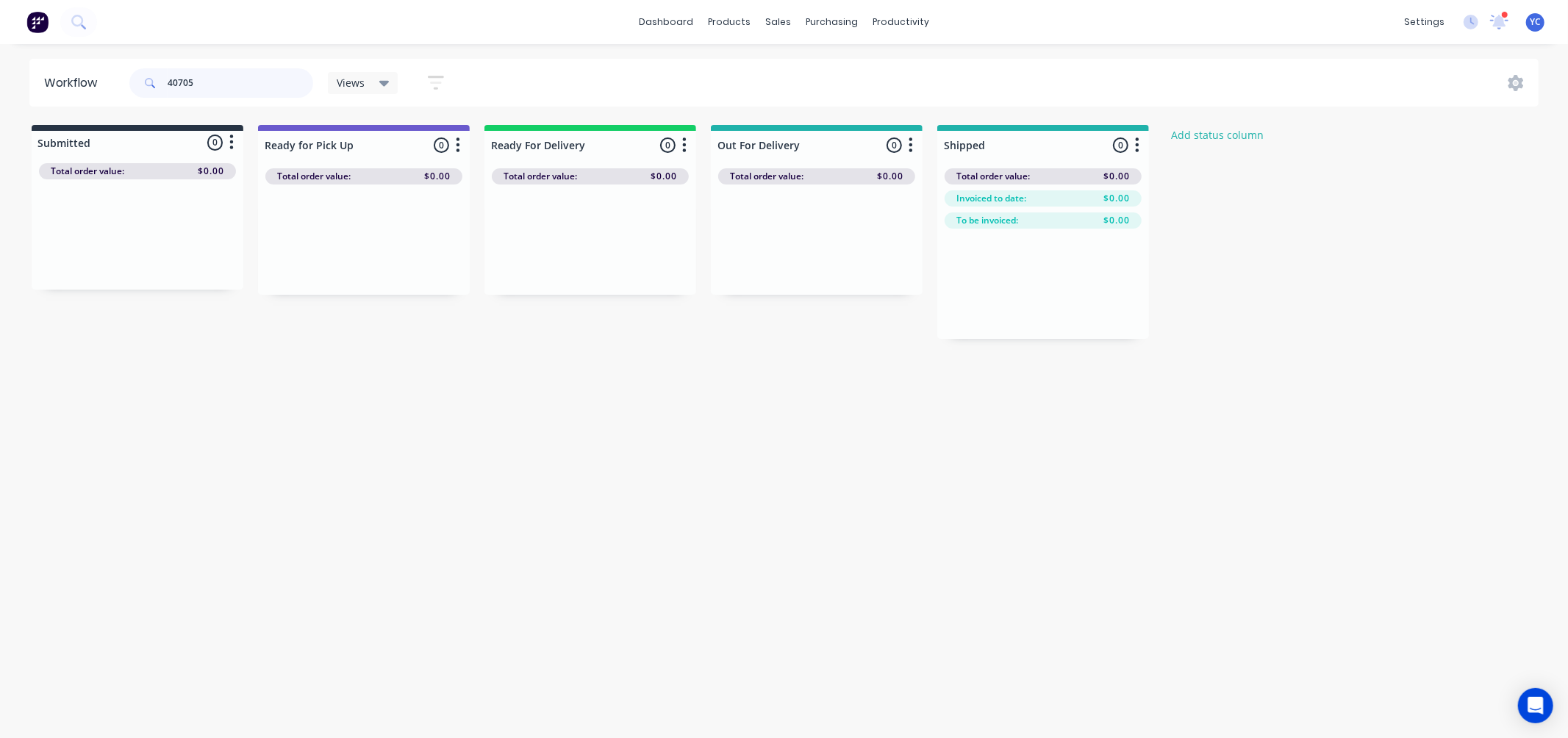
click at [221, 82] on input "40705" at bounding box center [240, 83] width 145 height 30
type input "evolve"
click at [107, 253] on div "PC RA Order #41457 08:17 AM [DATE] EVOLVE ROOFING PO #St [PERSON_NAME] XXIII Re…" at bounding box center [137, 245] width 197 height 108
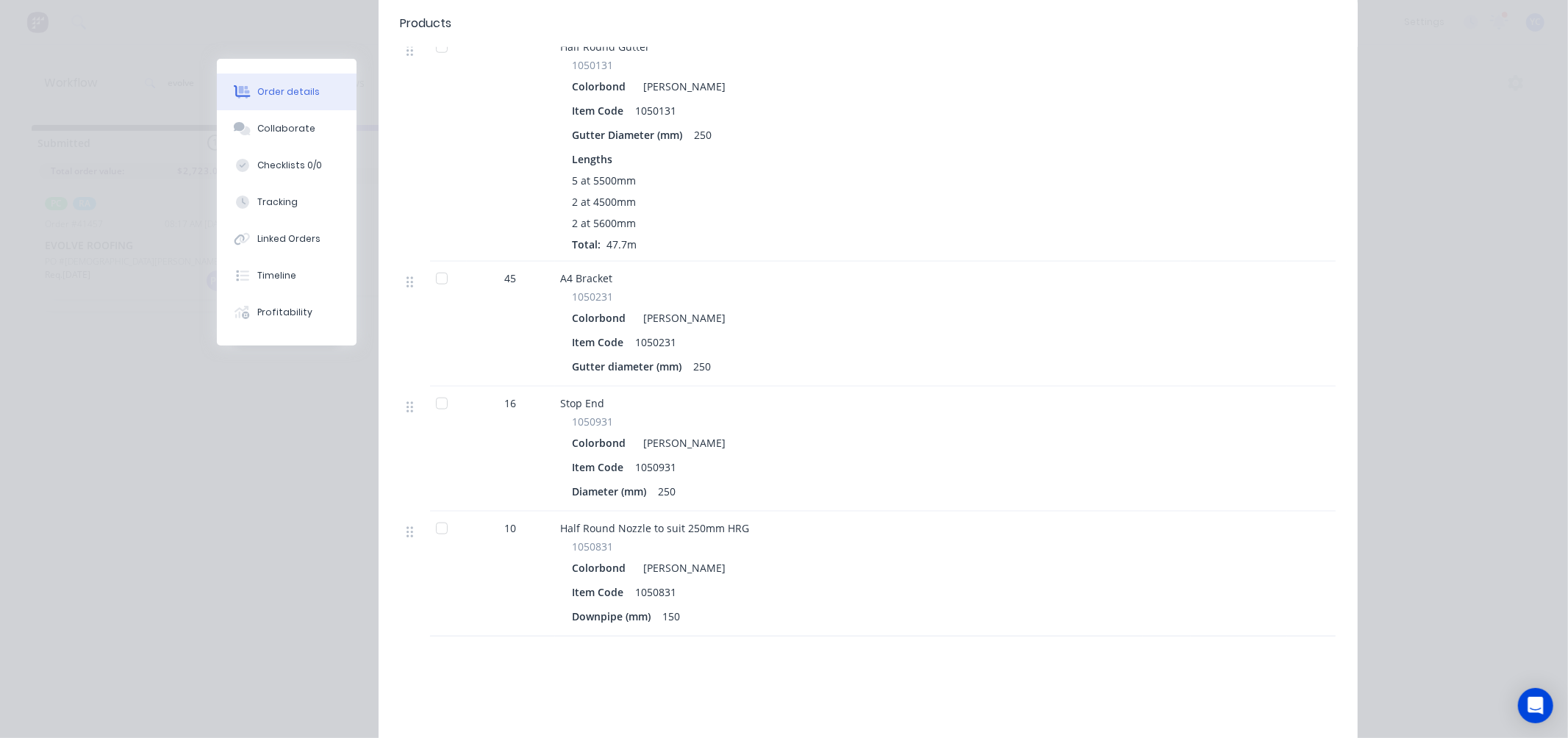
scroll to position [1157, 0]
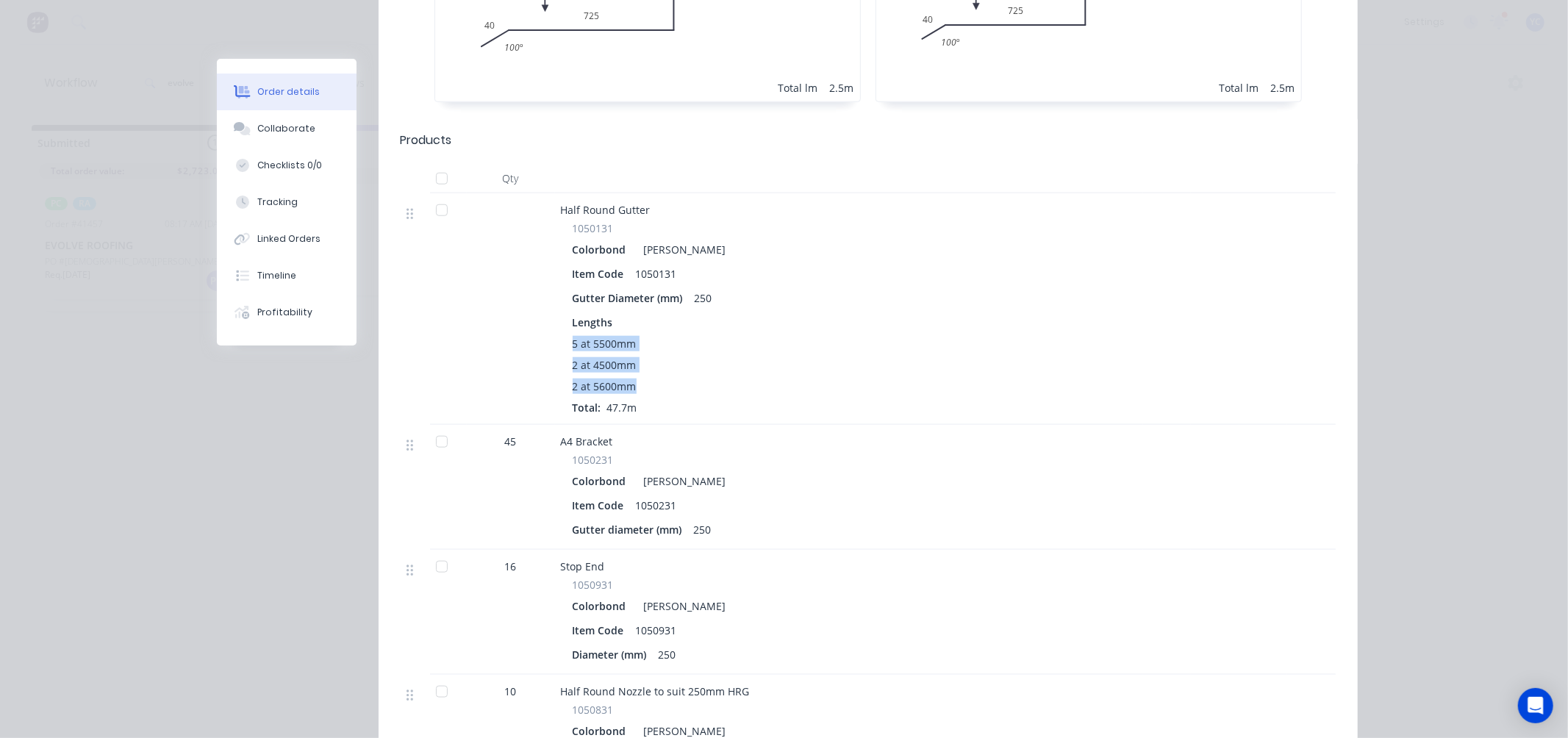
drag, startPoint x: 564, startPoint y: 298, endPoint x: 638, endPoint y: 353, distance: 92.2
click at [637, 354] on div "1050131 Colorbond Shale Grey Item Code 1050131 Gutter Diameter (mm) 250 Lengths…" at bounding box center [849, 318] width 576 height 195
click at [562, 305] on div "1050131 Colorbond Shale Grey Item Code 1050131 Gutter Diameter (mm) 250 Lengths…" at bounding box center [849, 318] width 576 height 195
drag, startPoint x: 562, startPoint y: 302, endPoint x: 642, endPoint y: 354, distance: 95.4
click at [642, 354] on div "1050131 Colorbond Shale Grey Item Code 1050131 Gutter Diameter (mm) 250 Lengths…" at bounding box center [849, 318] width 576 height 195
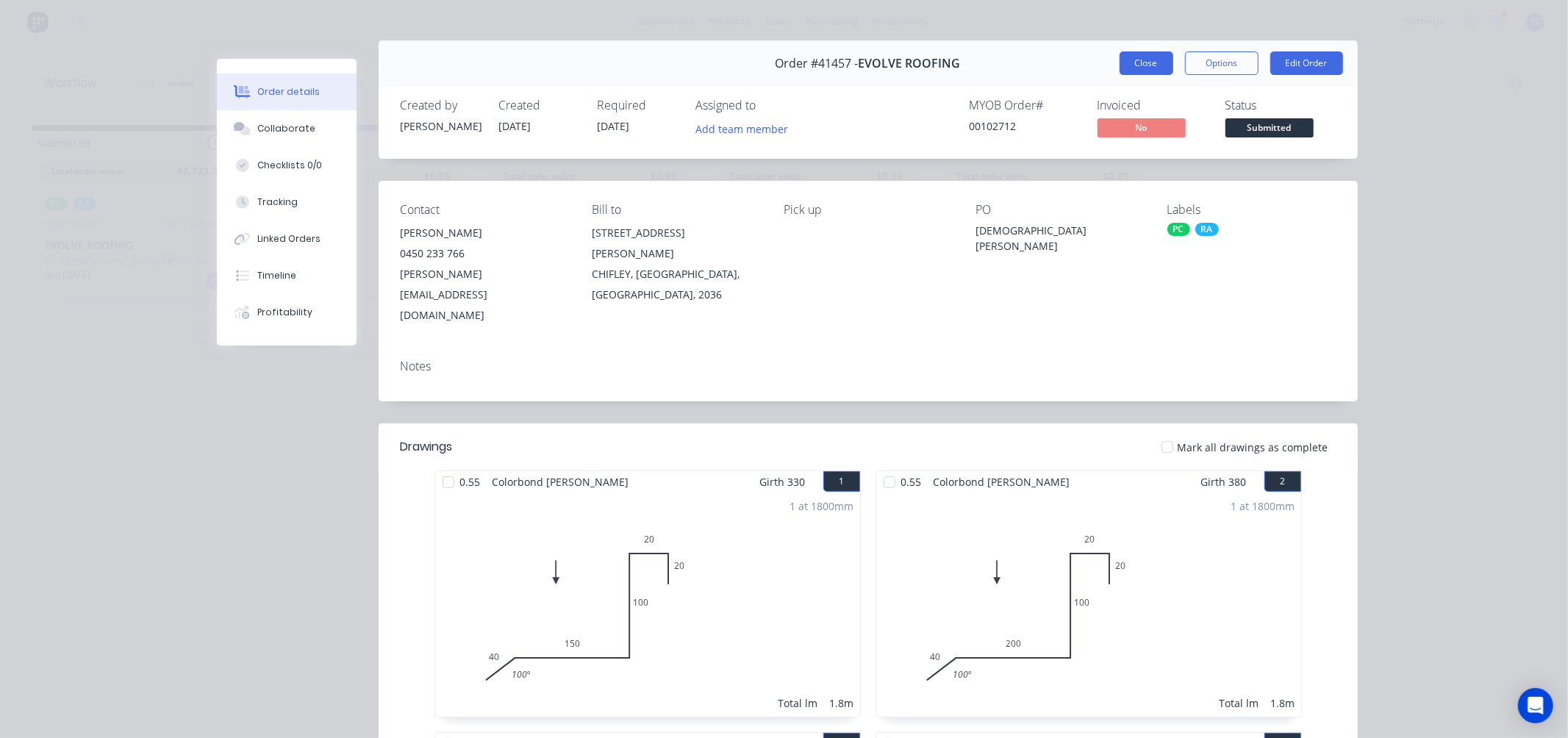
scroll to position [19, 0]
click at [1136, 61] on button "Close" at bounding box center [1145, 62] width 53 height 24
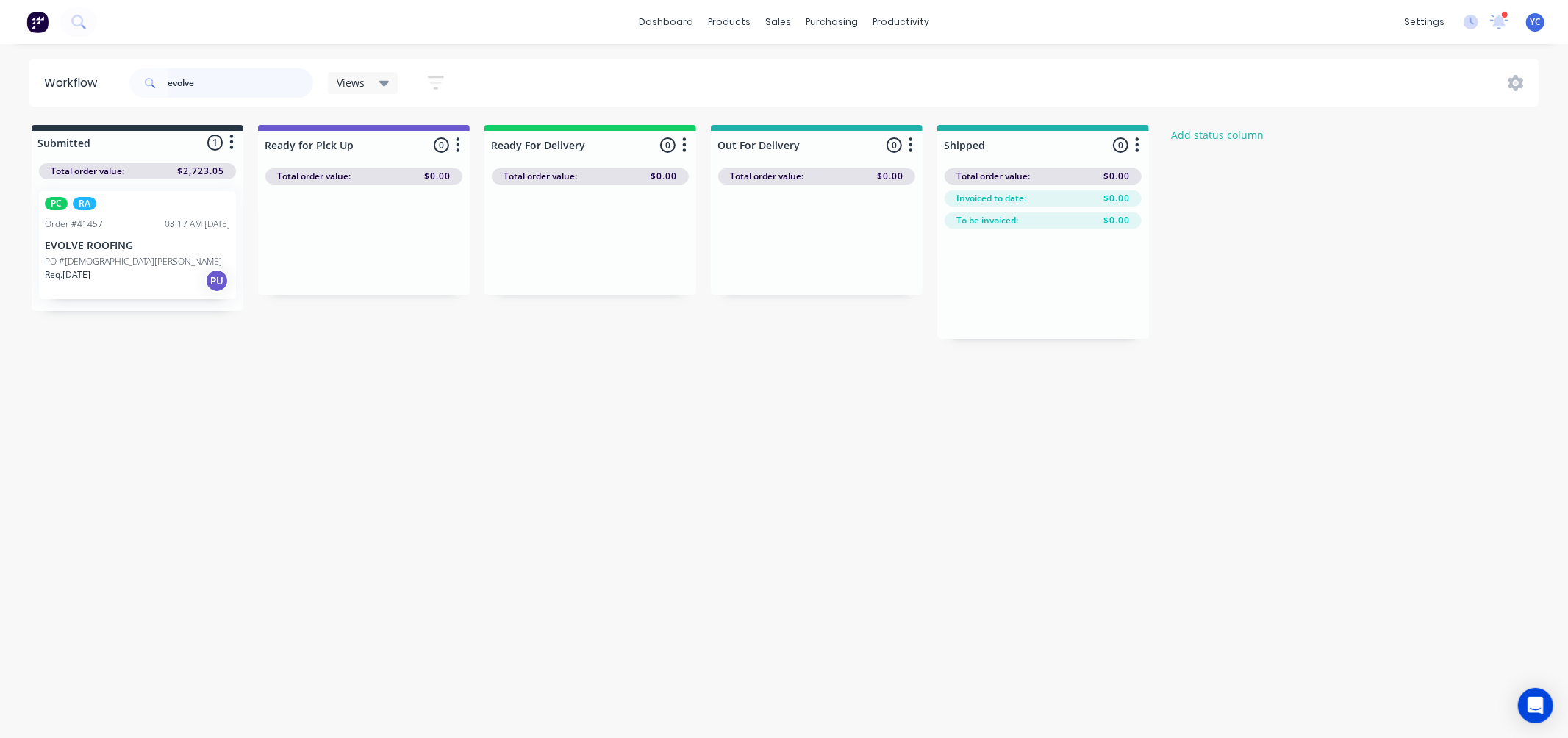
click at [232, 89] on input "evolve" at bounding box center [240, 83] width 145 height 30
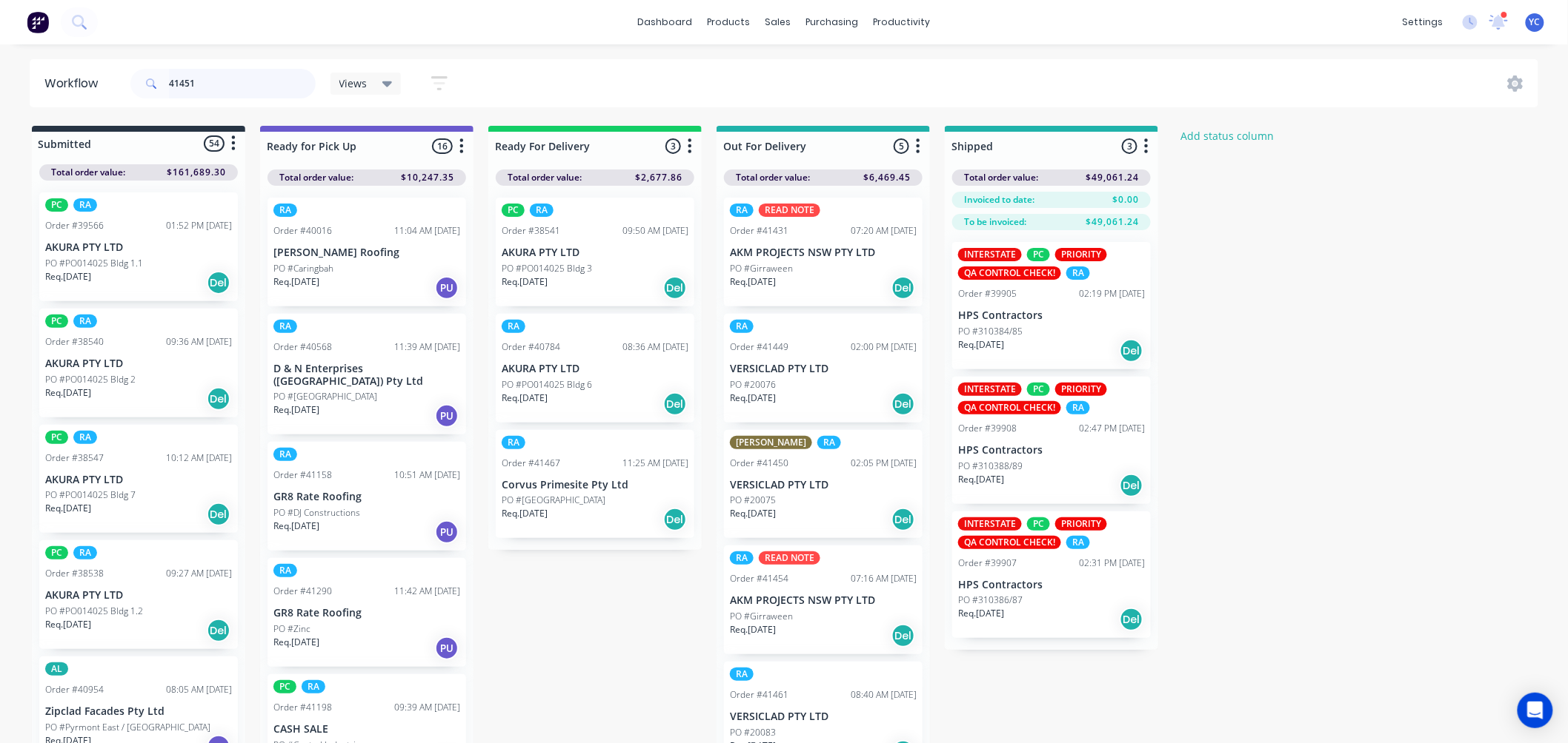
type input "41451"
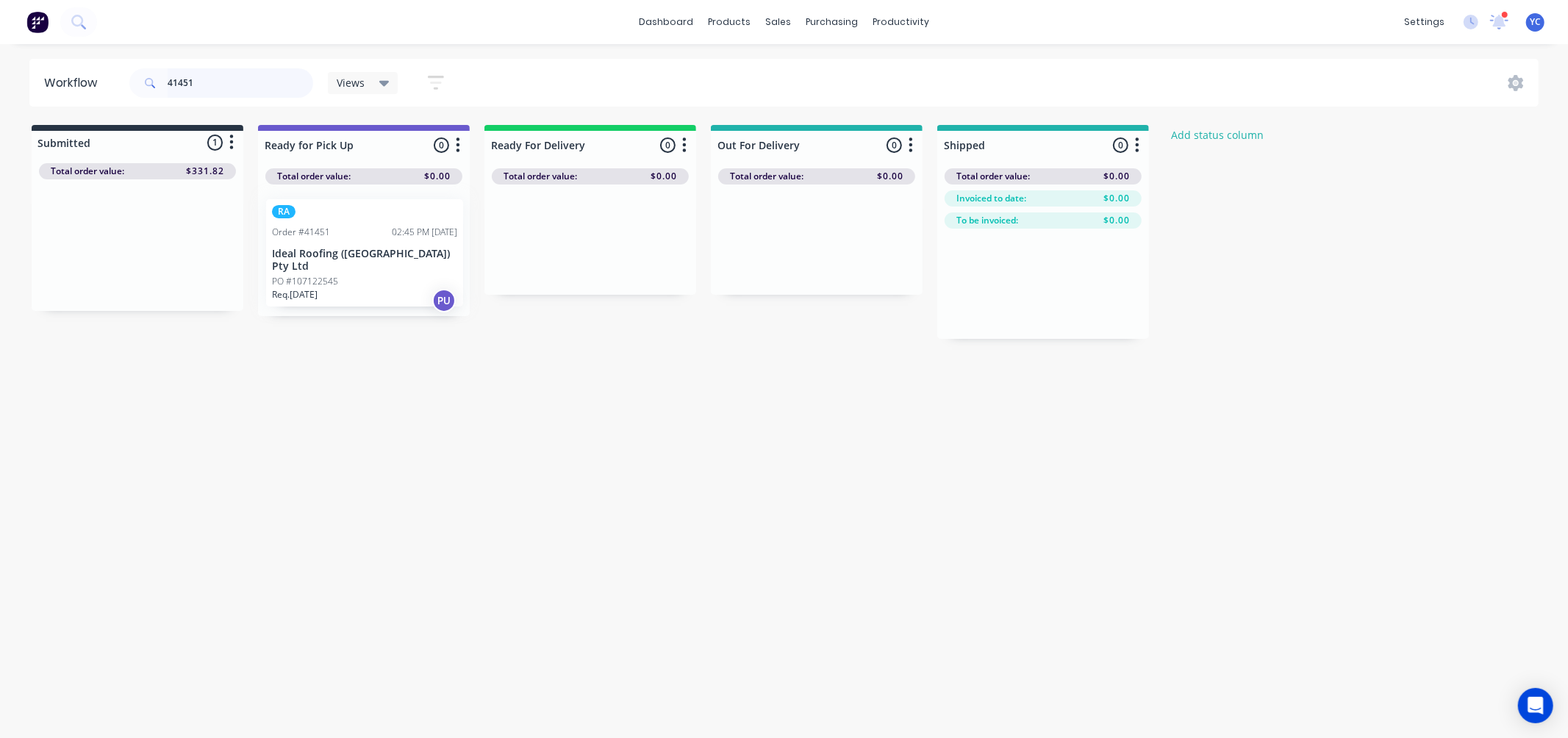
drag, startPoint x: 371, startPoint y: 230, endPoint x: 566, endPoint y: 237, distance: 195.1
click at [566, 237] on div "Submitted 1 Status colour #273444 hex #273444 Save Cancel Summaries Total order…" at bounding box center [789, 231] width 1598 height 214
click at [234, 83] on input "41451" at bounding box center [240, 83] width 145 height 30
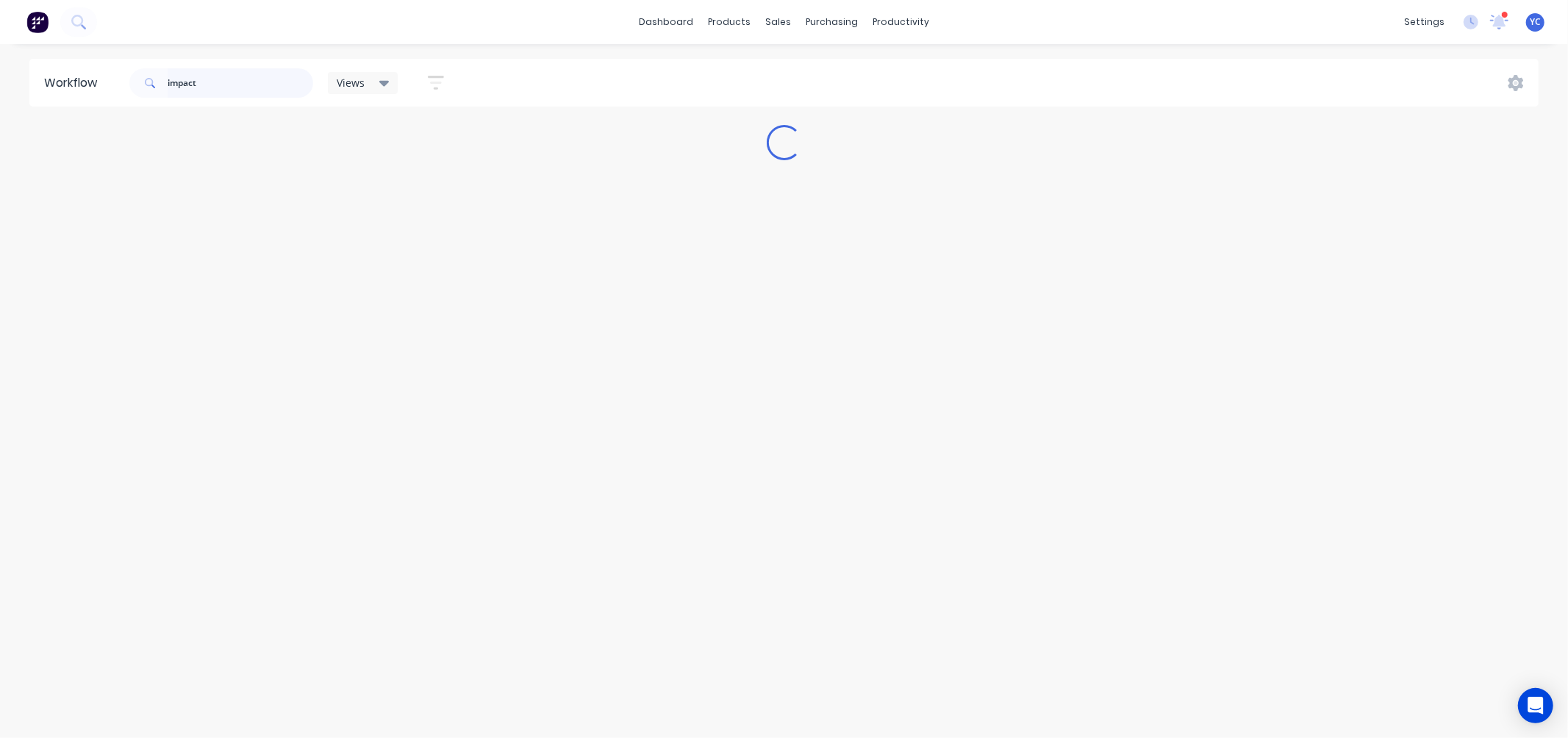
type input "impact"
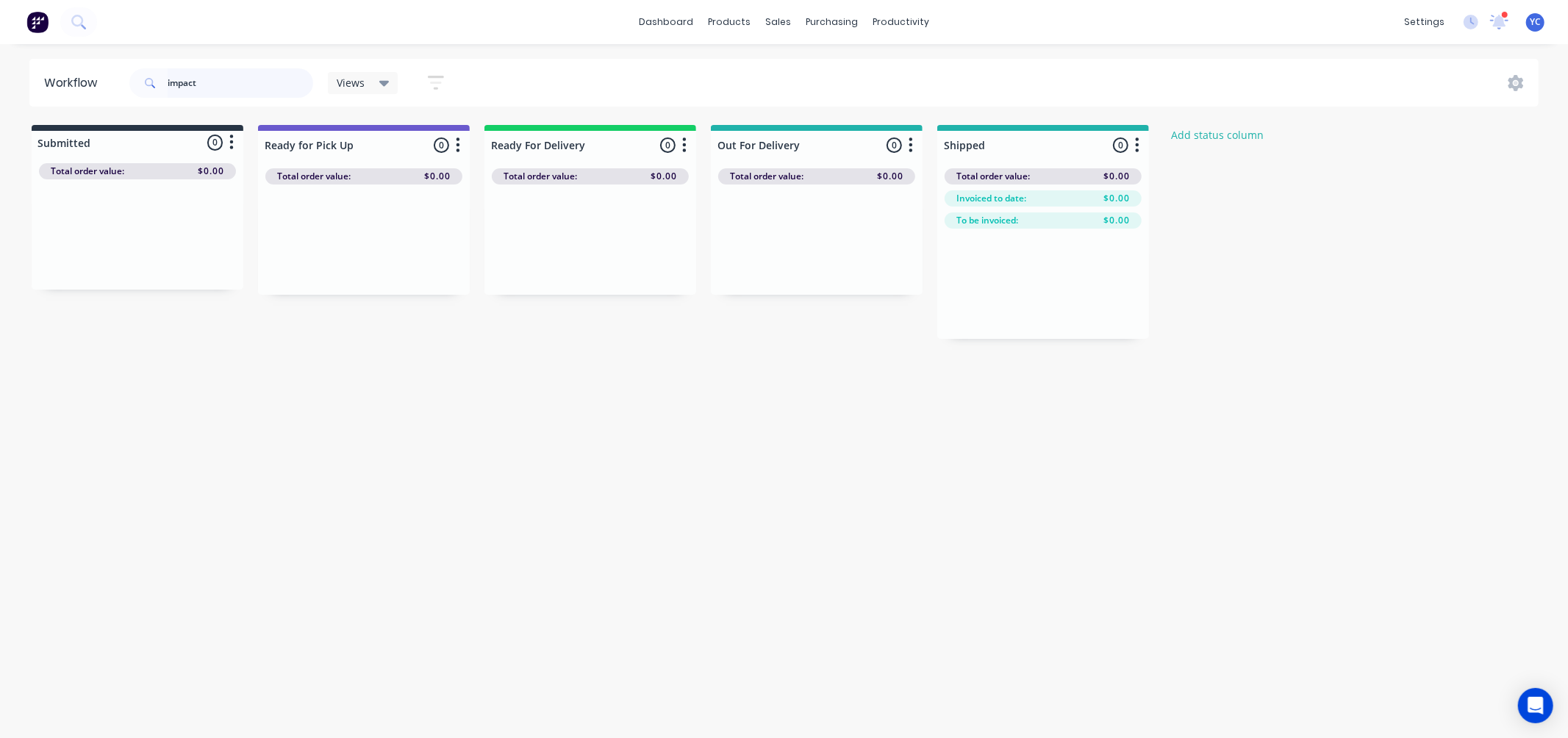
click at [245, 85] on input "impact" at bounding box center [240, 83] width 145 height 30
type input "41488"
click at [657, 438] on div "Workflow 41488 Views Save new view None (Default) edit AL edit ALL edit BB & TH…" at bounding box center [784, 384] width 1568 height 650
click at [208, 82] on input "41488" at bounding box center [240, 83] width 145 height 30
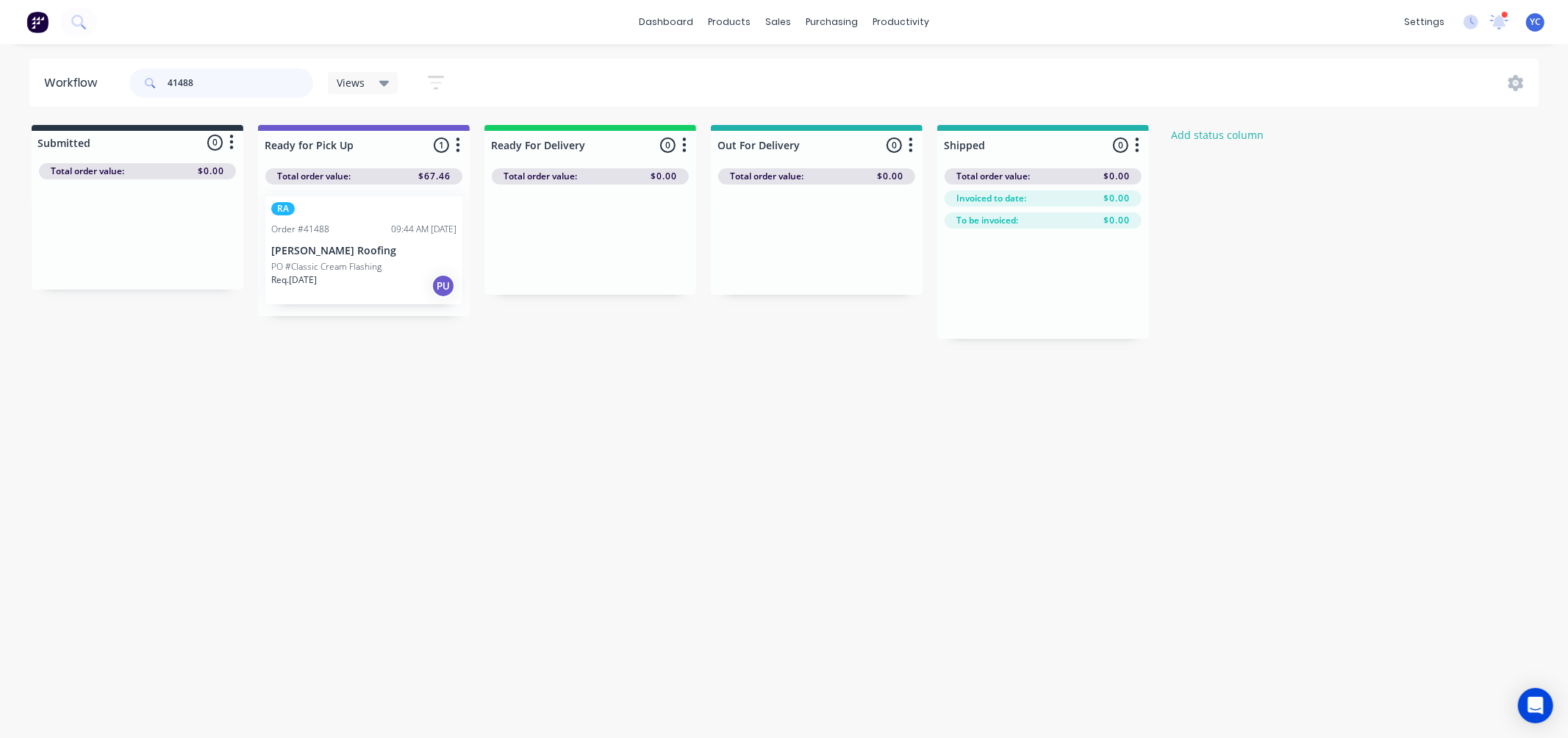
click at [208, 82] on input "41488" at bounding box center [240, 83] width 145 height 30
type input "41488"
click at [437, 415] on div "Mark as Picked Up" at bounding box center [435, 415] width 148 height 30
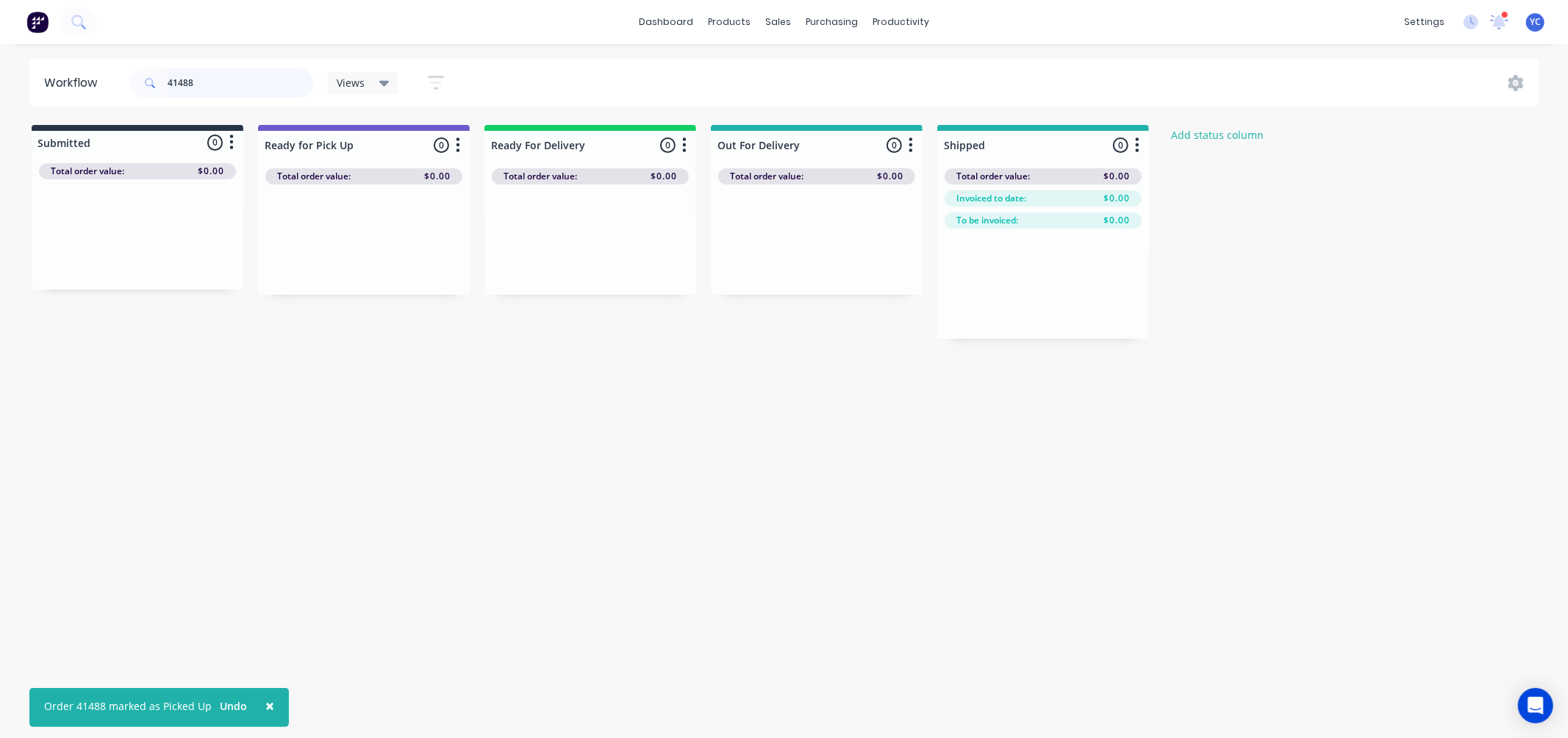
click at [256, 89] on input "41488" at bounding box center [240, 83] width 145 height 30
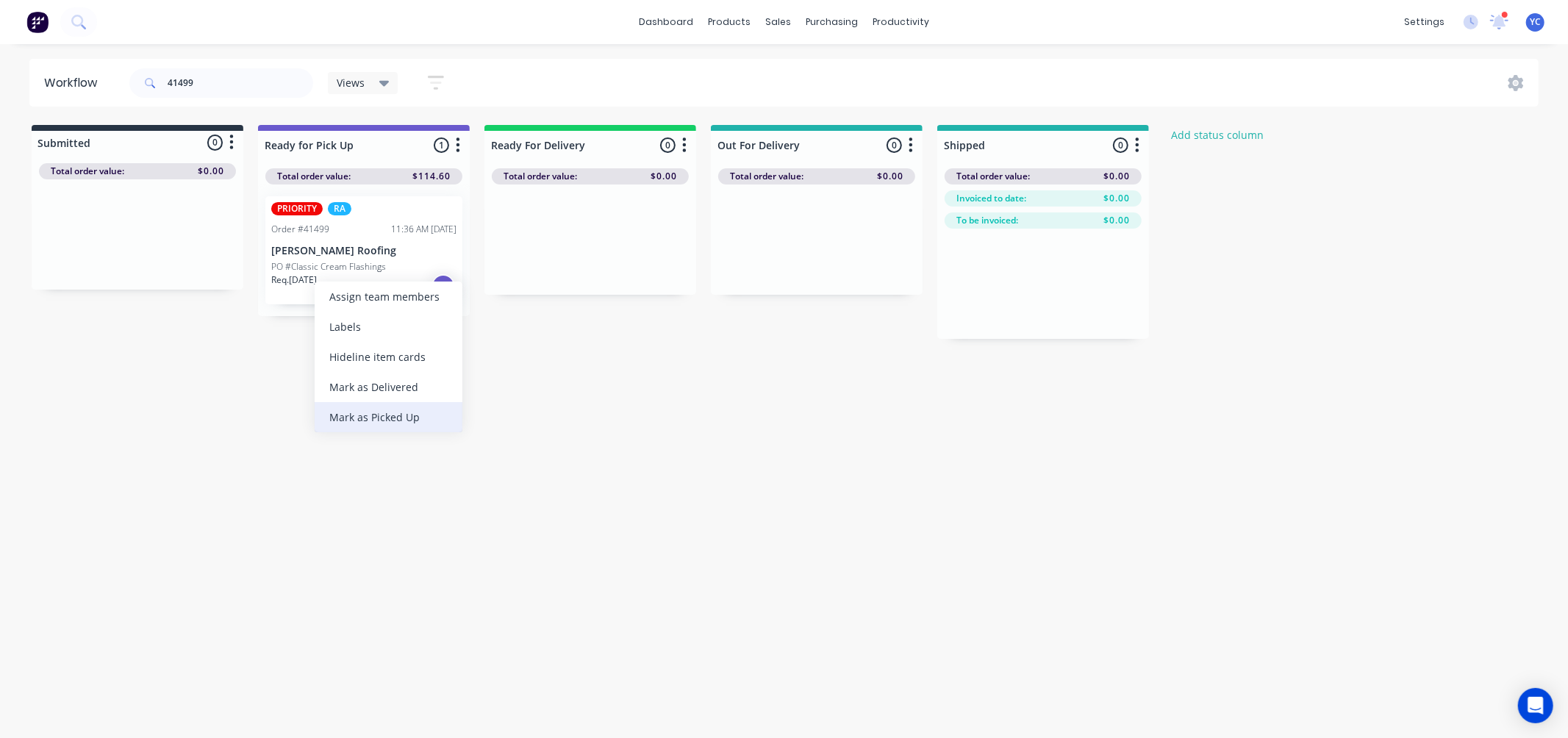
click at [344, 413] on div "Mark as Picked Up" at bounding box center [388, 417] width 148 height 30
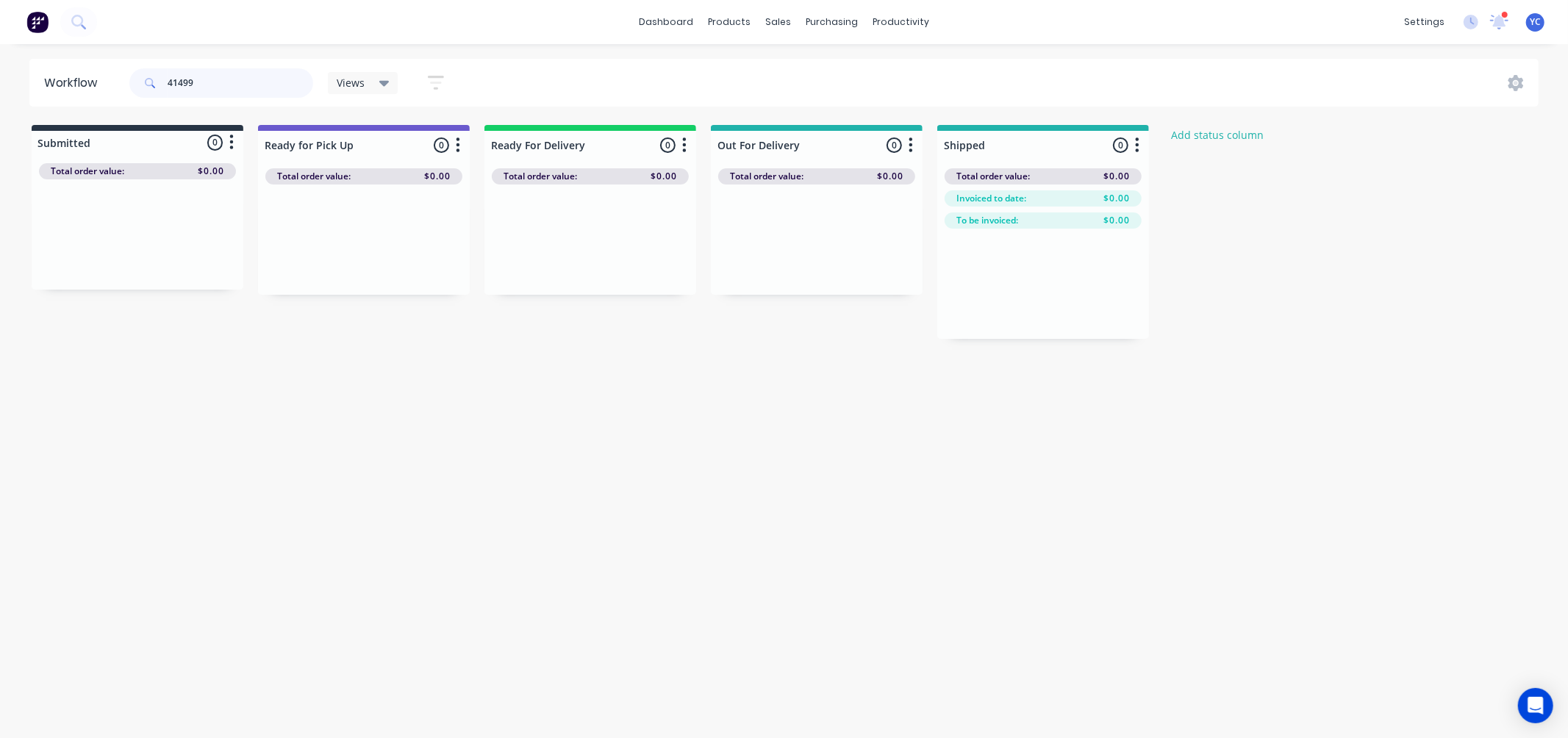
click at [214, 77] on input "41499" at bounding box center [240, 83] width 145 height 30
click at [212, 84] on input "41499" at bounding box center [240, 83] width 145 height 30
drag, startPoint x: 117, startPoint y: 254, endPoint x: 341, endPoint y: 258, distance: 224.0
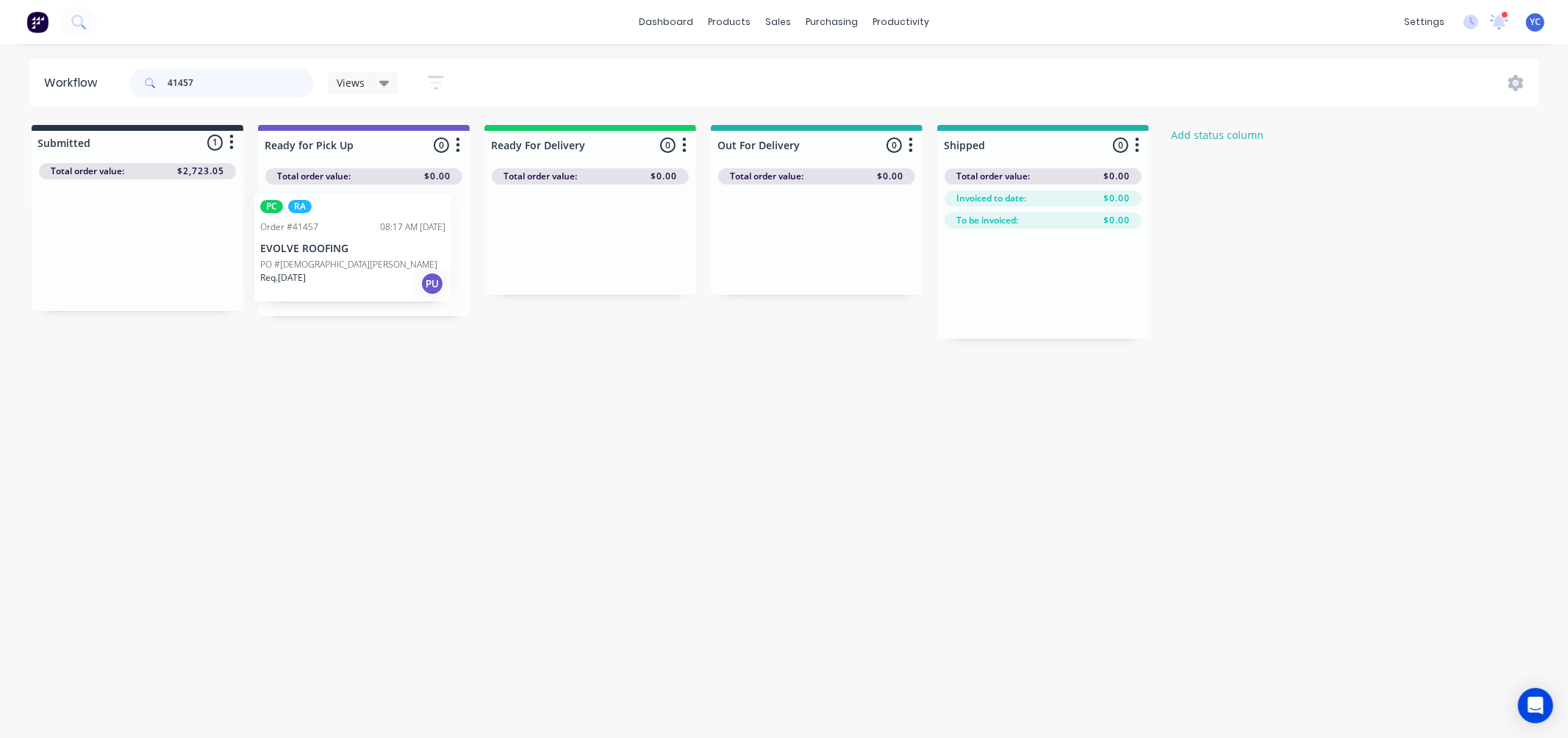
click at [341, 258] on div "Submitted 1 Status colour #273444 hex #273444 Save Cancel Summaries Total order…" at bounding box center [789, 231] width 1598 height 214
drag, startPoint x: 336, startPoint y: 259, endPoint x: 321, endPoint y: 397, distance: 138.8
click at [326, 245] on div "PC RA Order #41457 08:17 AM [DATE] EVOLVE ROOFING PO #St [PERSON_NAME] XXIII Re…" at bounding box center [363, 250] width 212 height 131
click at [266, 71] on input "41457" at bounding box center [240, 83] width 145 height 30
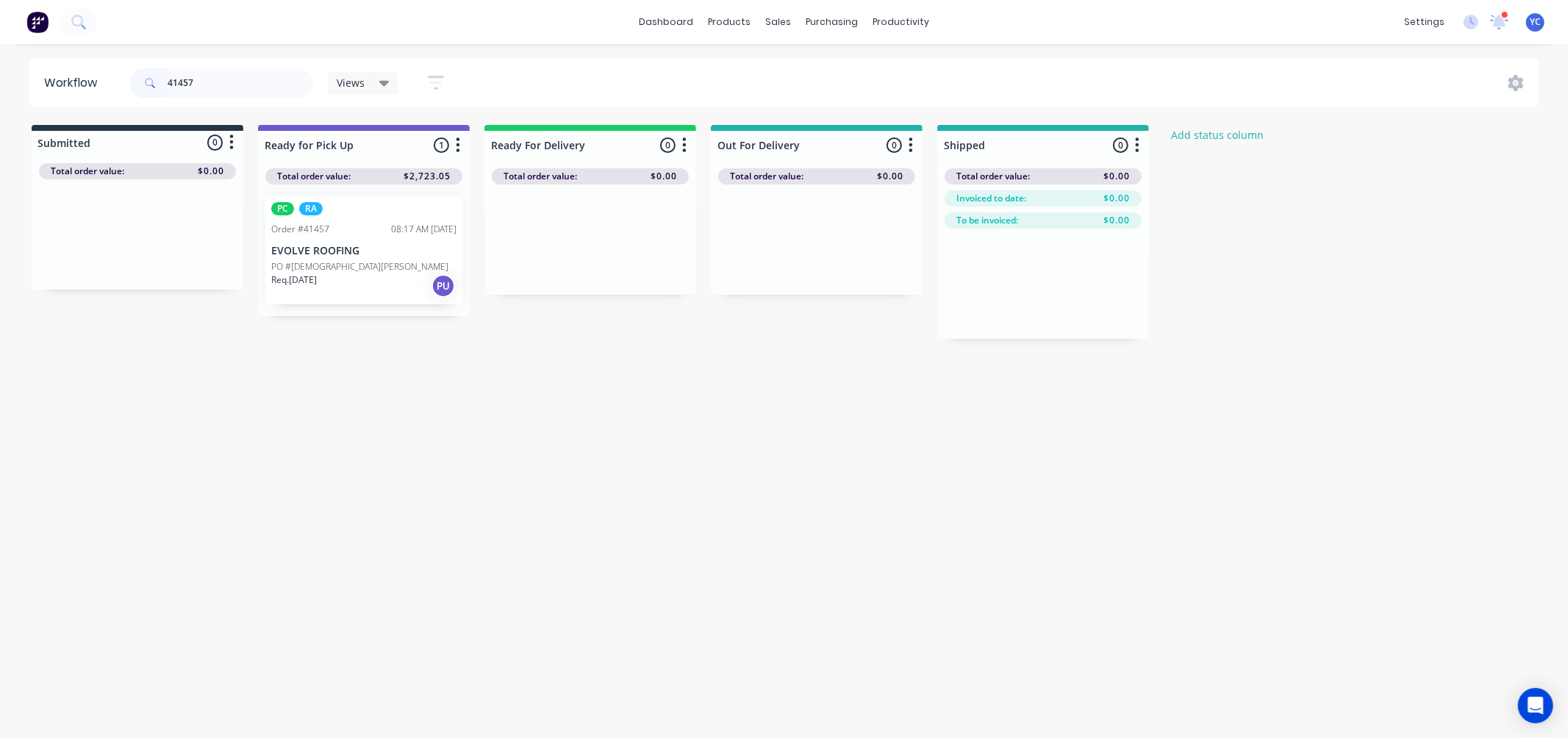
click at [350, 369] on div "Workflow 41457 Views Save new view None (Default) edit AL edit ALL edit BB & TH…" at bounding box center [784, 384] width 1568 height 650
click at [405, 405] on div "Mark as Picked Up" at bounding box center [409, 410] width 148 height 30
click at [262, 89] on input "41457" at bounding box center [240, 83] width 145 height 30
click at [423, 420] on div "Mark as Picked Up" at bounding box center [406, 413] width 148 height 30
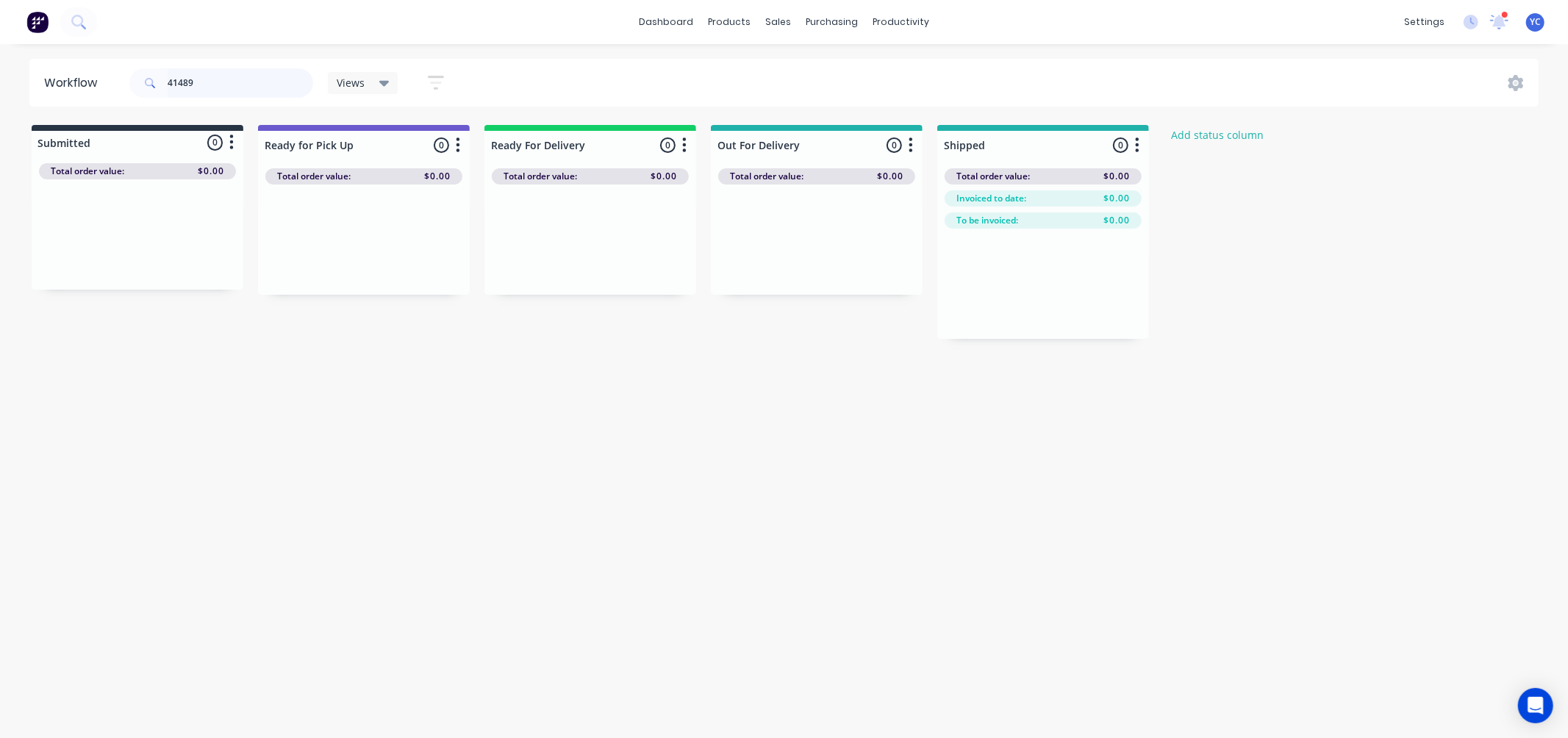
click at [250, 76] on input "41489" at bounding box center [240, 83] width 145 height 30
type input "41458"
drag, startPoint x: 135, startPoint y: 263, endPoint x: 399, endPoint y: 262, distance: 264.0
click at [399, 262] on div "Submitted 1 Status colour #273444 hex #273444 Save Cancel Summaries Total order…" at bounding box center [789, 231] width 1598 height 214
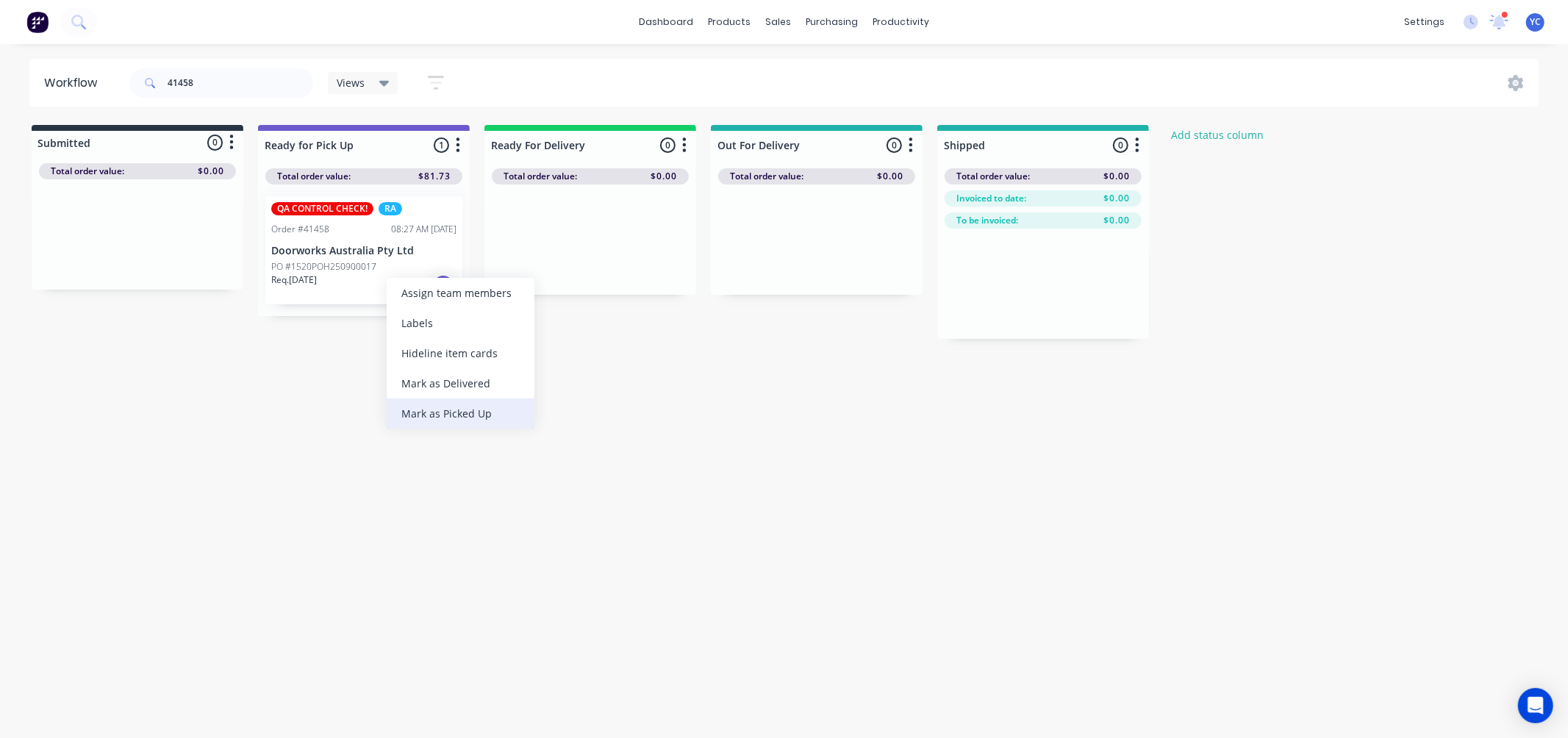
click at [477, 418] on div "Mark as Picked Up" at bounding box center [460, 414] width 148 height 30
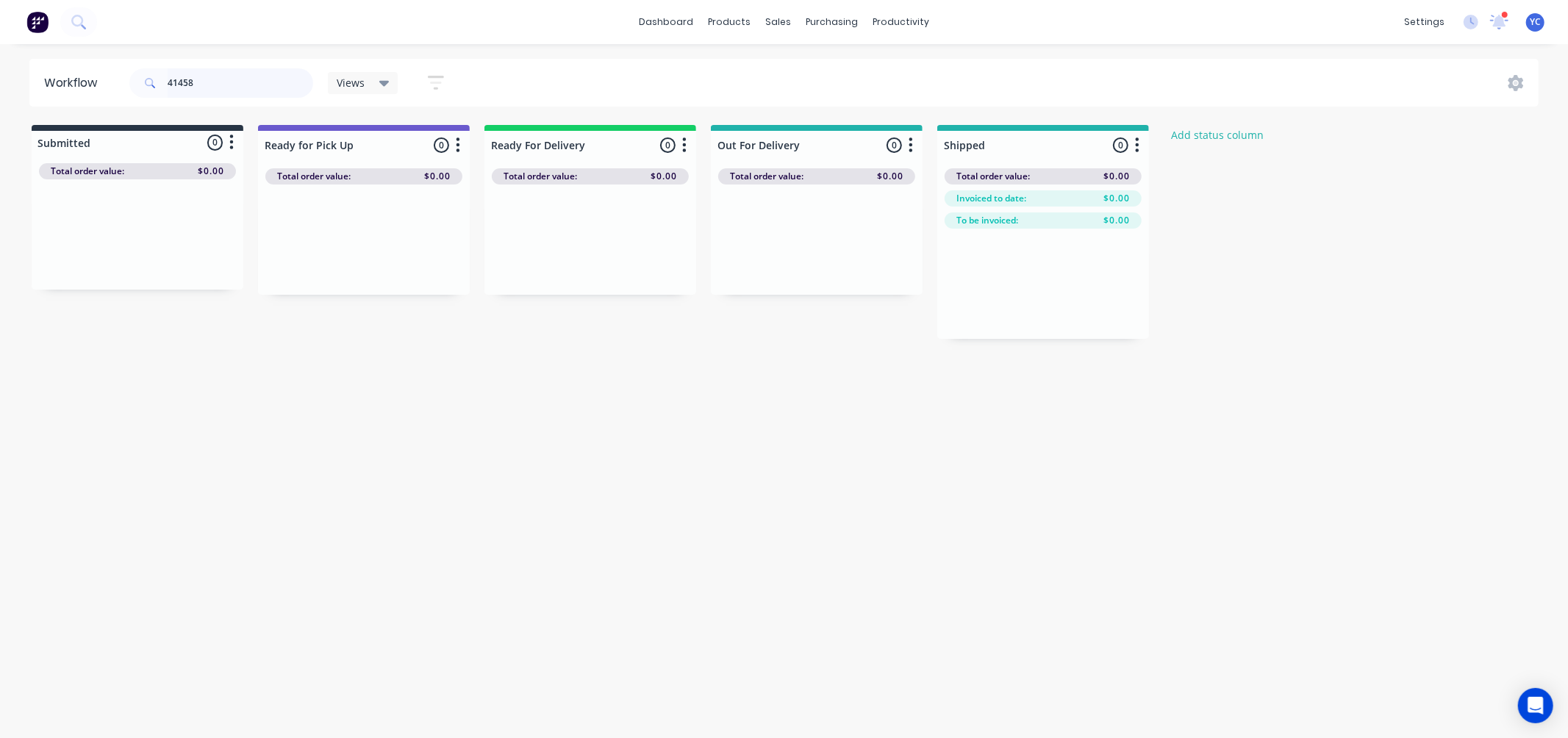
click at [244, 82] on input "41458" at bounding box center [240, 83] width 145 height 30
type input "41449"
click at [836, 376] on div "Mark as Delivered" at bounding box center [849, 378] width 148 height 30
click at [202, 79] on input "41449" at bounding box center [240, 83] width 145 height 30
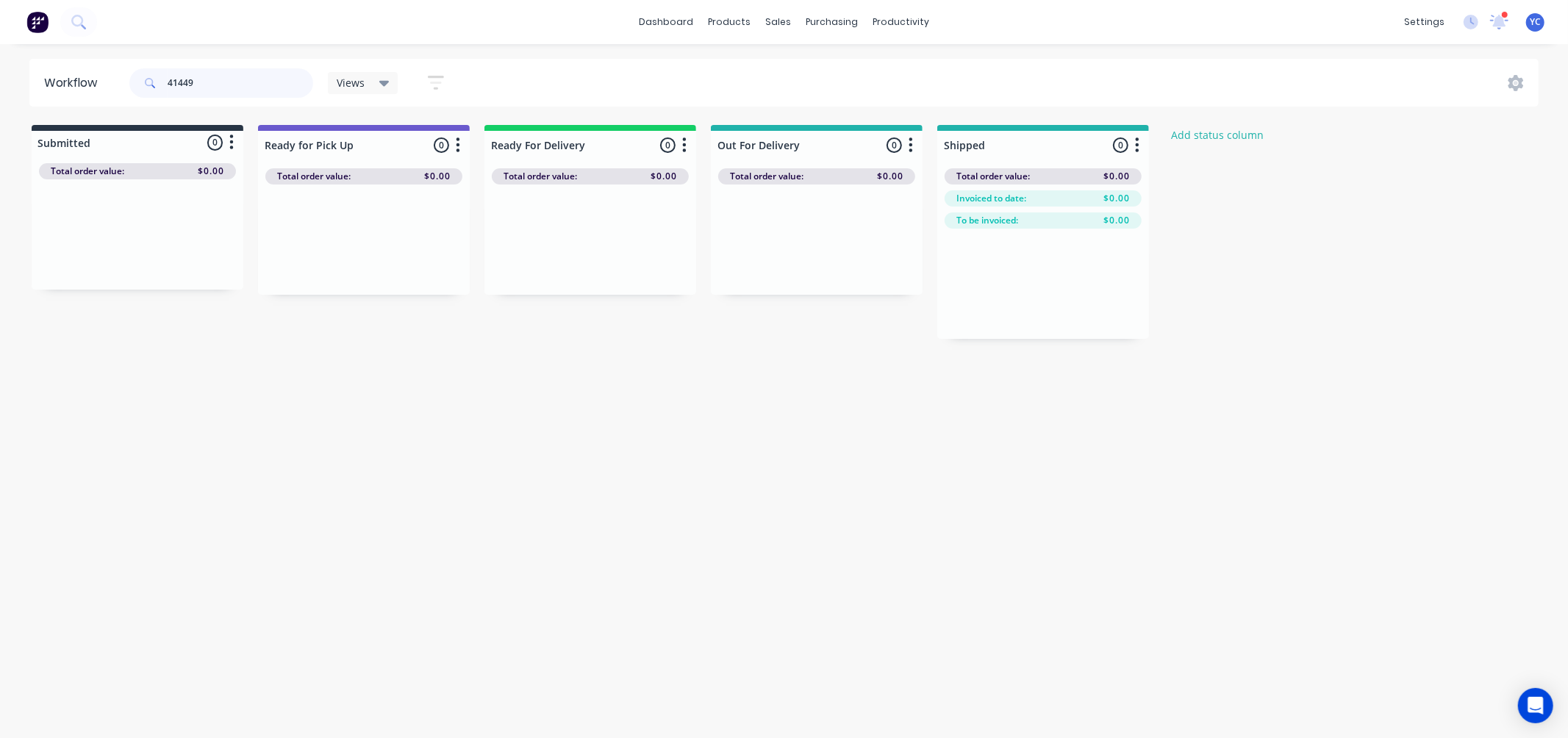
click at [202, 79] on input "41449" at bounding box center [240, 83] width 145 height 30
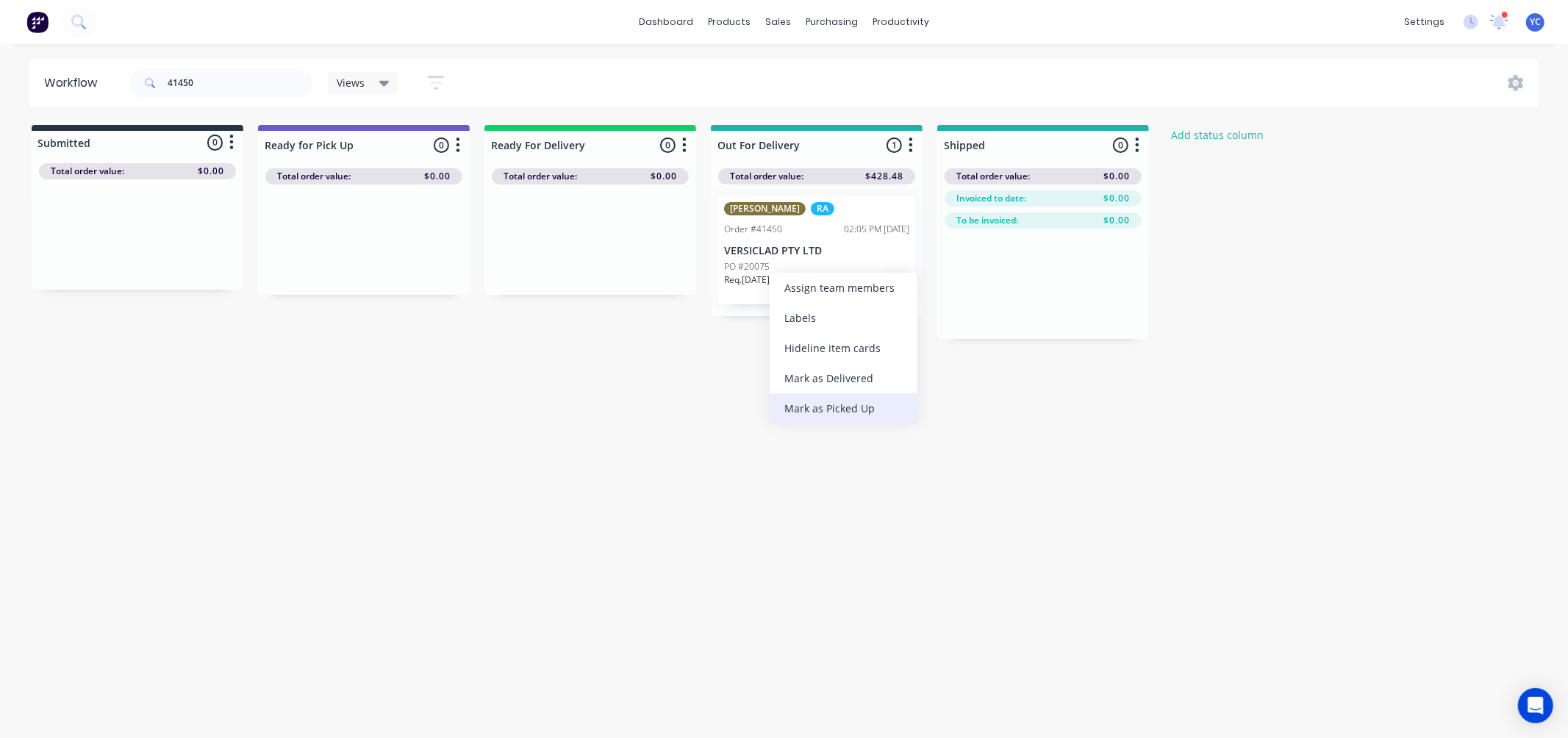
click at [817, 396] on div "Mark as Picked Up" at bounding box center [843, 408] width 148 height 30
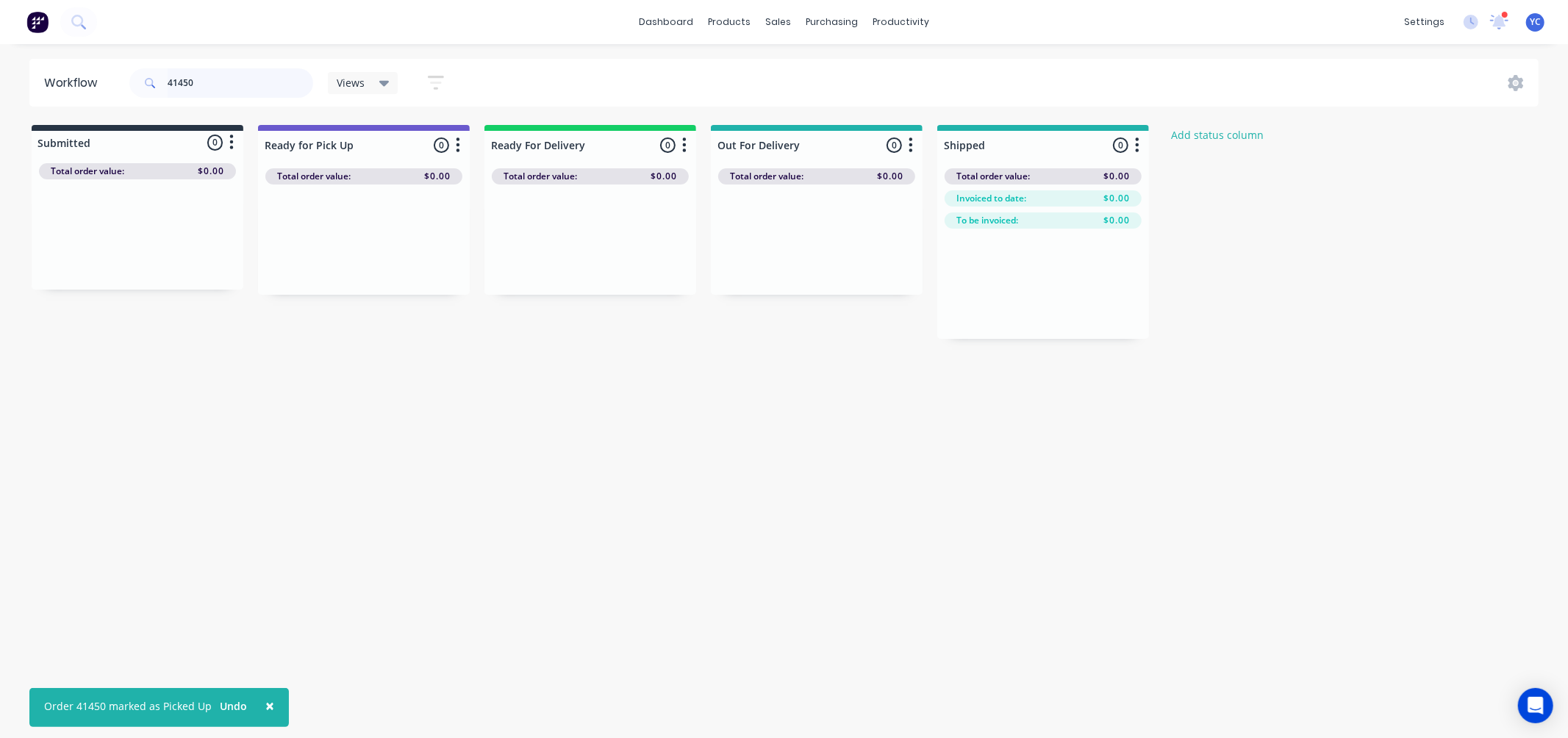
click at [217, 87] on input "41450" at bounding box center [240, 83] width 145 height 30
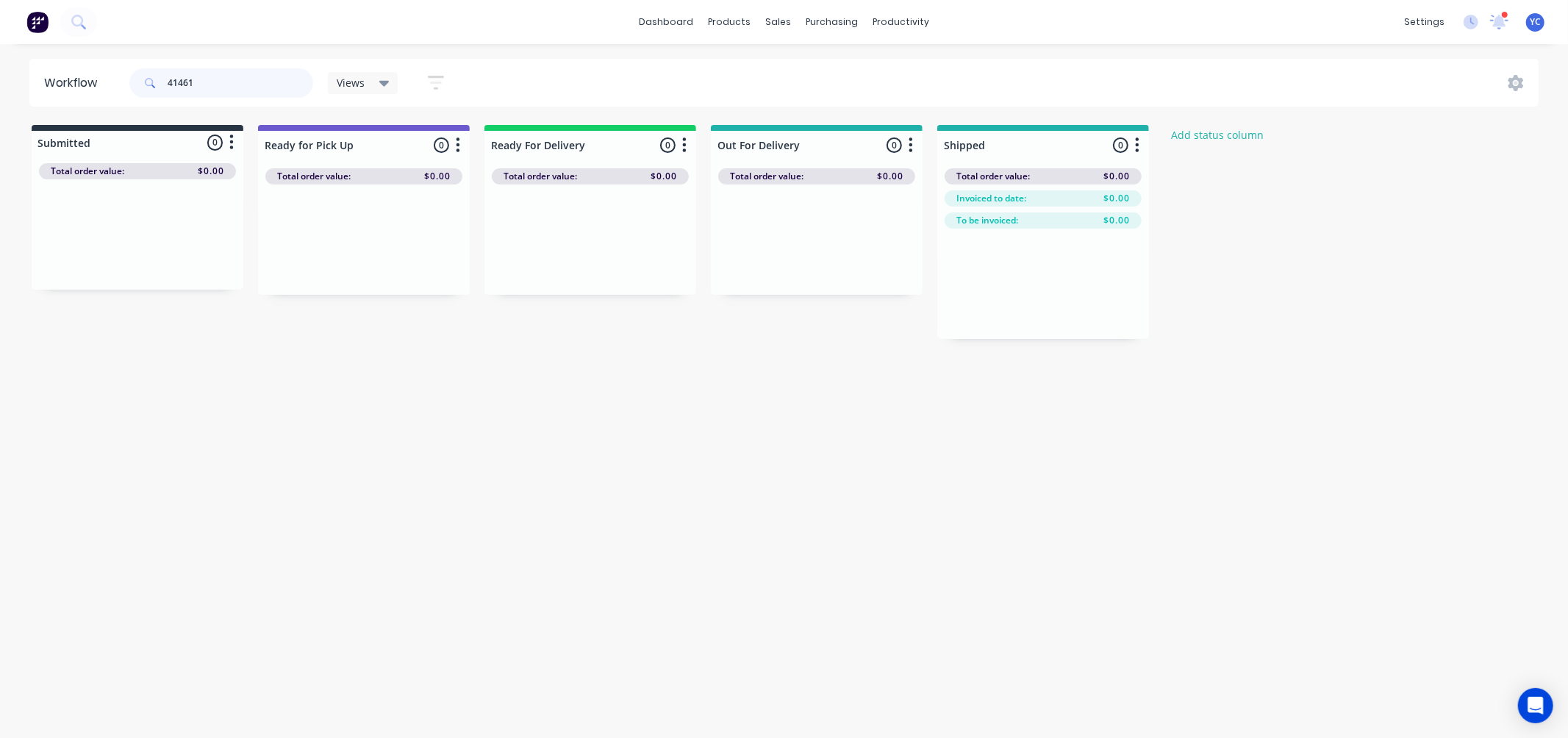
type input "41461"
click at [843, 373] on div "Mark as Delivered" at bounding box center [852, 375] width 148 height 30
click at [259, 76] on input "41461" at bounding box center [240, 83] width 145 height 30
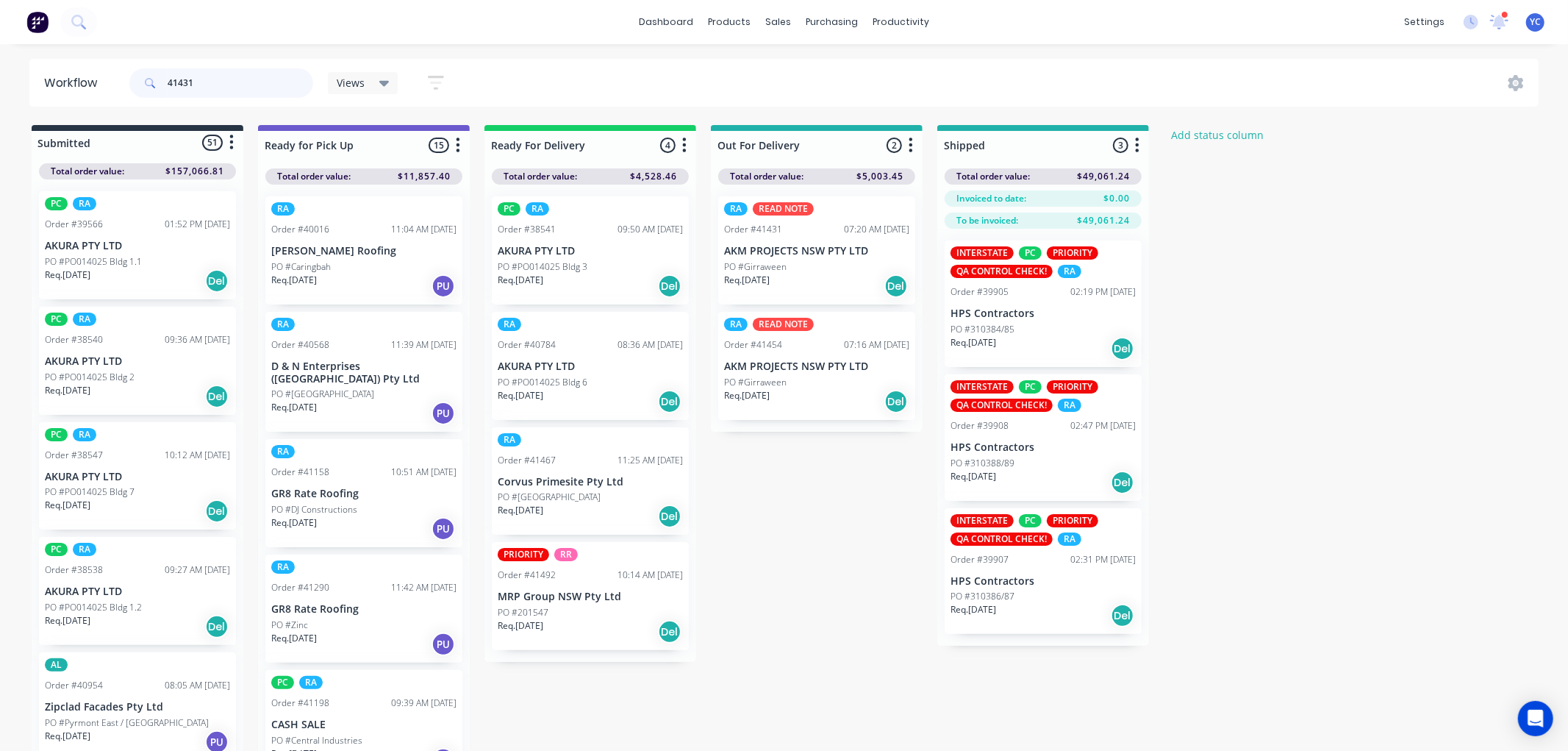
type input "41431"
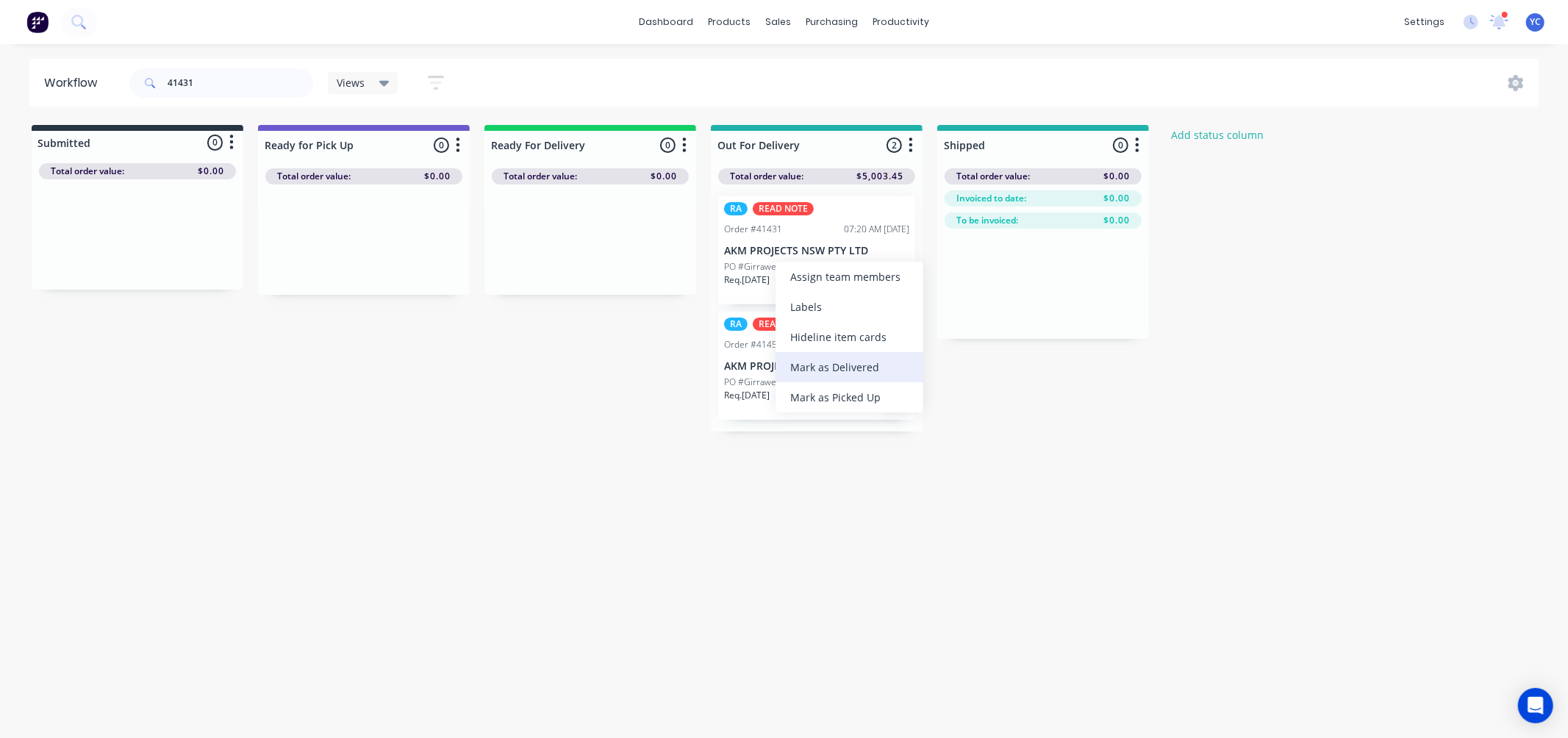
click at [829, 369] on div "Mark as Delivered" at bounding box center [849, 367] width 148 height 30
click at [876, 358] on div "Mark as Delivered" at bounding box center [861, 355] width 148 height 30
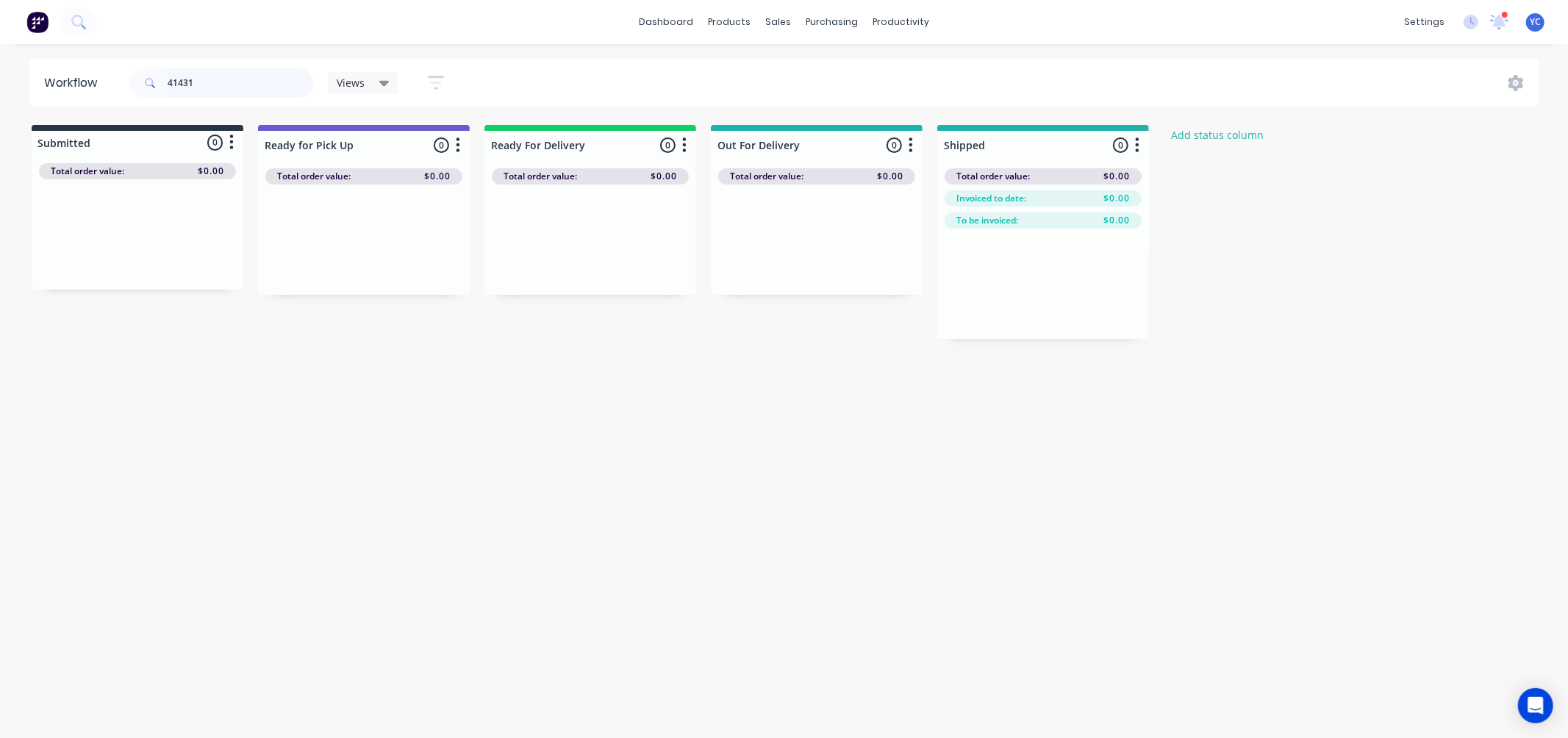
click at [237, 79] on input "41431" at bounding box center [240, 83] width 145 height 30
click at [188, 82] on input "41431" at bounding box center [240, 83] width 145 height 30
type input "41467"
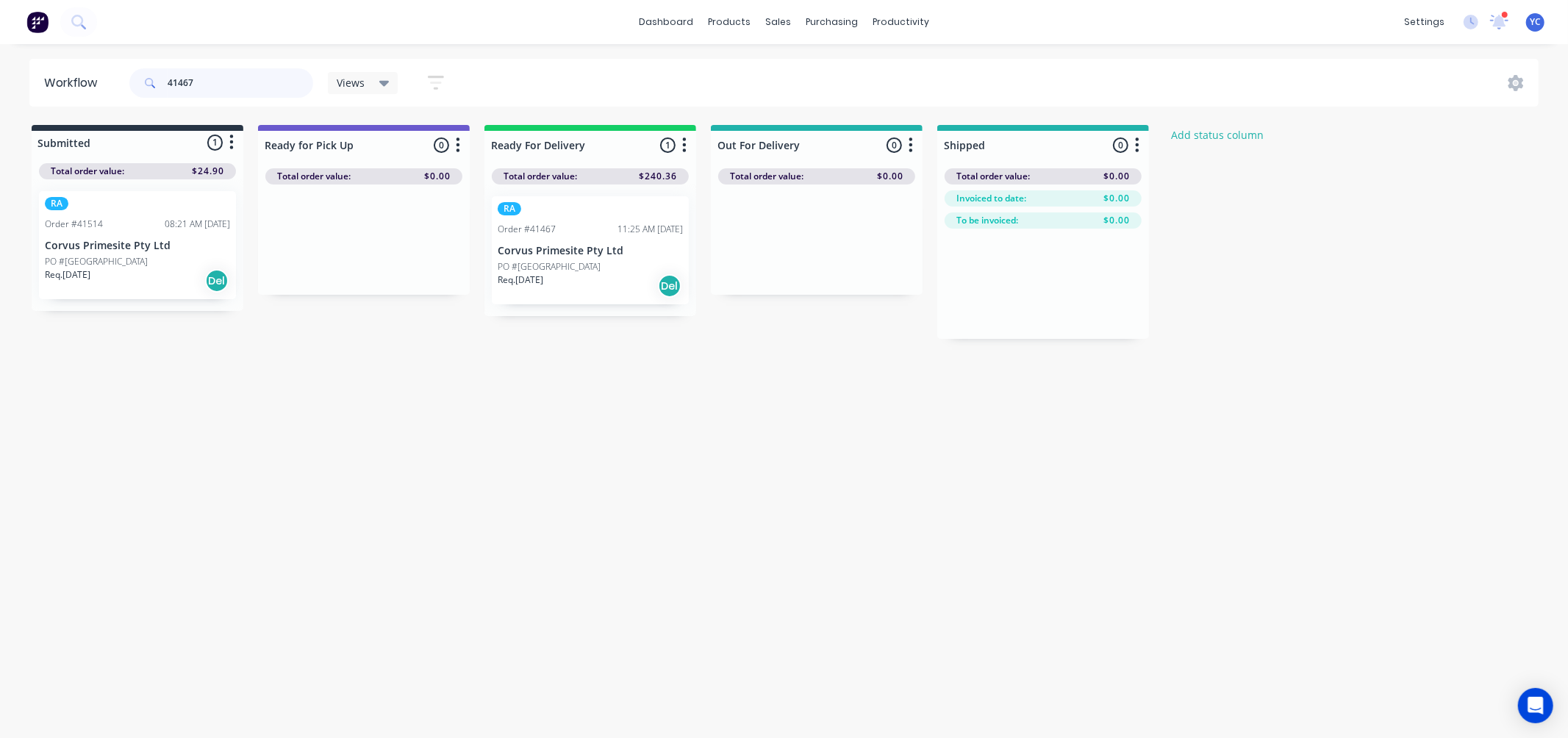
drag, startPoint x: 203, startPoint y: 84, endPoint x: 149, endPoint y: 80, distance: 54.1
click at [149, 80] on div "41467" at bounding box center [222, 83] width 184 height 30
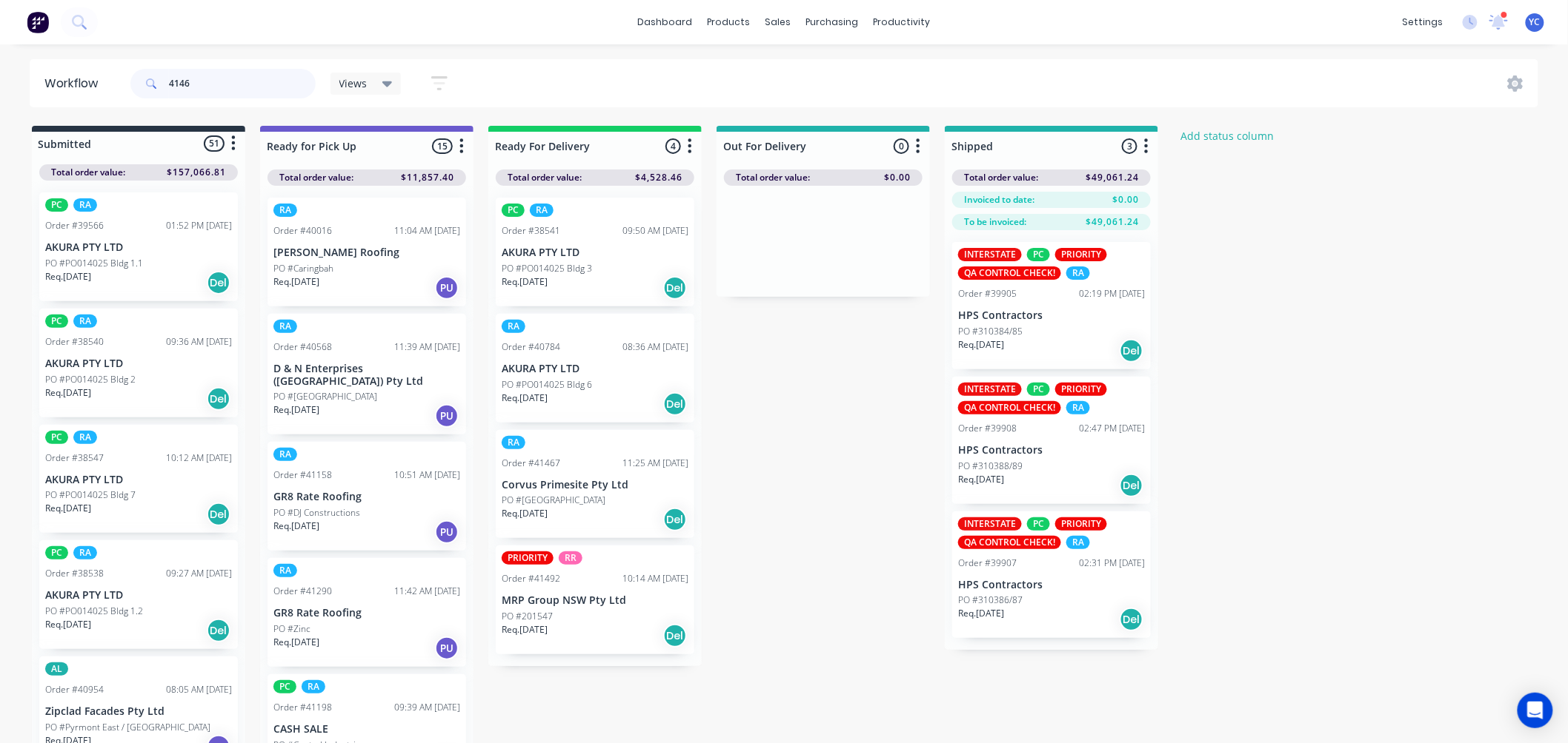
type input "41467"
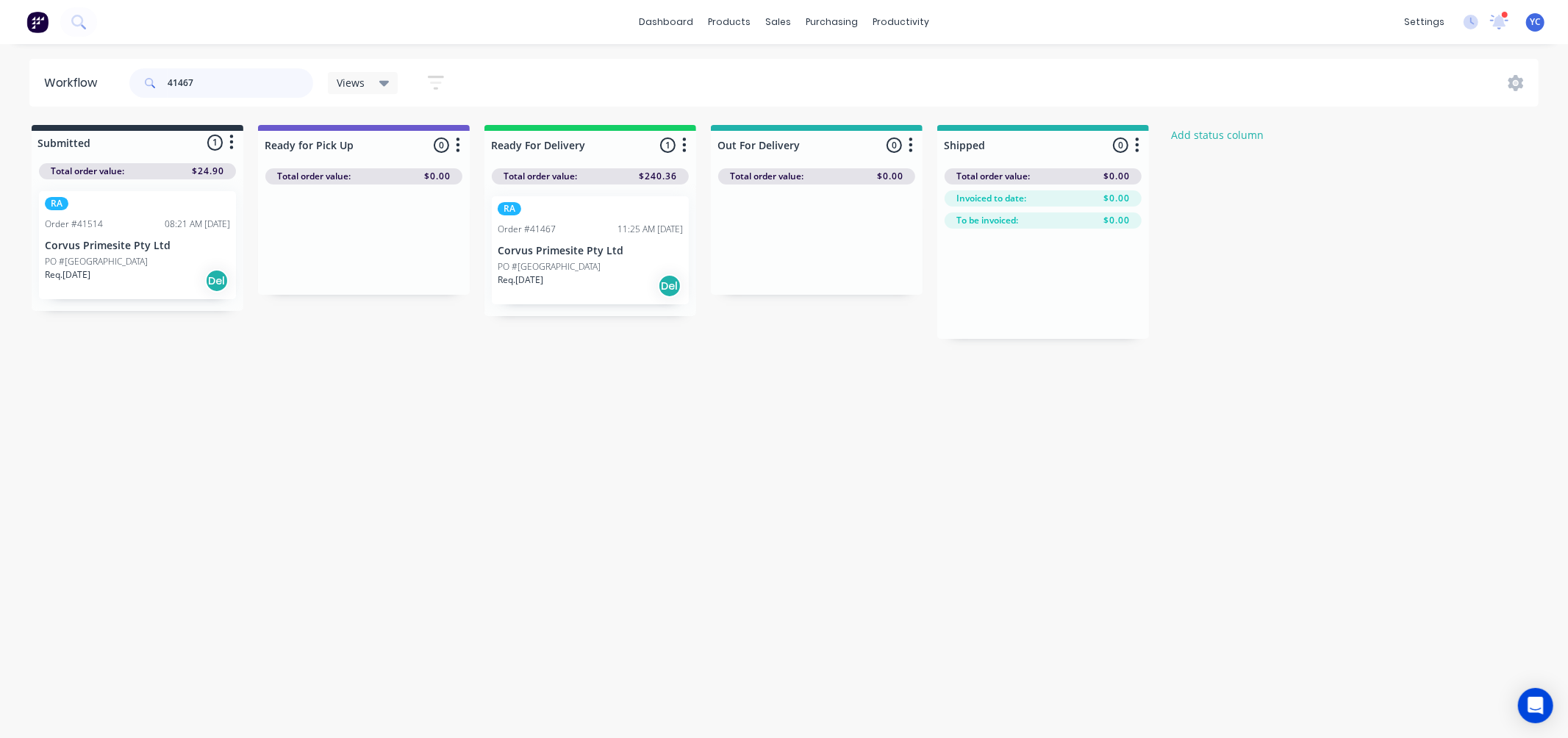
click at [209, 83] on input "41467" at bounding box center [240, 83] width 145 height 30
click at [231, 81] on input "41467" at bounding box center [240, 83] width 145 height 30
type input "41468"
